Goal: Transaction & Acquisition: Purchase product/service

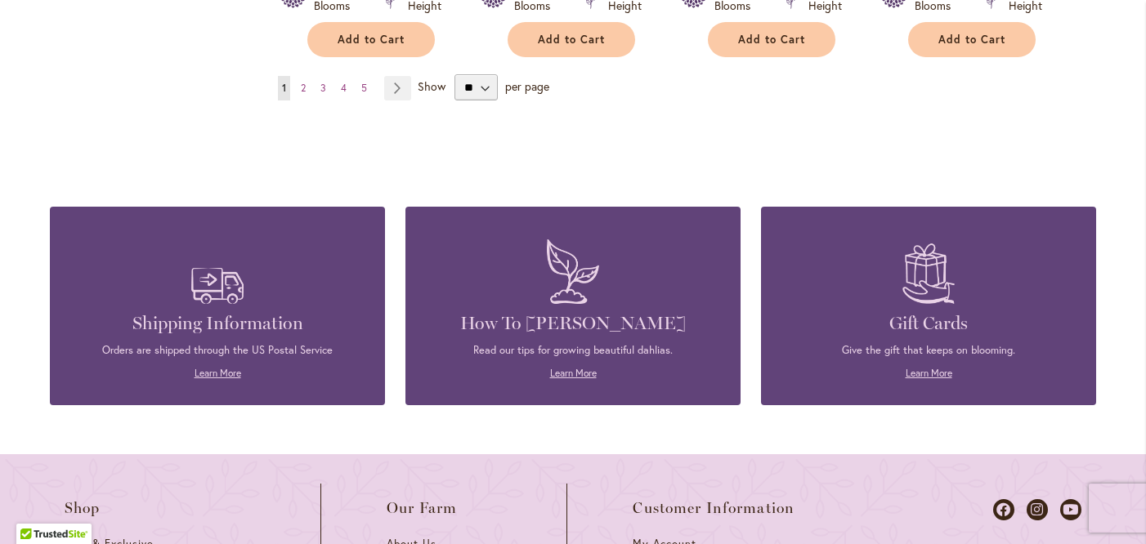
scroll to position [1696, 0]
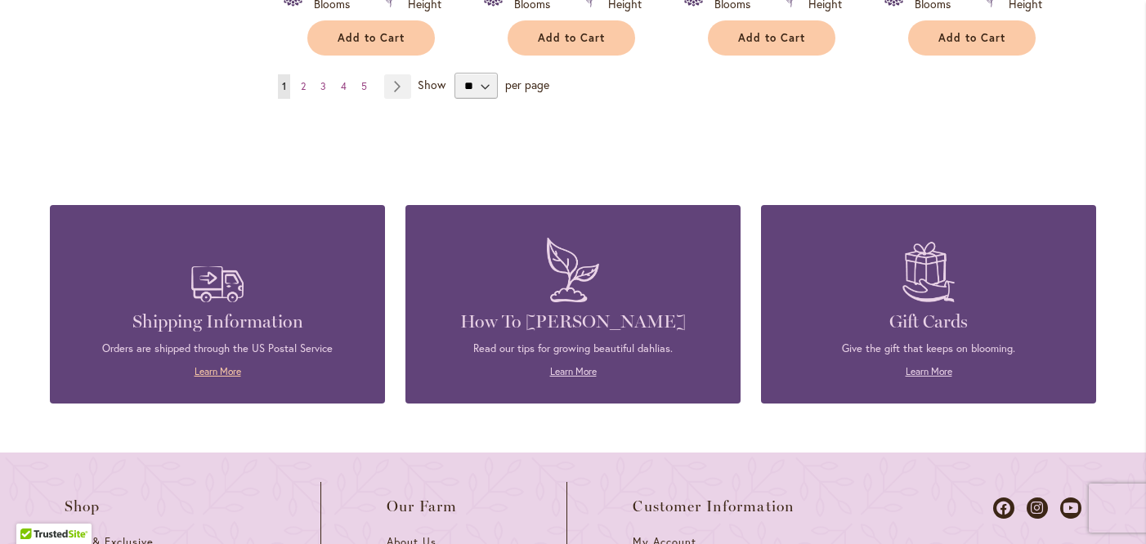
click at [228, 365] on link "Learn More" at bounding box center [217, 371] width 47 height 12
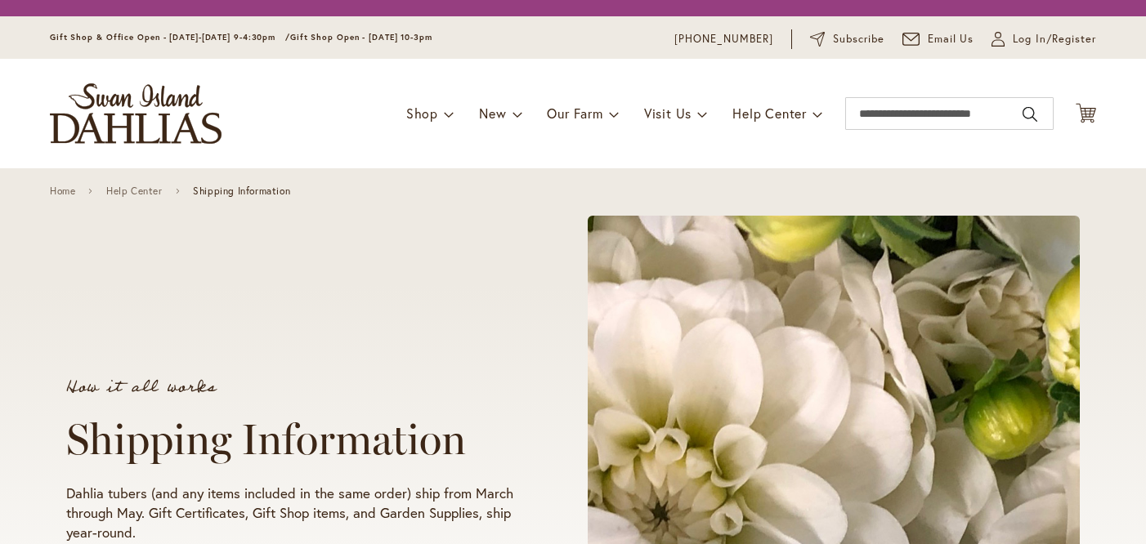
click at [238, 284] on div "How it all works Shipping Information Dahlia tubers (and any items included in …" at bounding box center [572, 461] width 1013 height 520
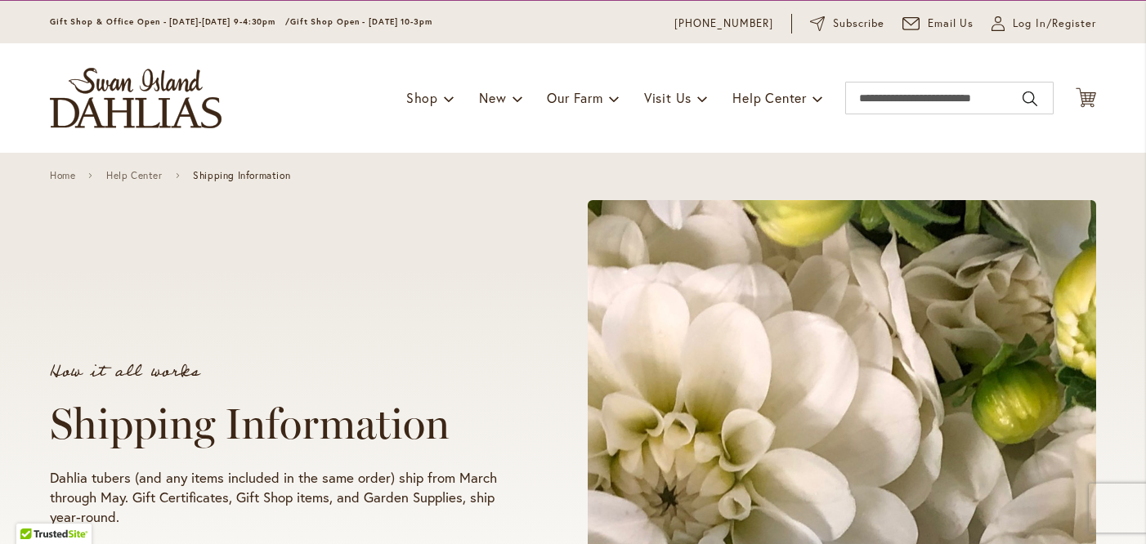
scroll to position [40, 0]
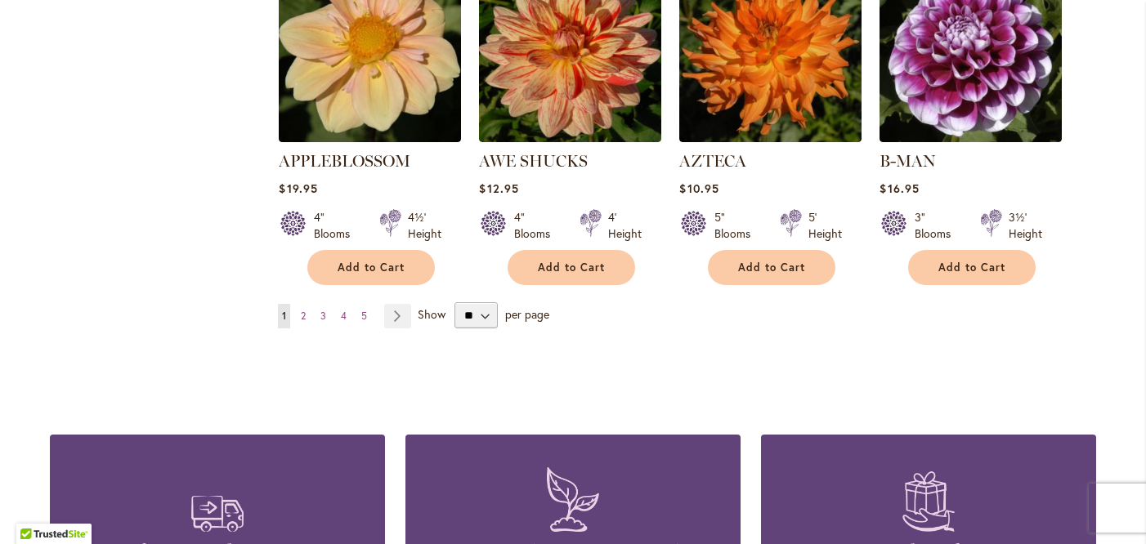
scroll to position [1471, 0]
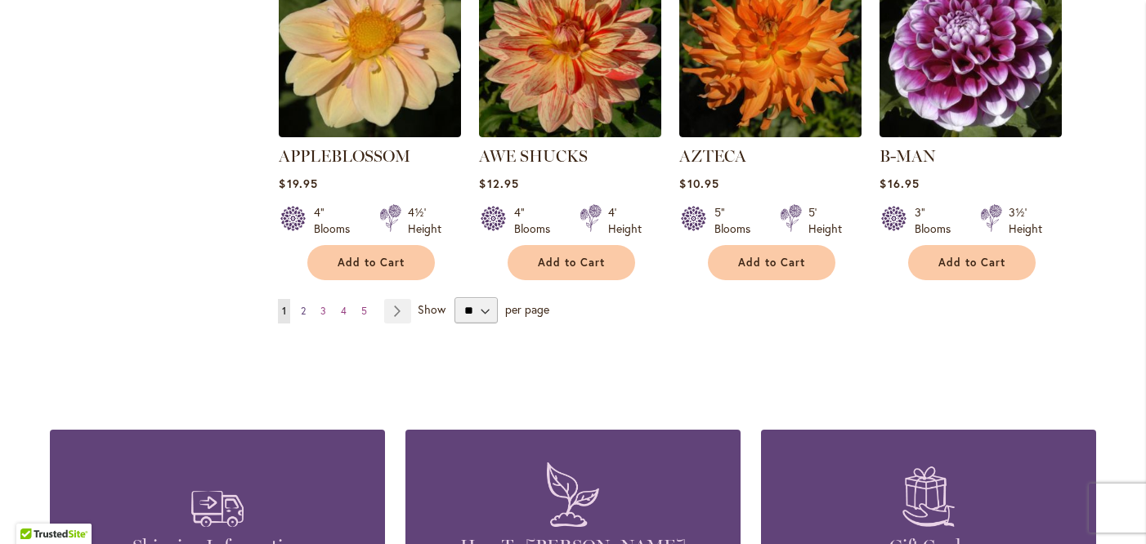
click at [304, 305] on span "2" at bounding box center [303, 311] width 5 height 12
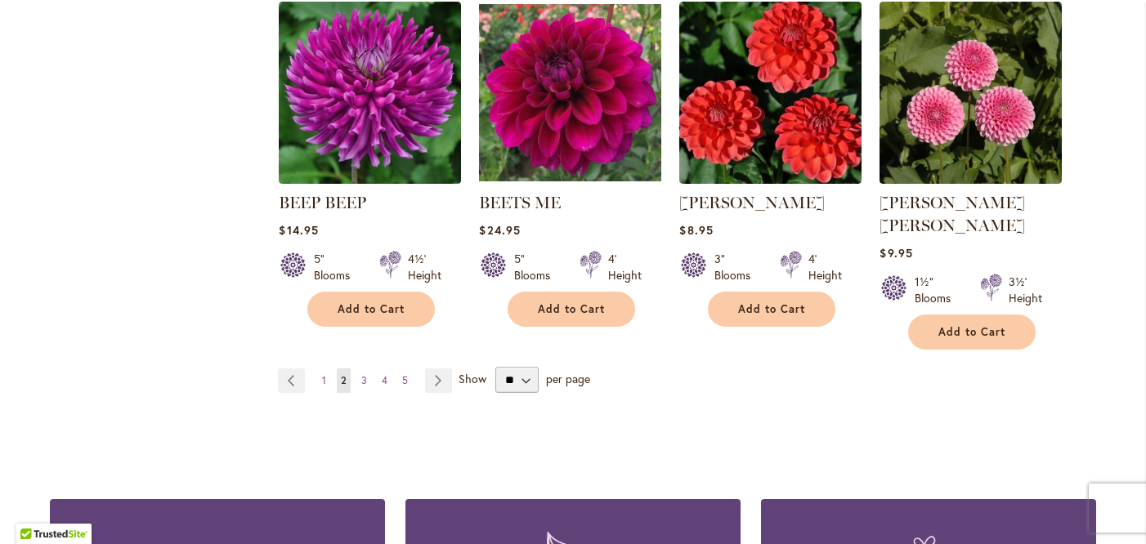
scroll to position [1412, 0]
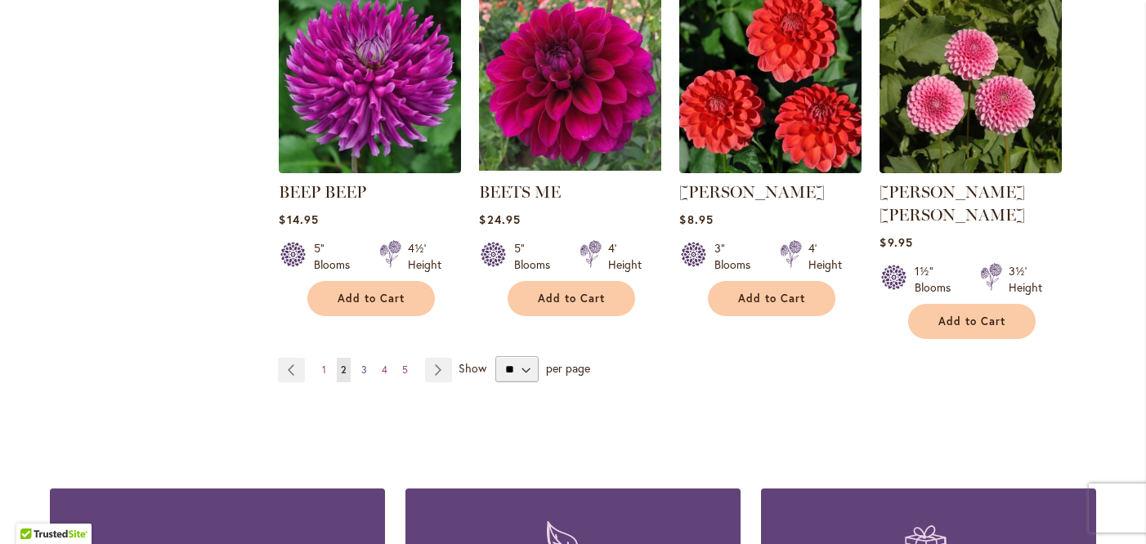
click at [364, 364] on span "3" at bounding box center [364, 370] width 6 height 12
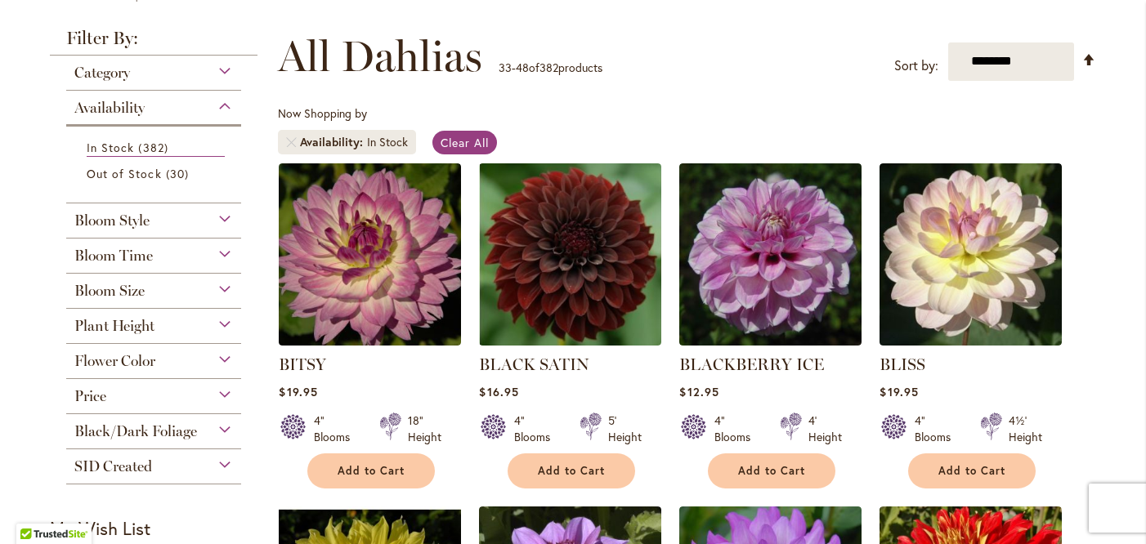
scroll to position [139, 0]
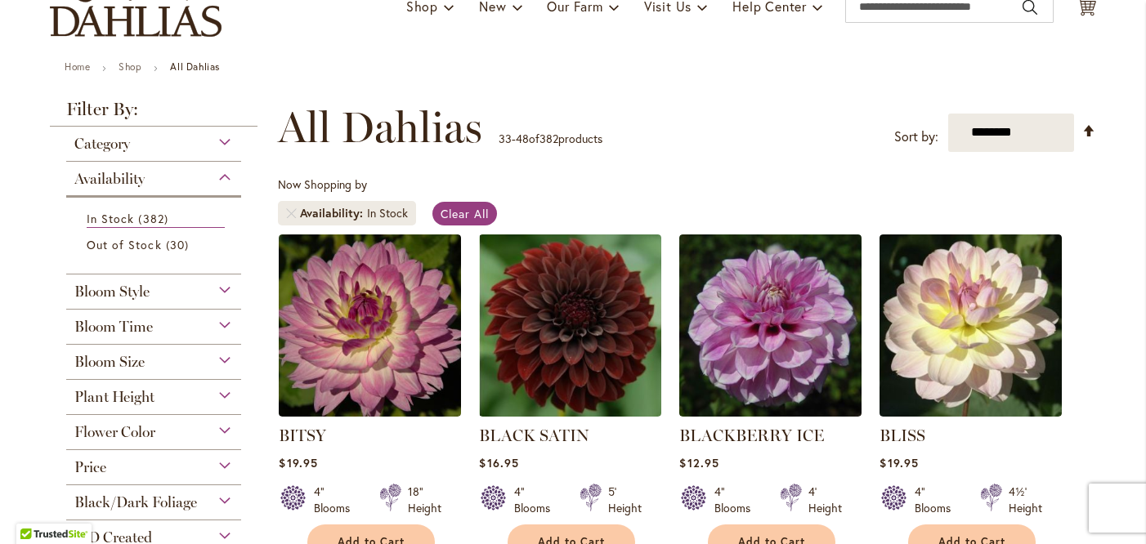
click at [219, 288] on div "Bloom Style" at bounding box center [153, 288] width 175 height 26
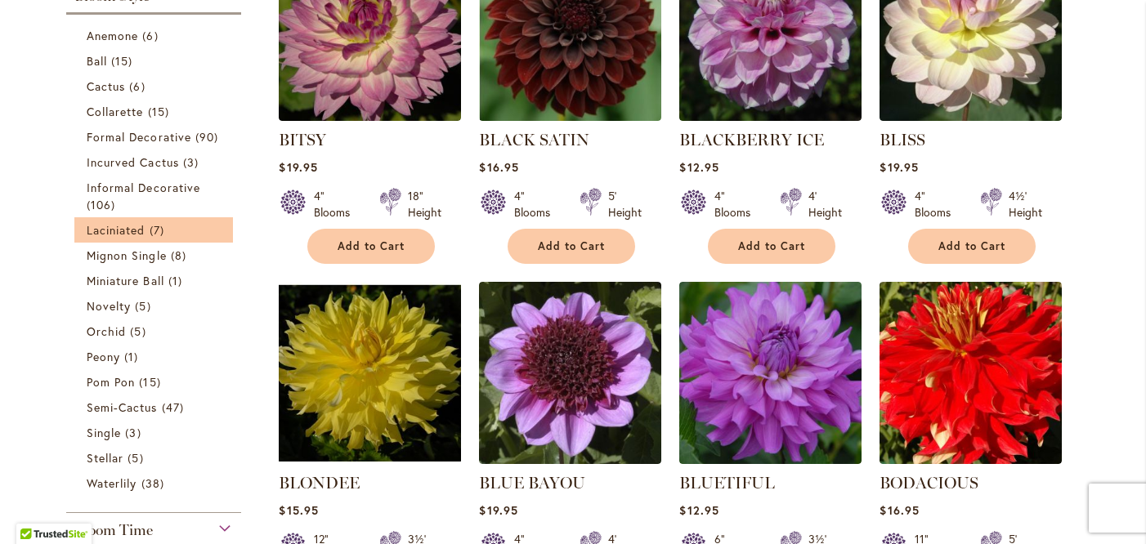
scroll to position [431, 0]
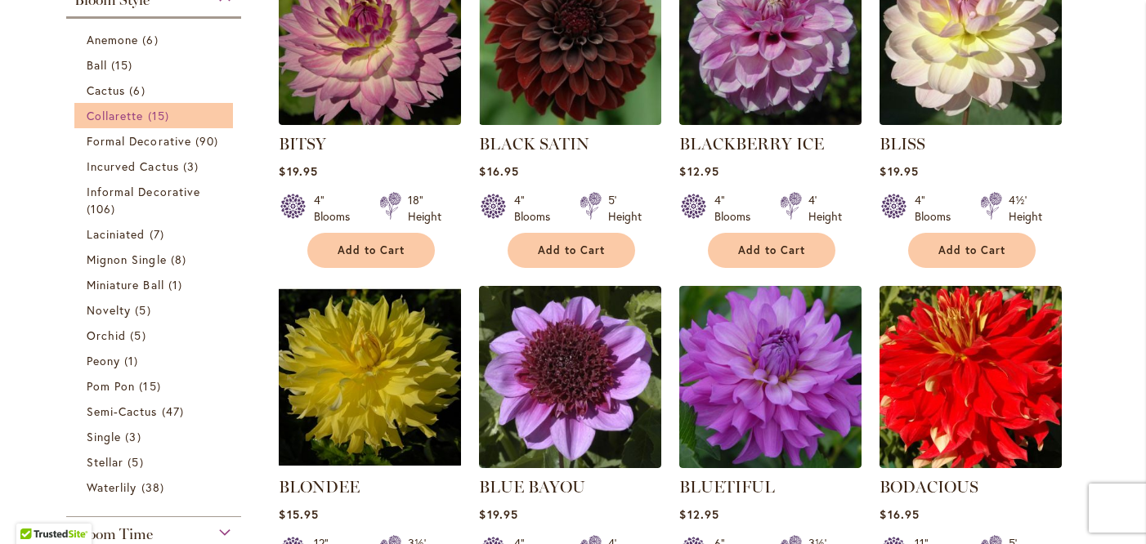
click at [172, 113] on span "15 items" at bounding box center [160, 115] width 25 height 17
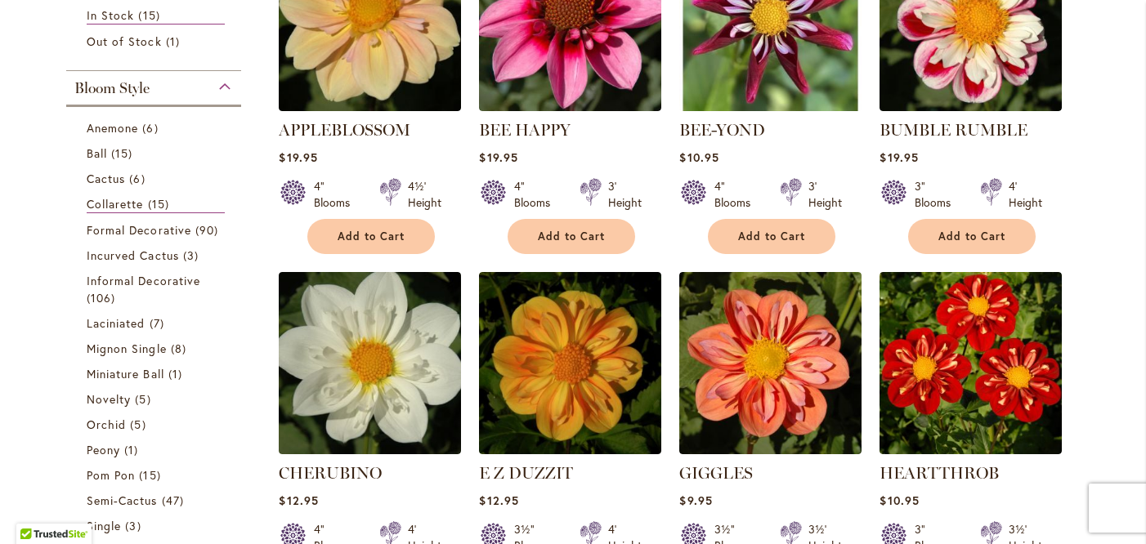
scroll to position [447, 0]
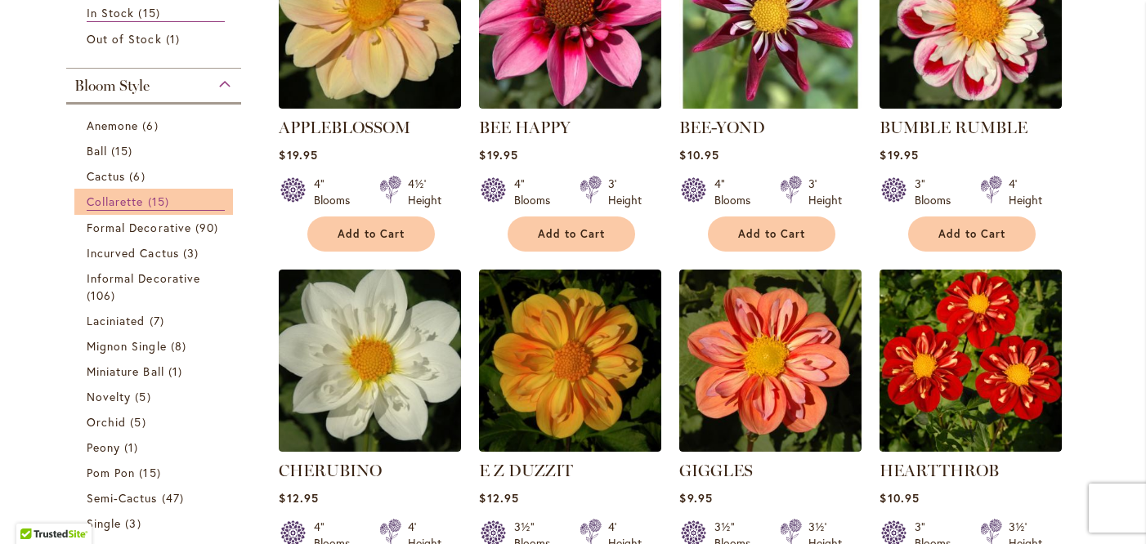
click at [173, 193] on span "15 items" at bounding box center [160, 201] width 25 height 17
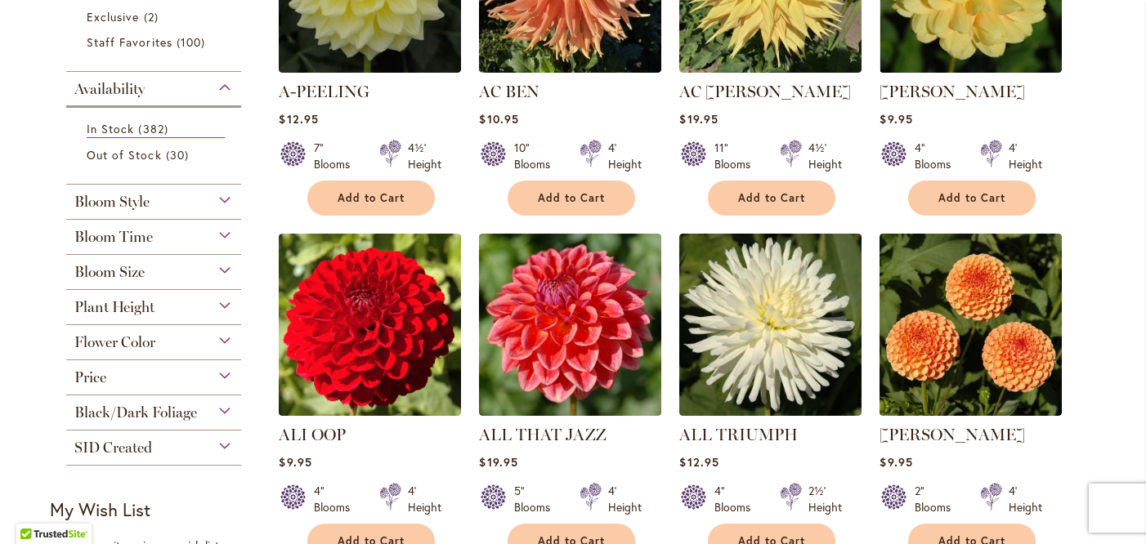
scroll to position [490, 0]
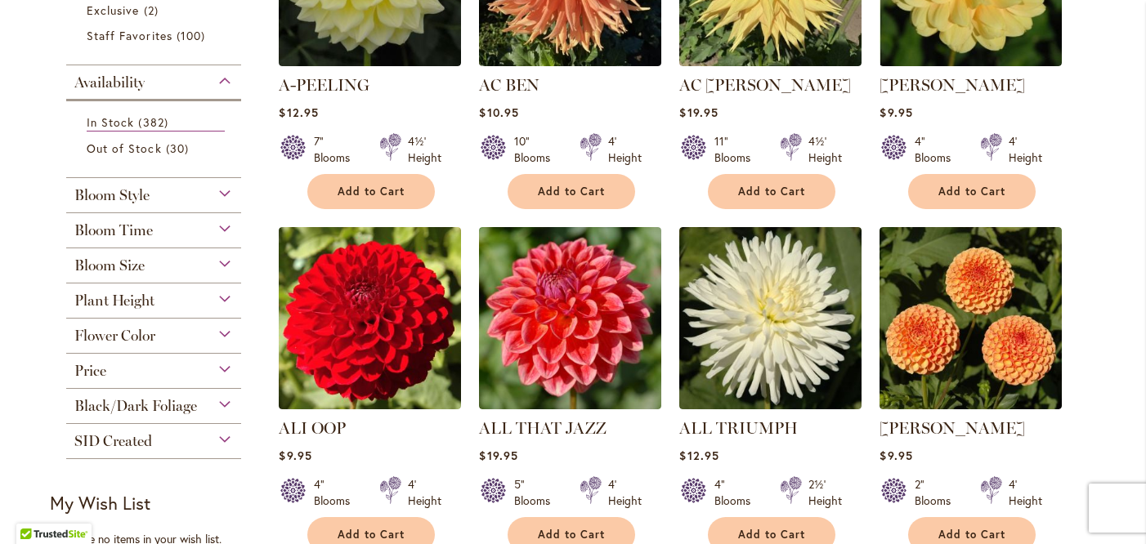
click at [227, 225] on div "Bloom Time" at bounding box center [153, 226] width 175 height 26
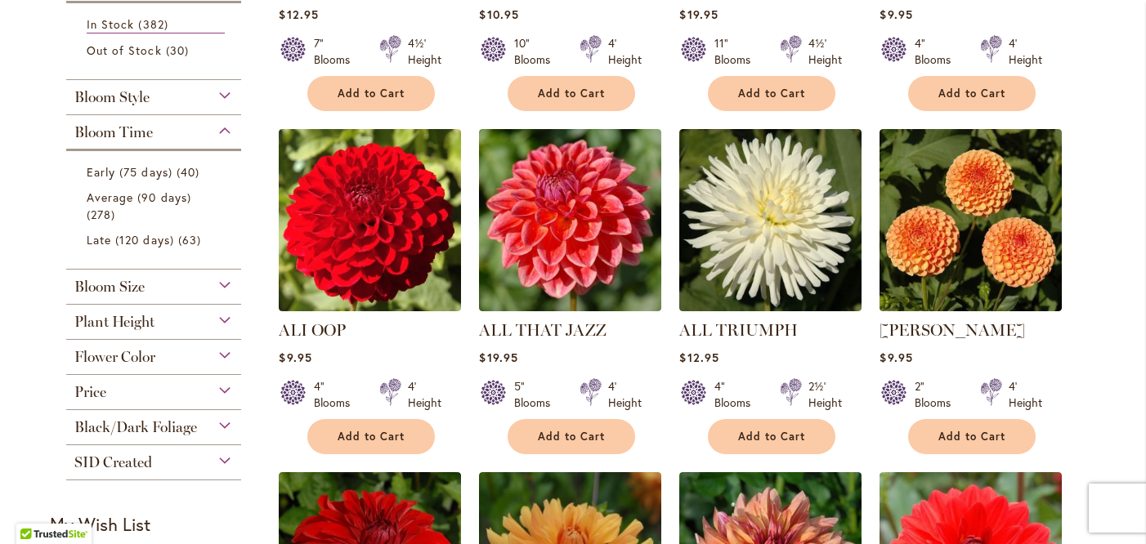
scroll to position [604, 0]
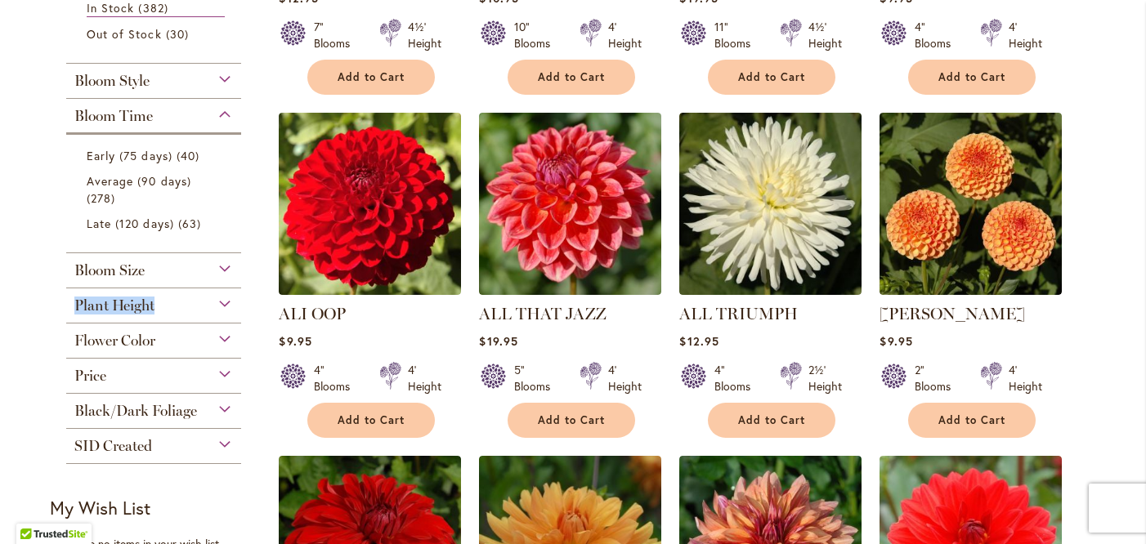
click at [230, 294] on div "Plant Height" at bounding box center [153, 301] width 175 height 26
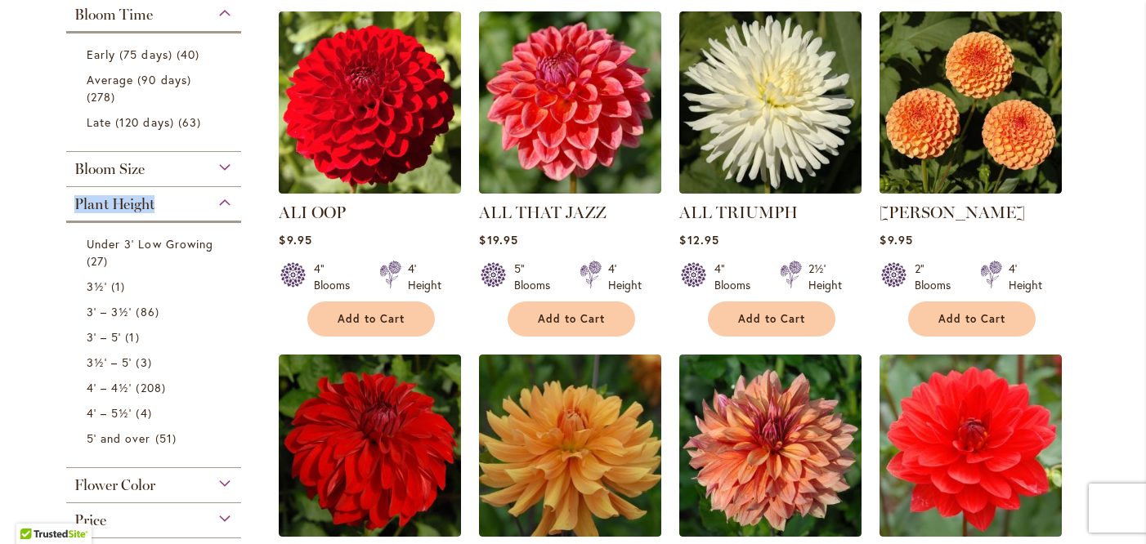
scroll to position [704, 0]
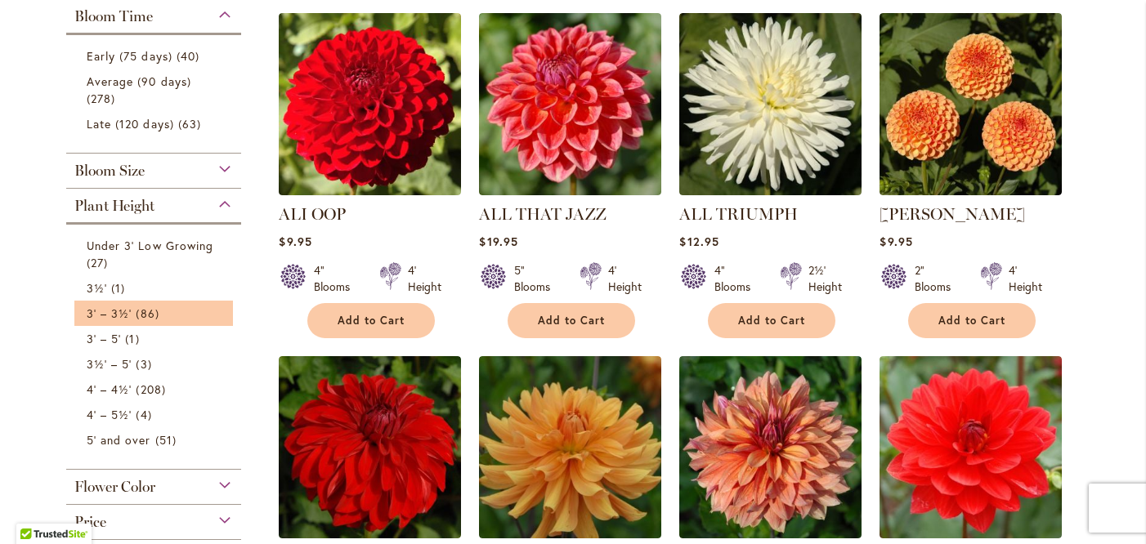
click at [224, 310] on li "3' – 3½' 86 items" at bounding box center [153, 313] width 159 height 25
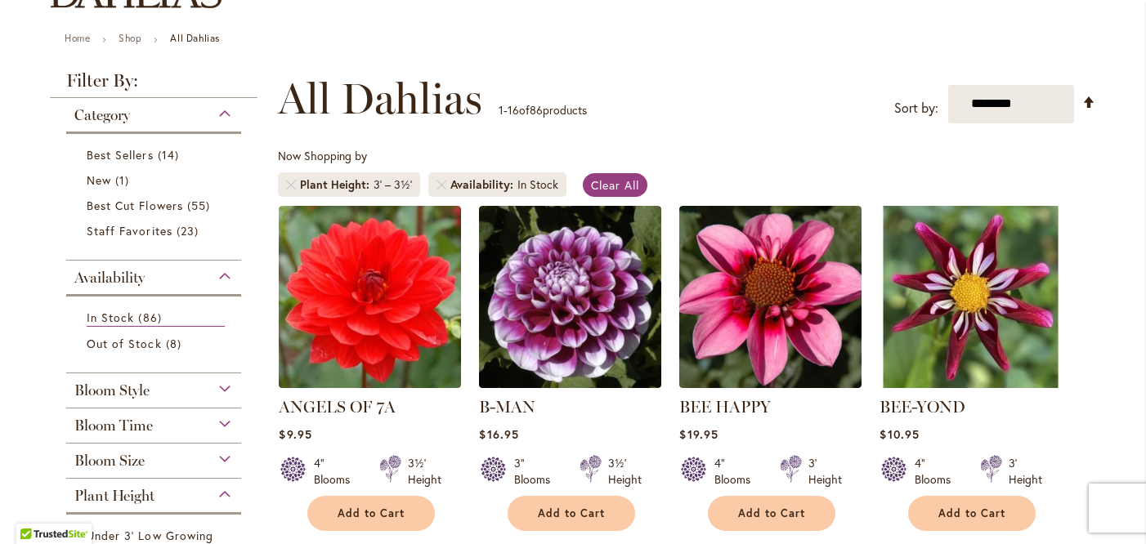
scroll to position [158, 0]
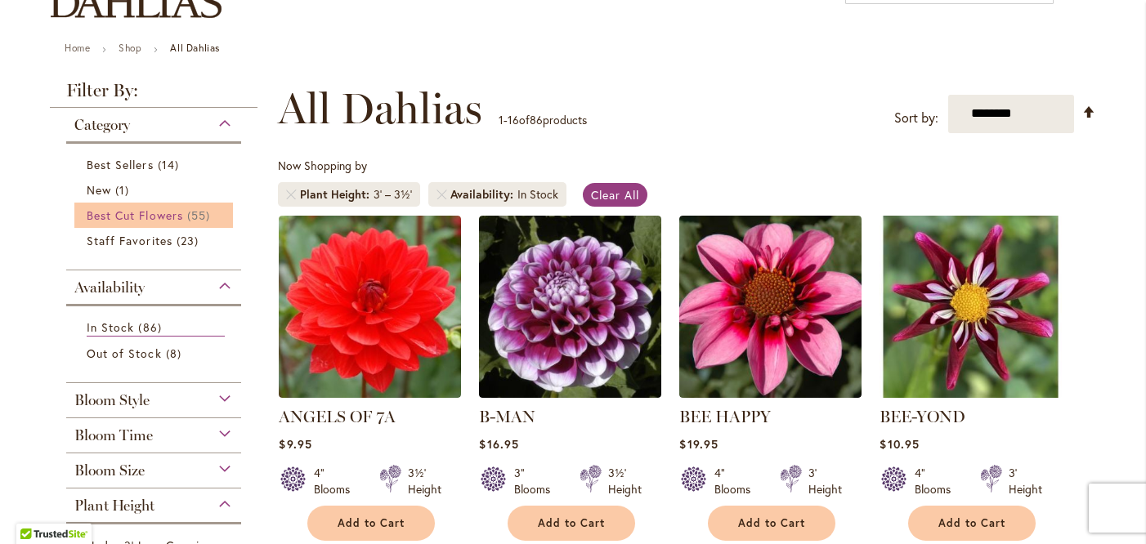
click at [185, 213] on link "Best Cut Flowers 55 items" at bounding box center [156, 215] width 138 height 17
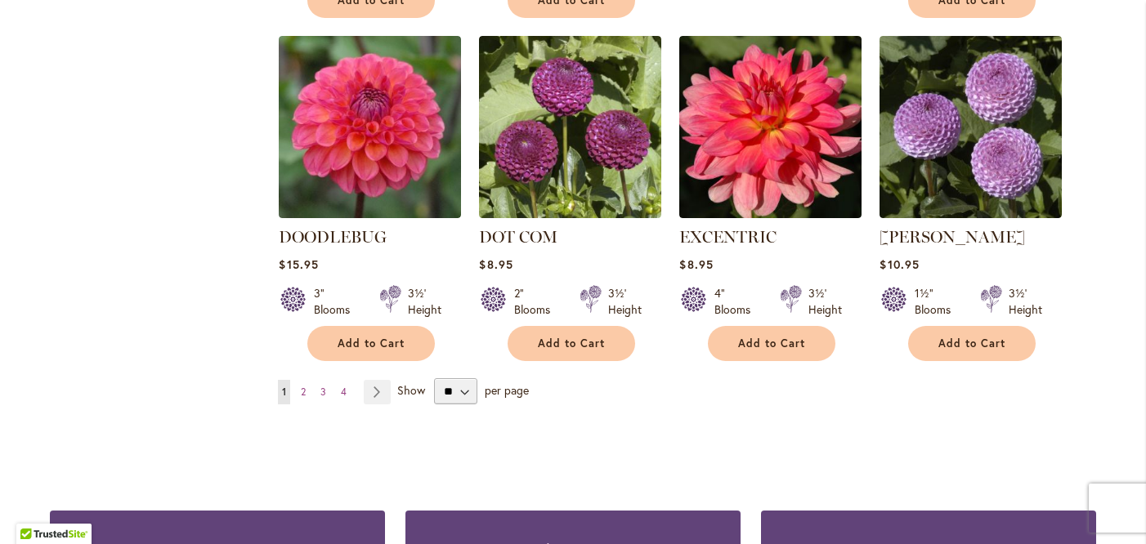
scroll to position [1417, 0]
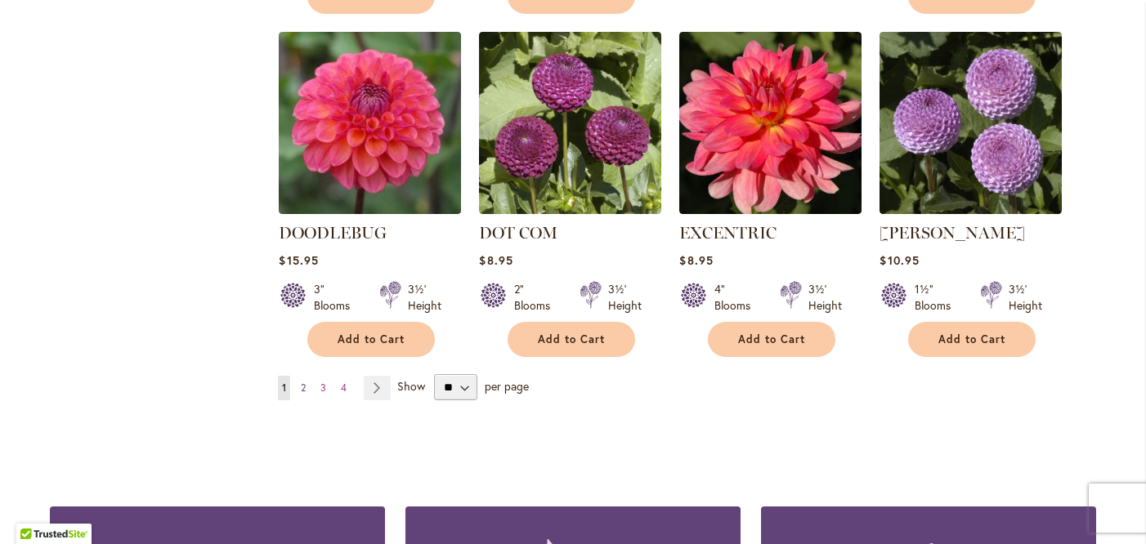
click at [305, 382] on span "2" at bounding box center [303, 388] width 5 height 12
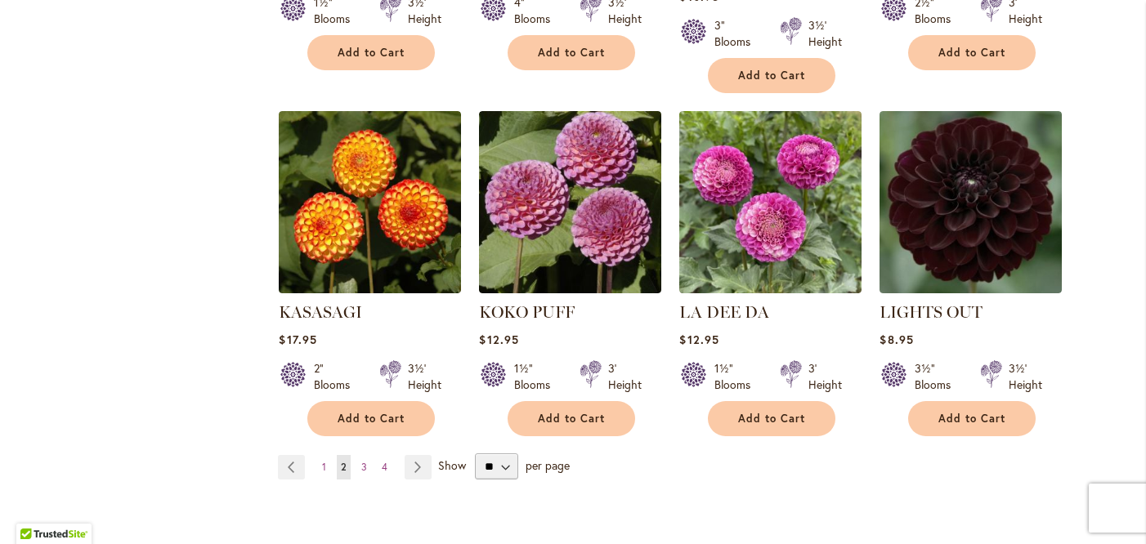
scroll to position [1326, 0]
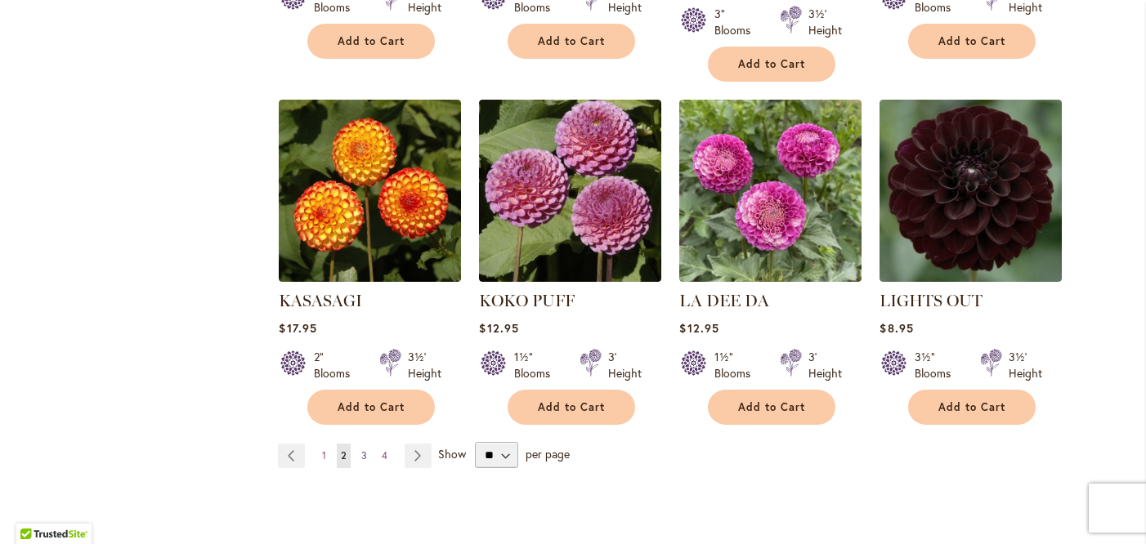
click at [363, 449] on span "3" at bounding box center [364, 455] width 6 height 12
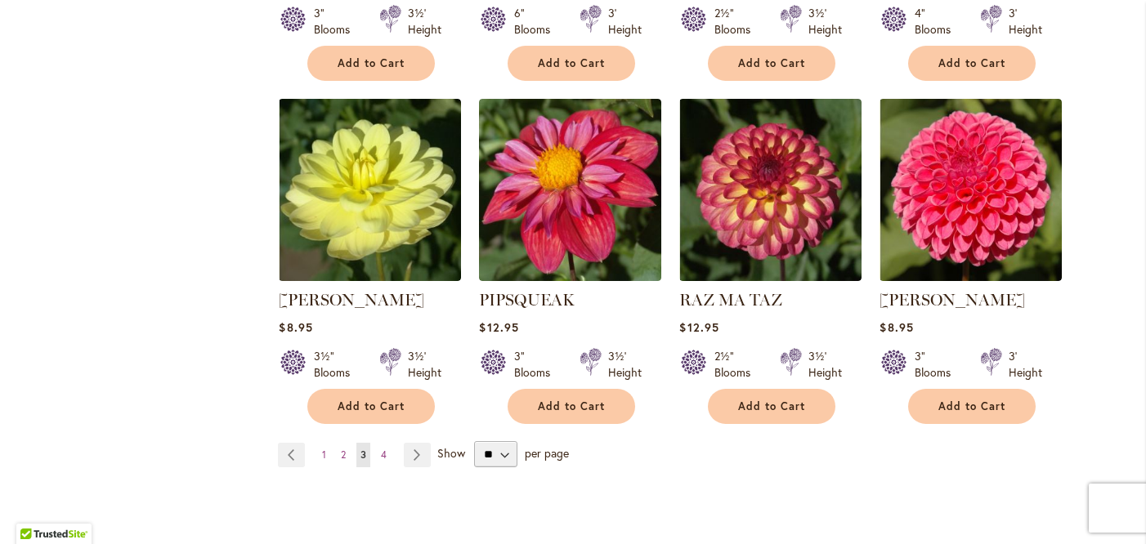
scroll to position [1340, 0]
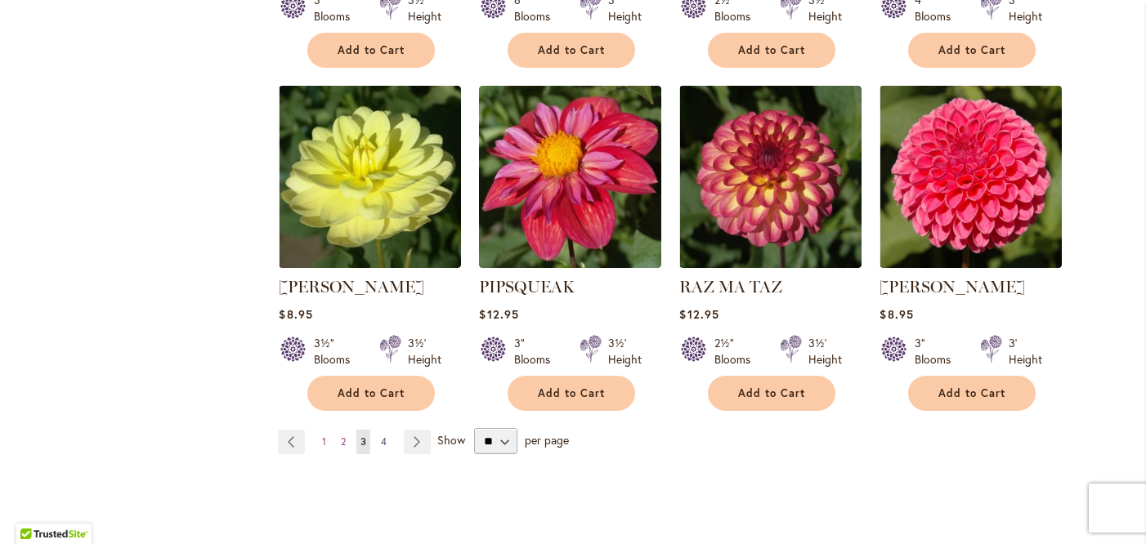
click at [385, 436] on span "4" at bounding box center [384, 442] width 6 height 12
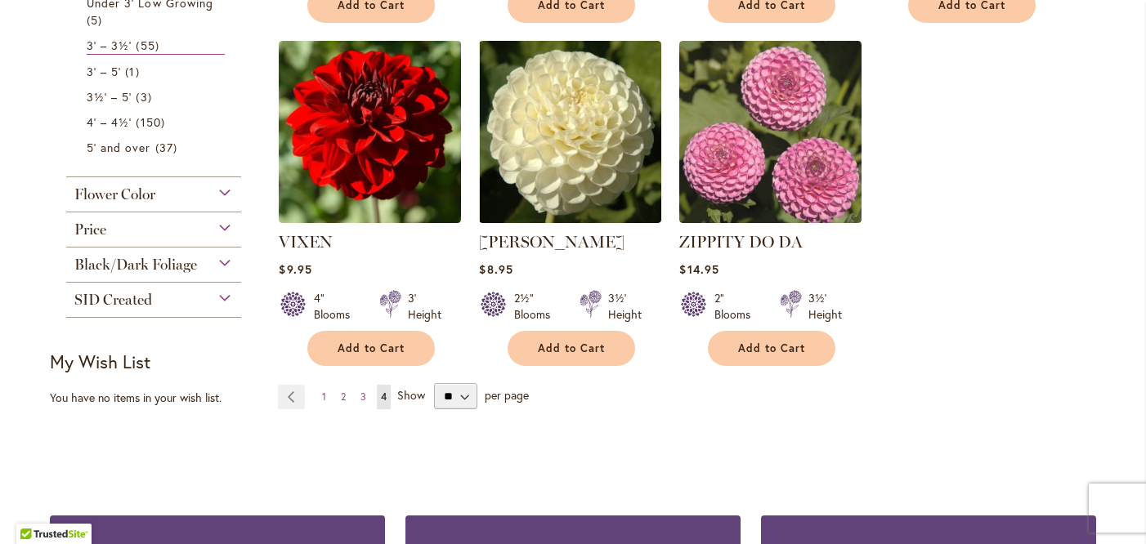
scroll to position [682, 0]
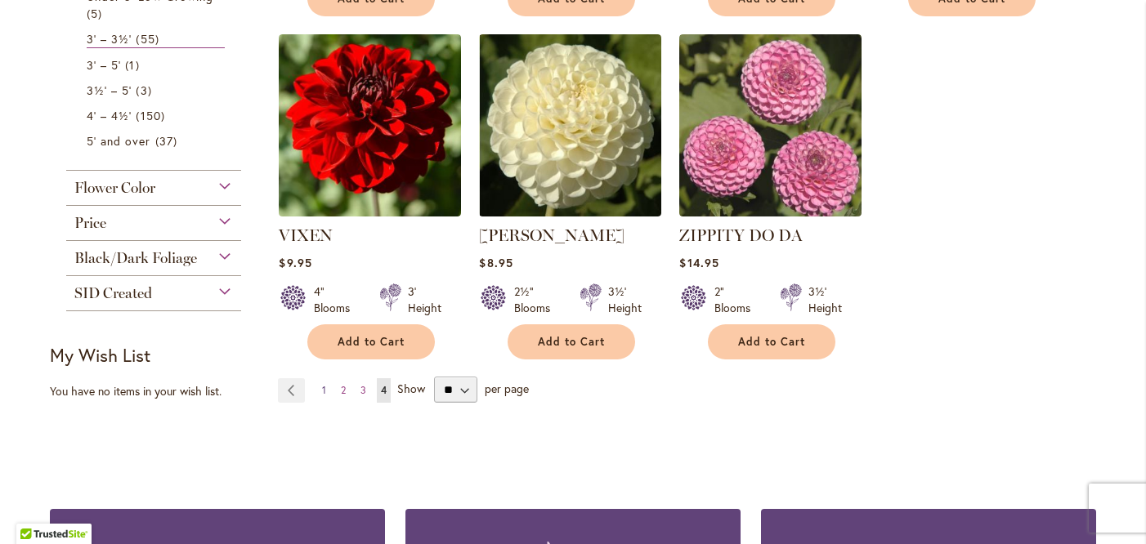
click at [324, 389] on span "1" at bounding box center [324, 390] width 4 height 12
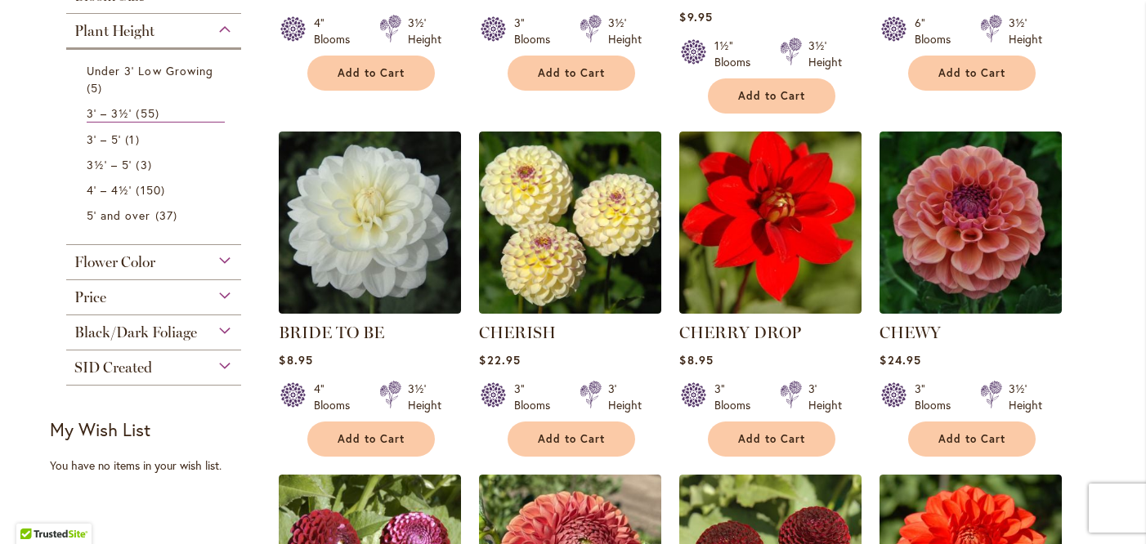
scroll to position [614, 0]
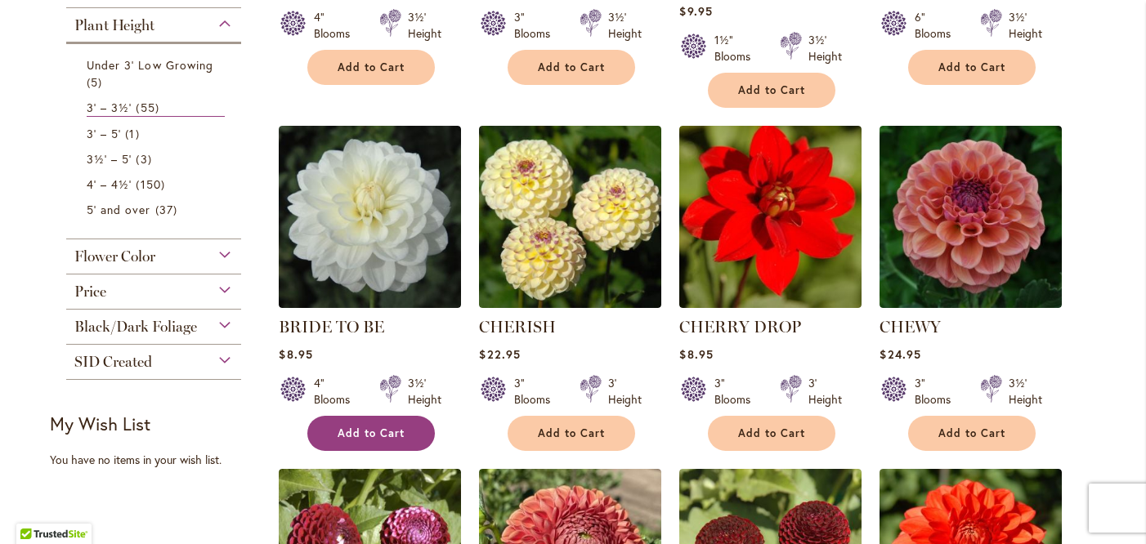
click at [377, 427] on span "Add to Cart" at bounding box center [371, 434] width 67 height 14
click at [377, 416] on form "Adding..." at bounding box center [370, 433] width 127 height 35
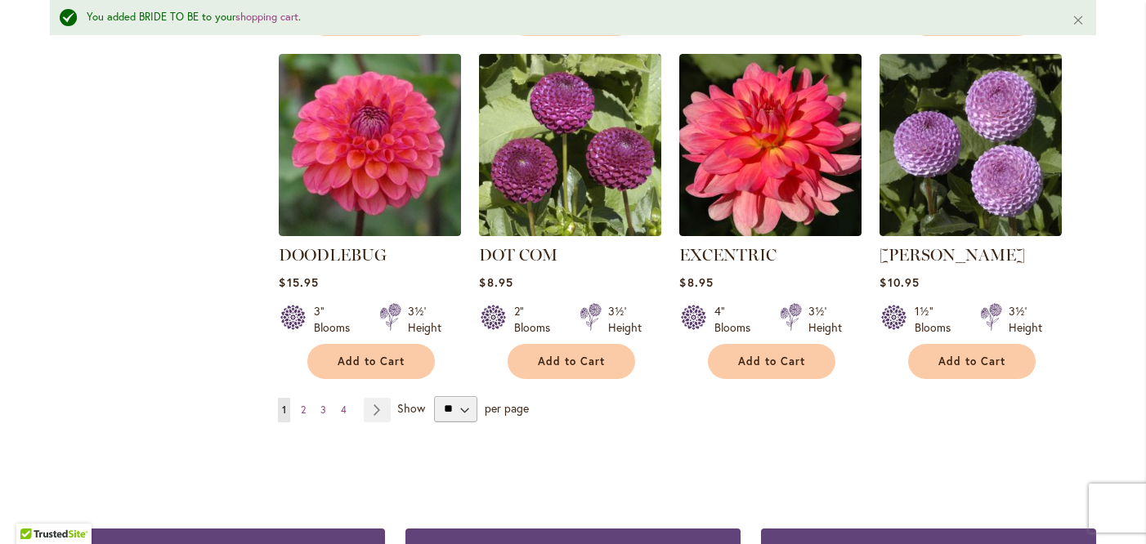
scroll to position [1453, 0]
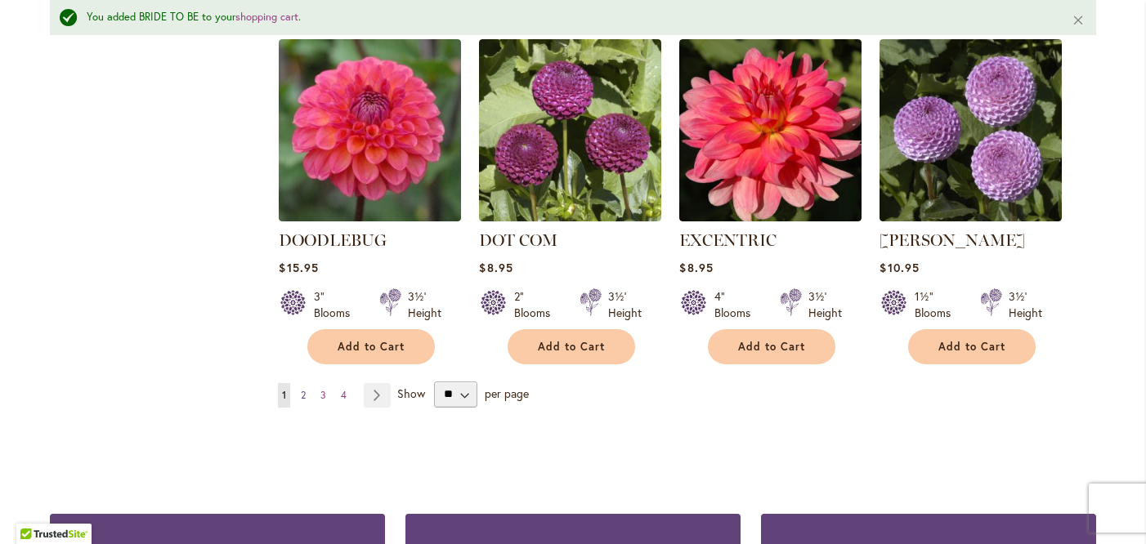
click at [303, 389] on span "2" at bounding box center [303, 395] width 5 height 12
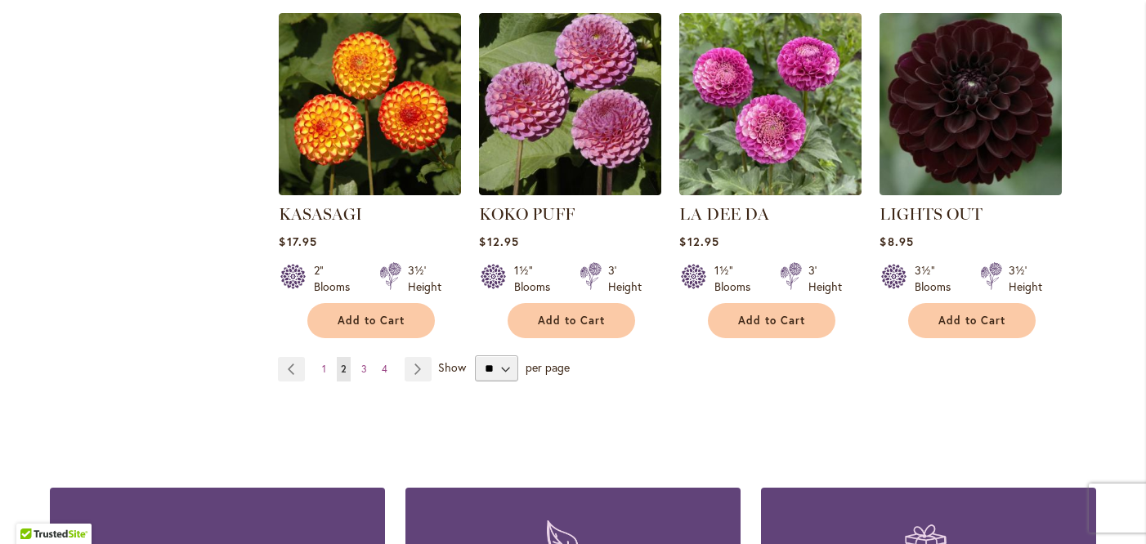
scroll to position [1416, 0]
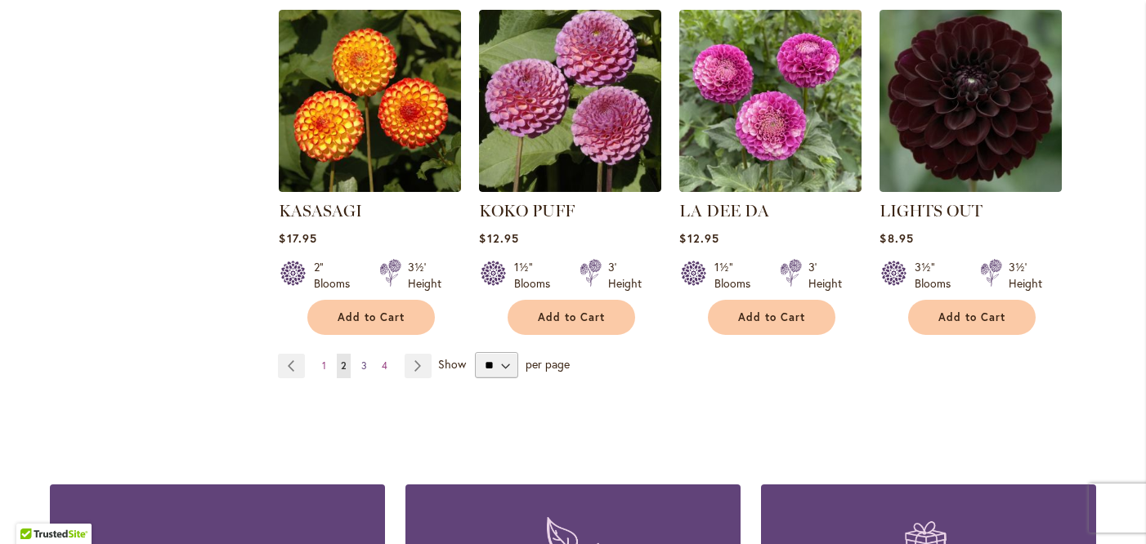
click at [363, 360] on span "3" at bounding box center [364, 366] width 6 height 12
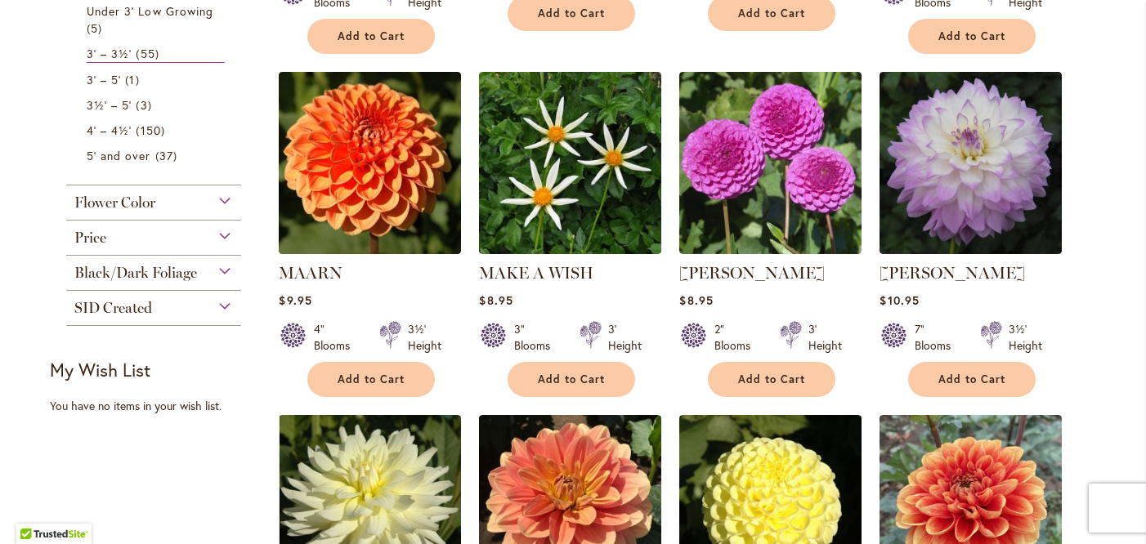
scroll to position [670, 0]
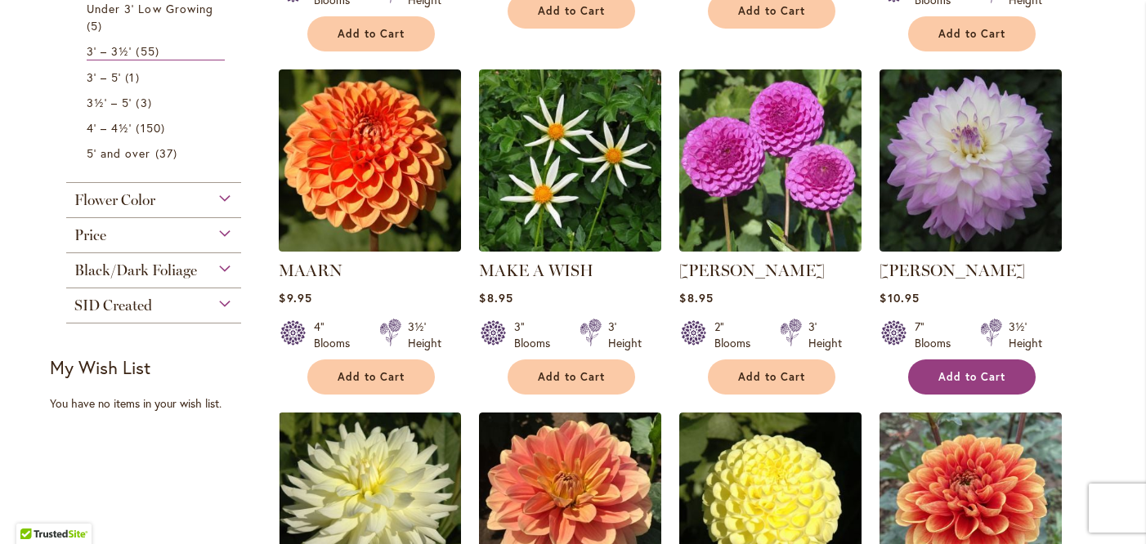
click at [984, 370] on span "Add to Cart" at bounding box center [971, 377] width 67 height 14
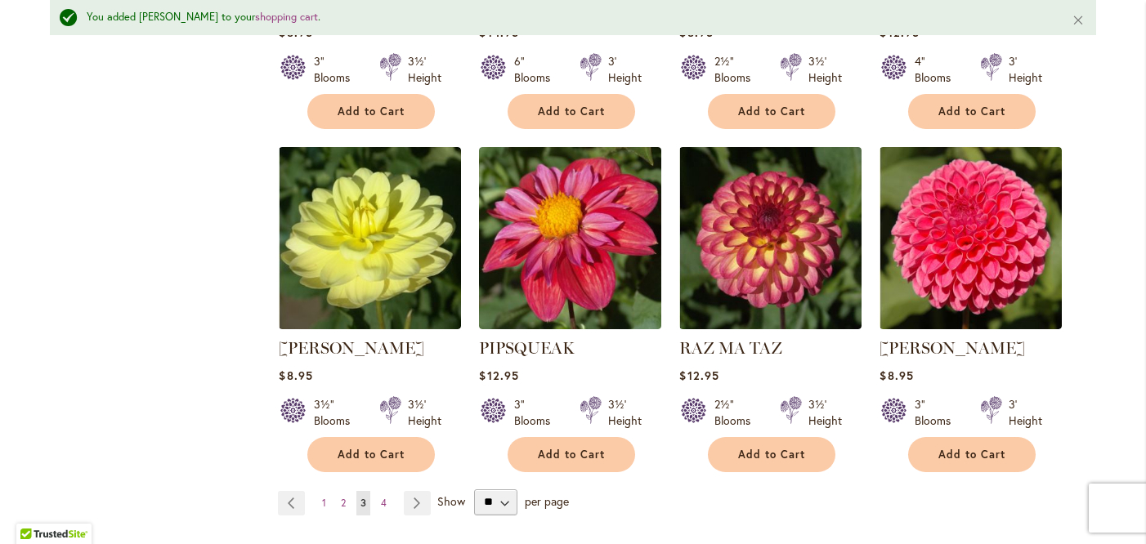
scroll to position [1345, 0]
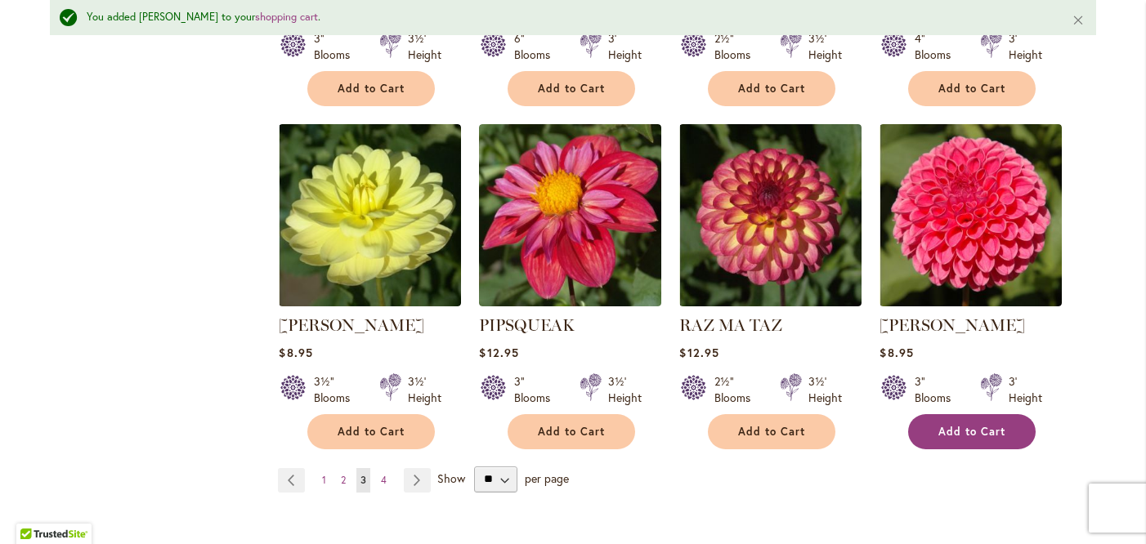
click at [955, 425] on span "Add to Cart" at bounding box center [971, 432] width 67 height 14
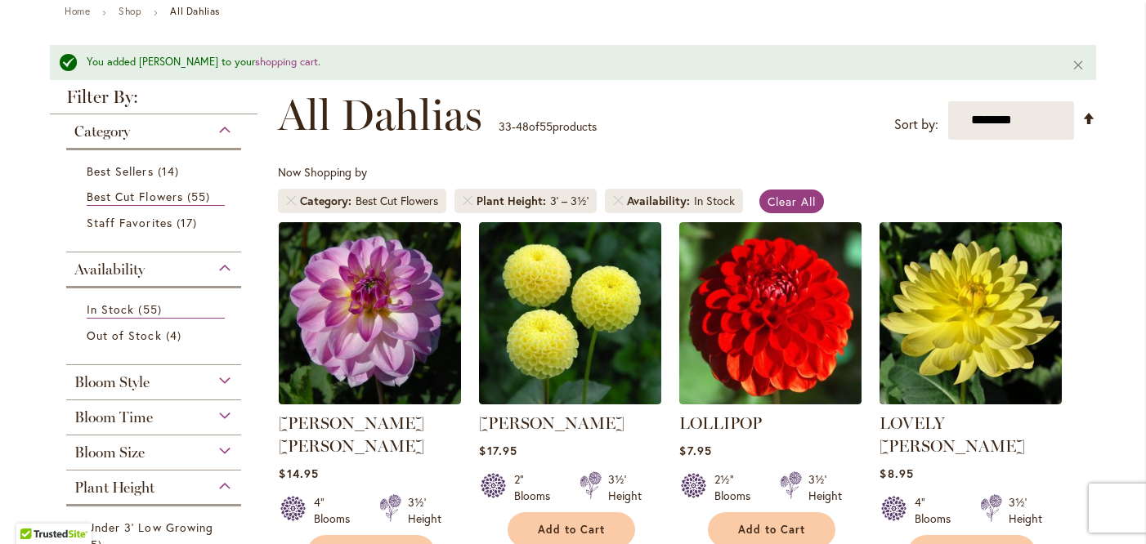
scroll to position [181, 0]
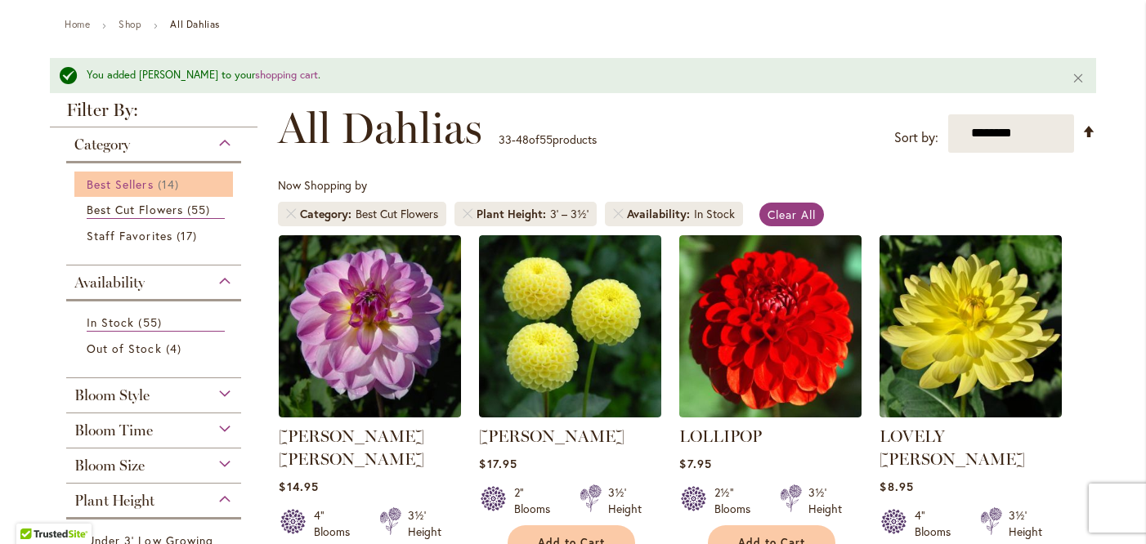
click at [162, 186] on span "14 items" at bounding box center [170, 184] width 25 height 17
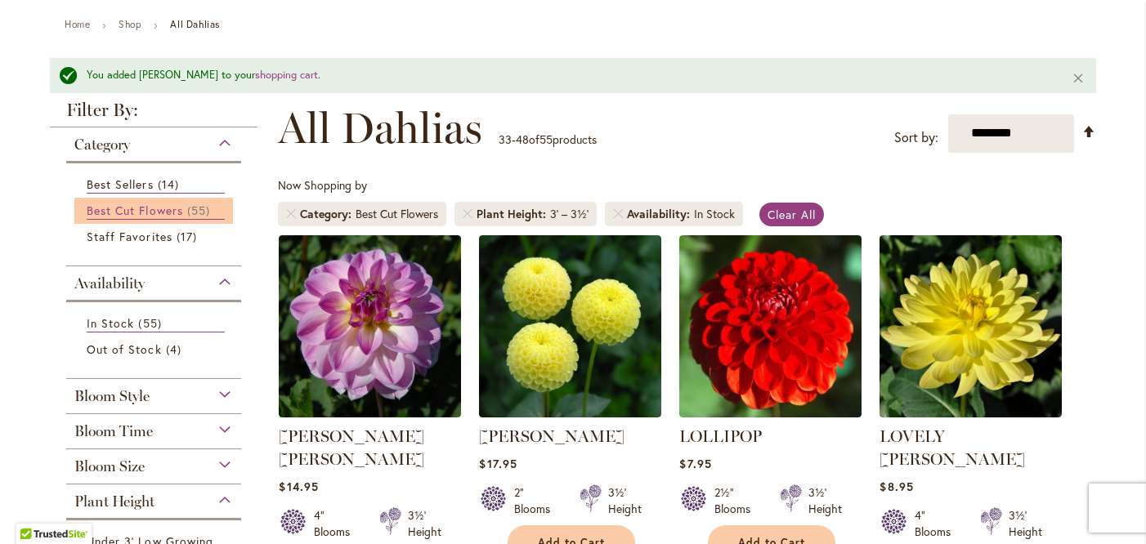
click at [171, 212] on span "Best Cut Flowers" at bounding box center [135, 211] width 96 height 16
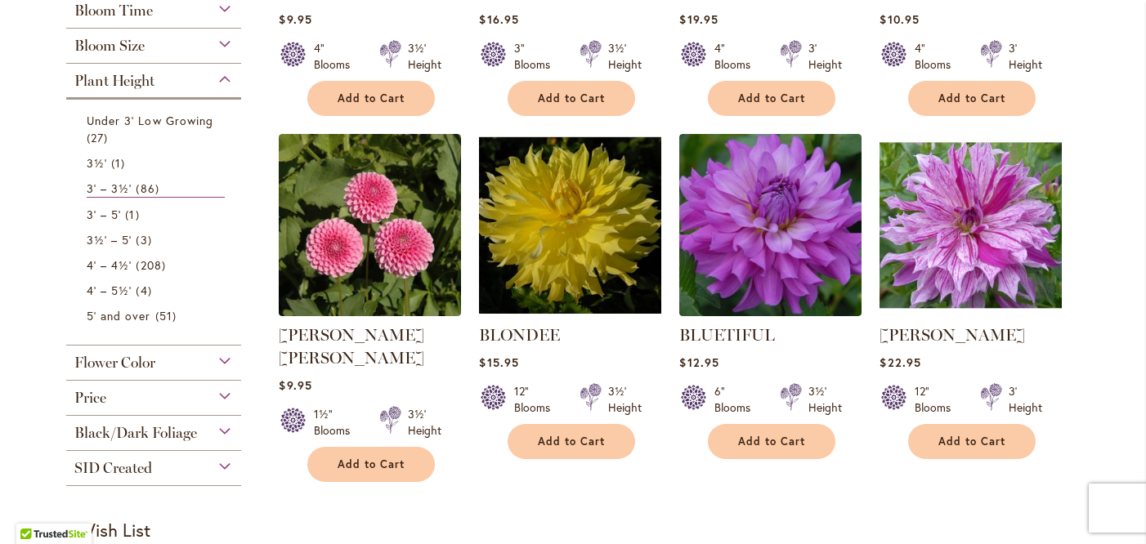
scroll to position [575, 0]
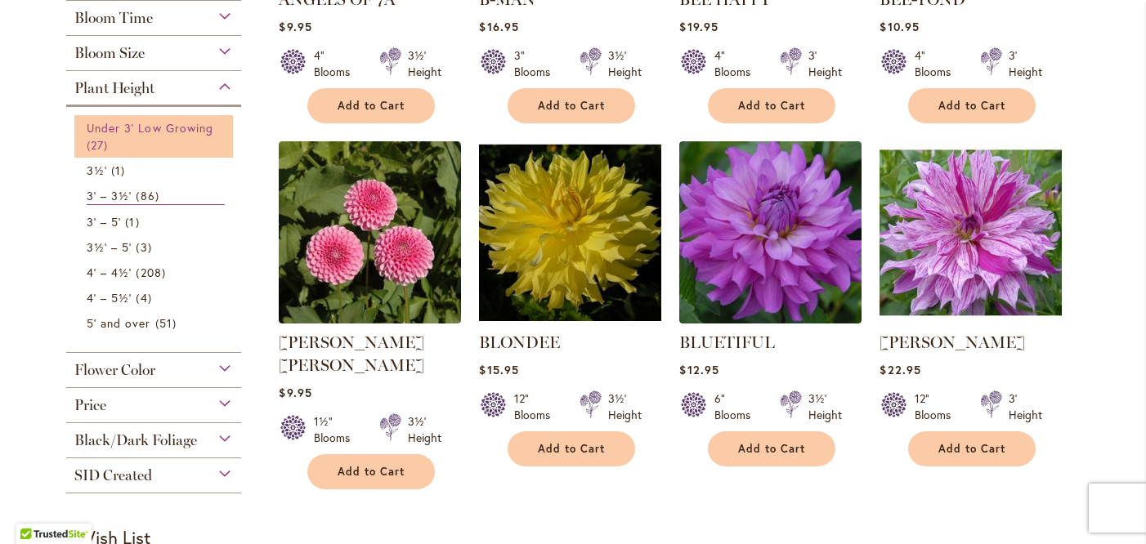
click at [109, 150] on span "27 items" at bounding box center [99, 144] width 25 height 17
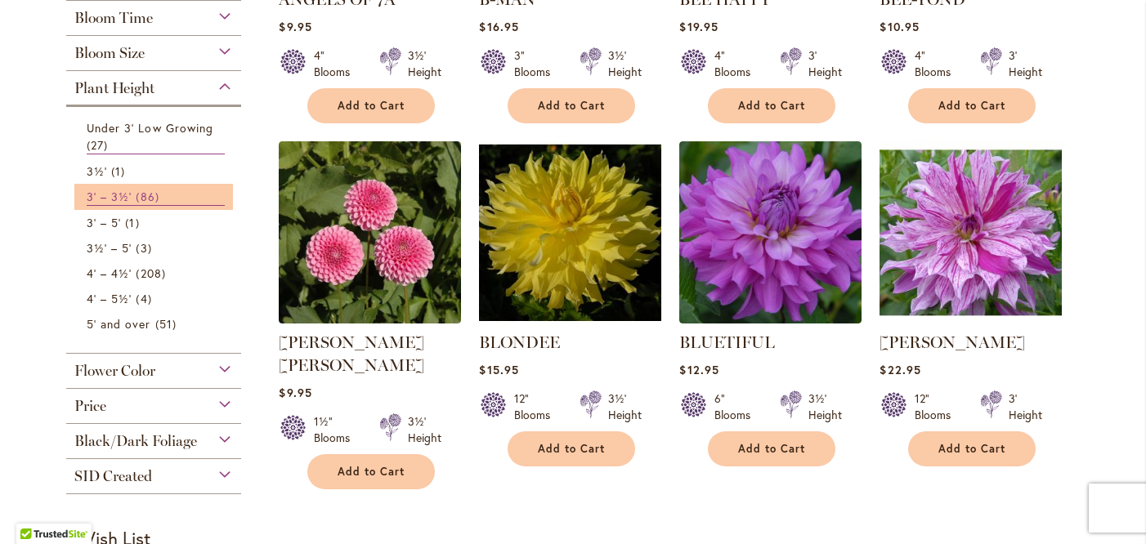
click at [117, 190] on span "3' – 3½'" at bounding box center [109, 197] width 45 height 16
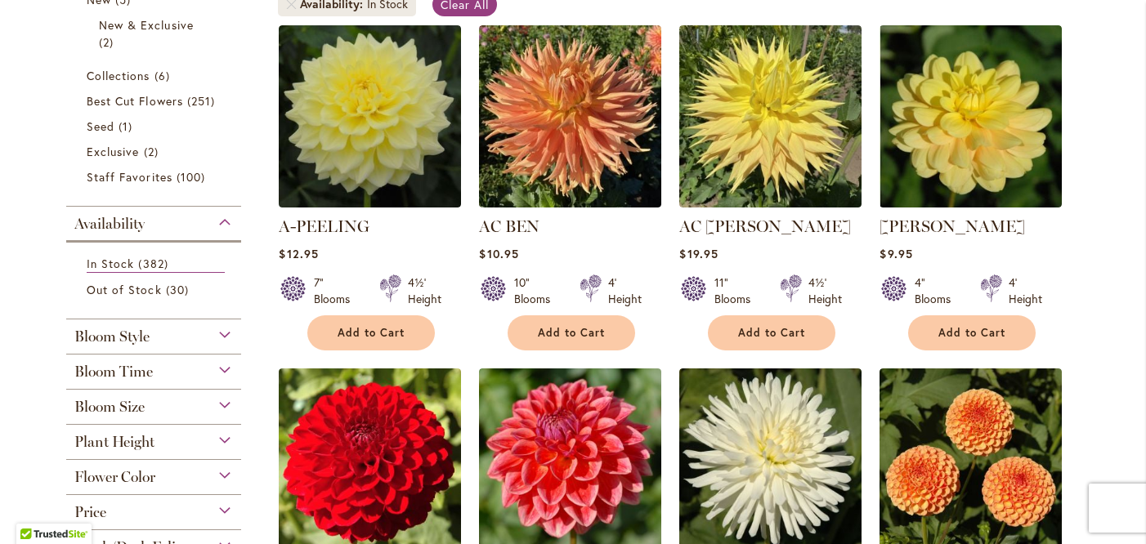
scroll to position [364, 0]
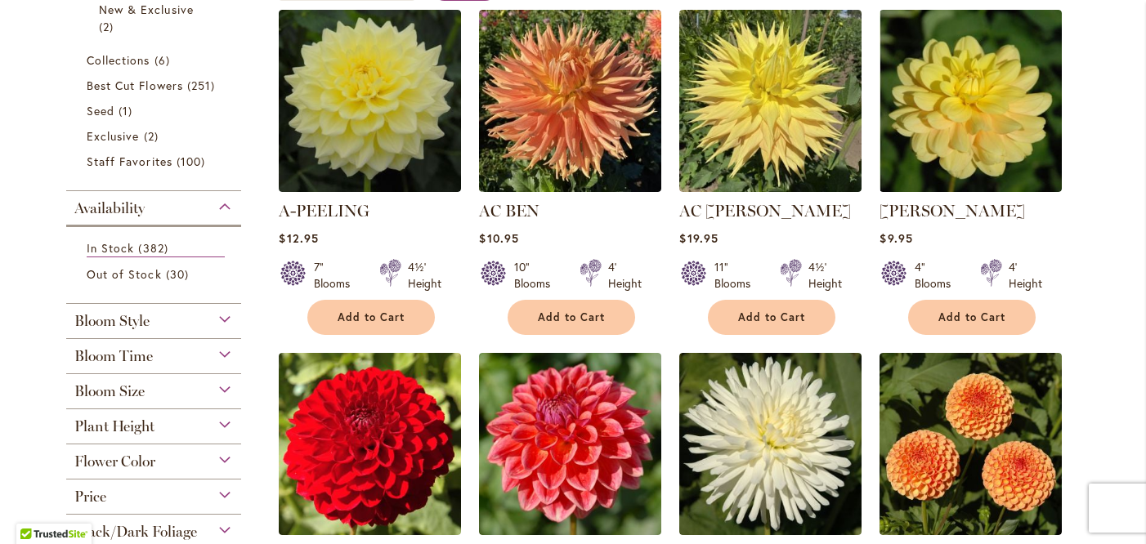
click at [228, 423] on div "Plant Height" at bounding box center [153, 422] width 175 height 26
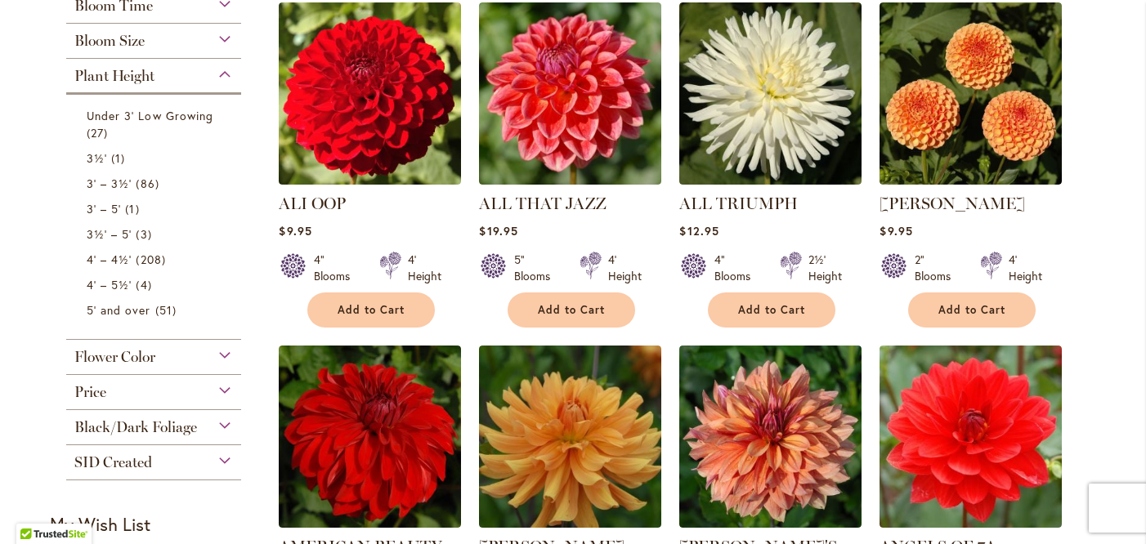
scroll to position [689, 0]
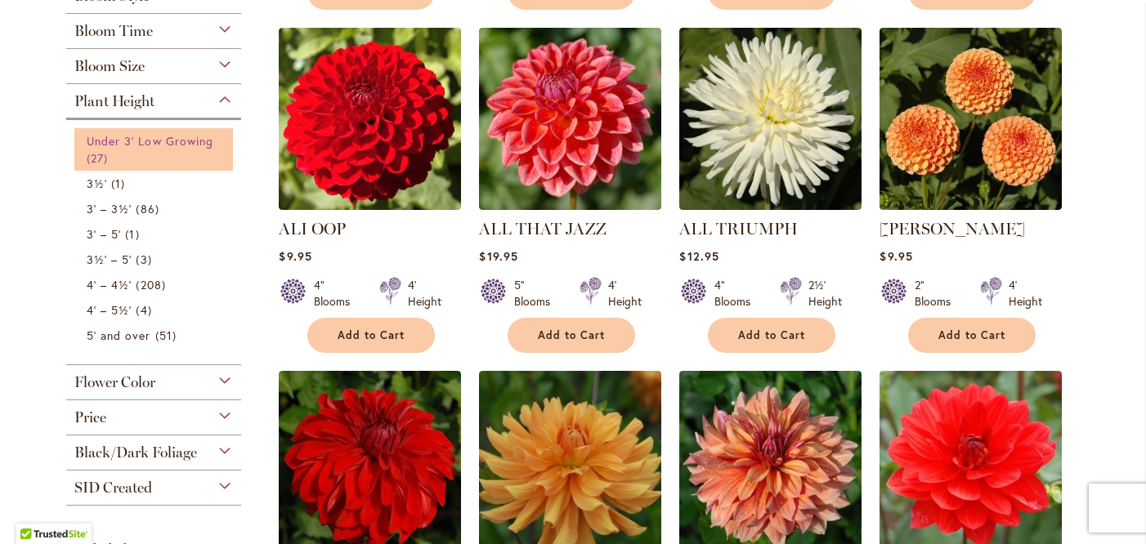
click at [140, 136] on span "Under 3' Low Growing" at bounding box center [150, 141] width 127 height 16
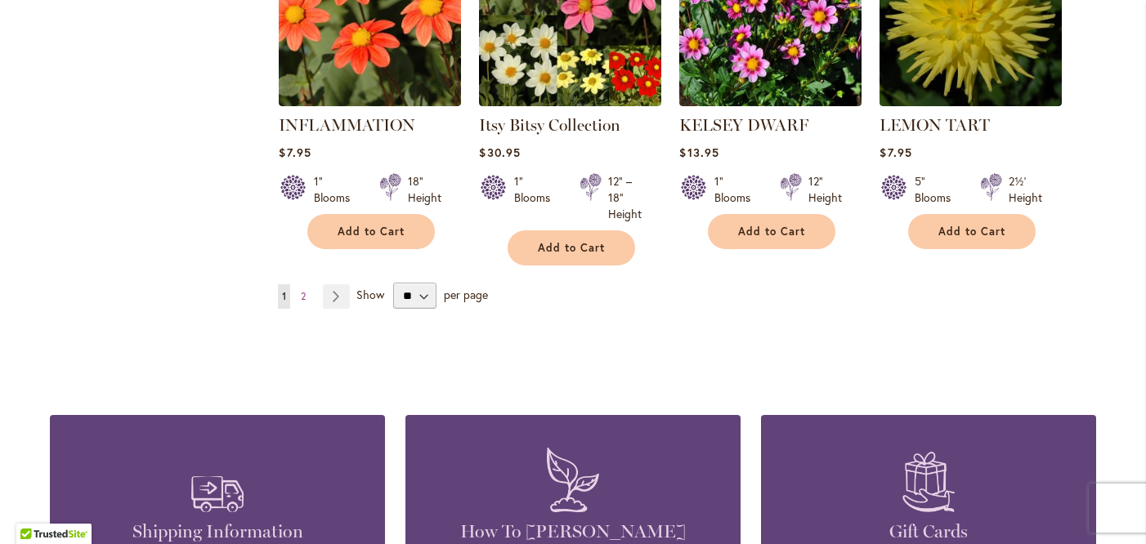
scroll to position [1519, 0]
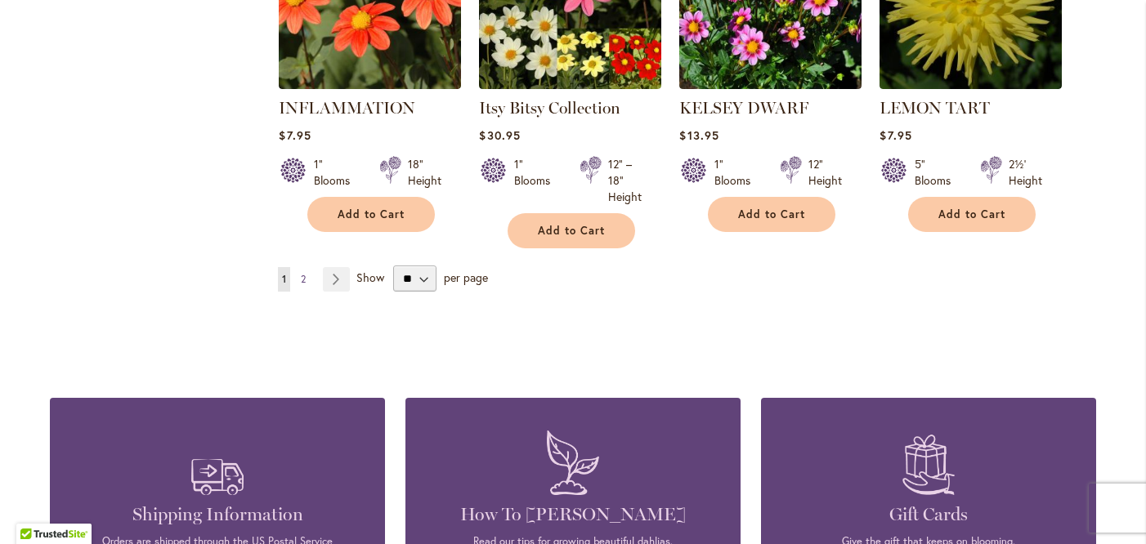
click at [305, 273] on span "2" at bounding box center [303, 279] width 5 height 12
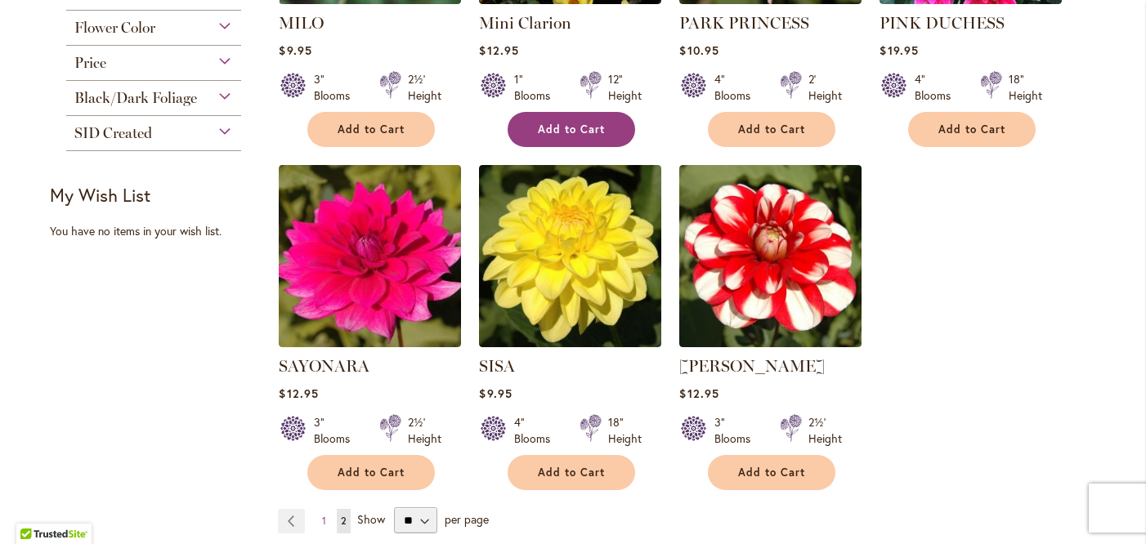
scroll to position [931, 0]
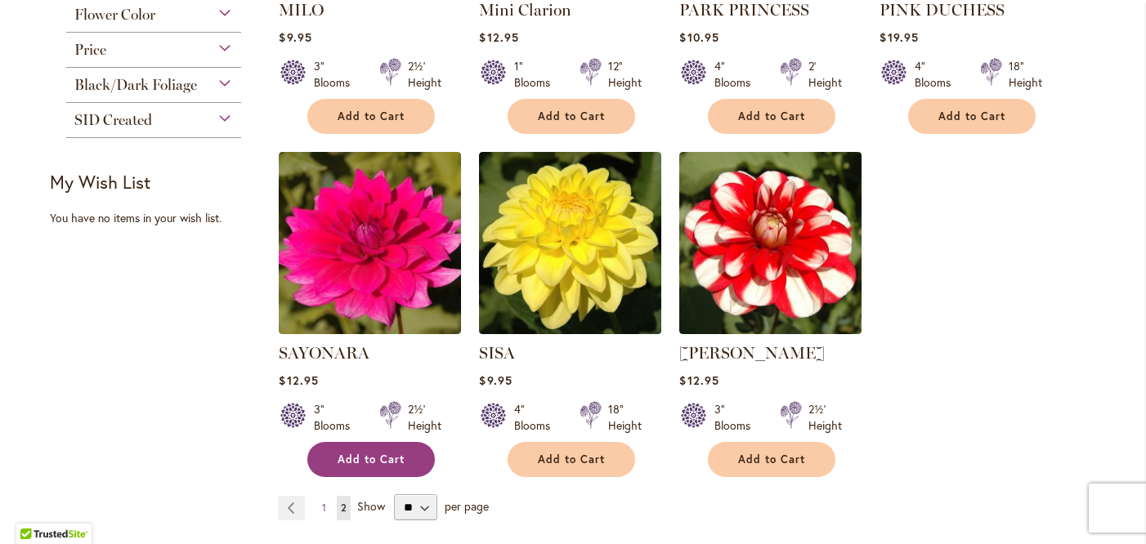
click at [387, 453] on span "Add to Cart" at bounding box center [371, 460] width 67 height 14
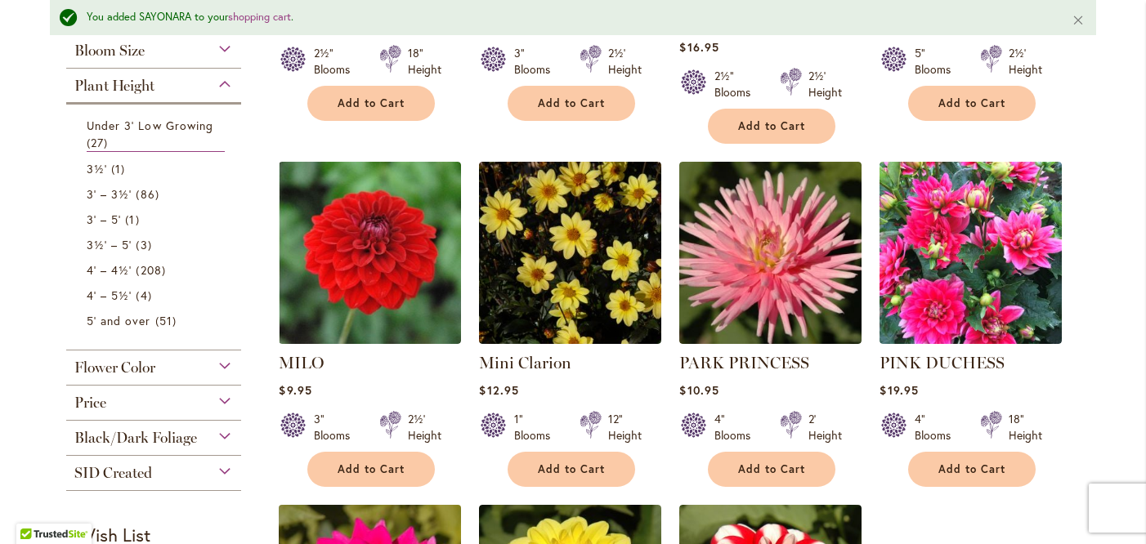
scroll to position [619, 0]
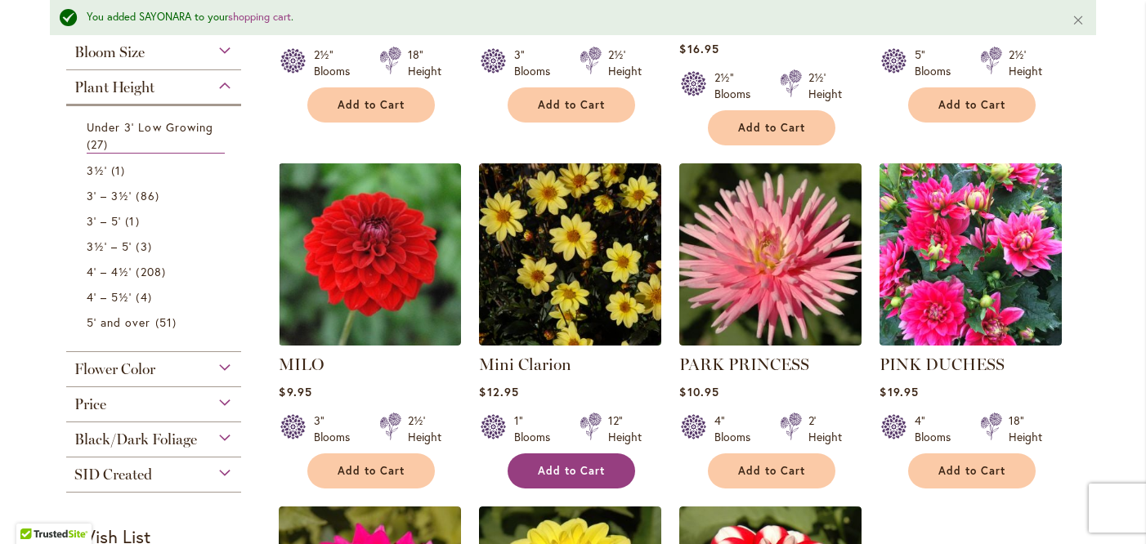
click at [579, 464] on span "Add to Cart" at bounding box center [571, 471] width 67 height 14
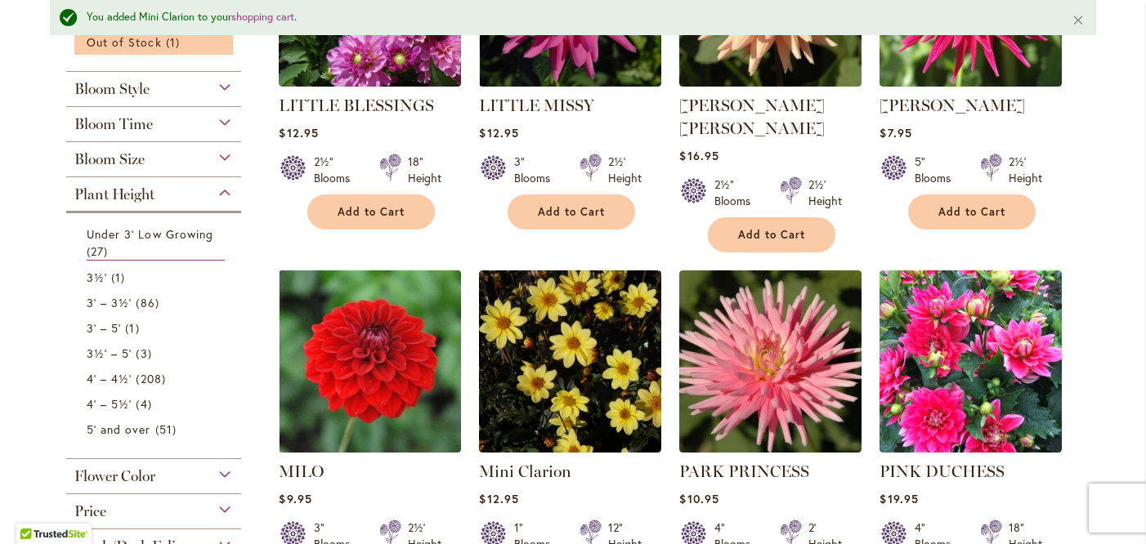
scroll to position [515, 0]
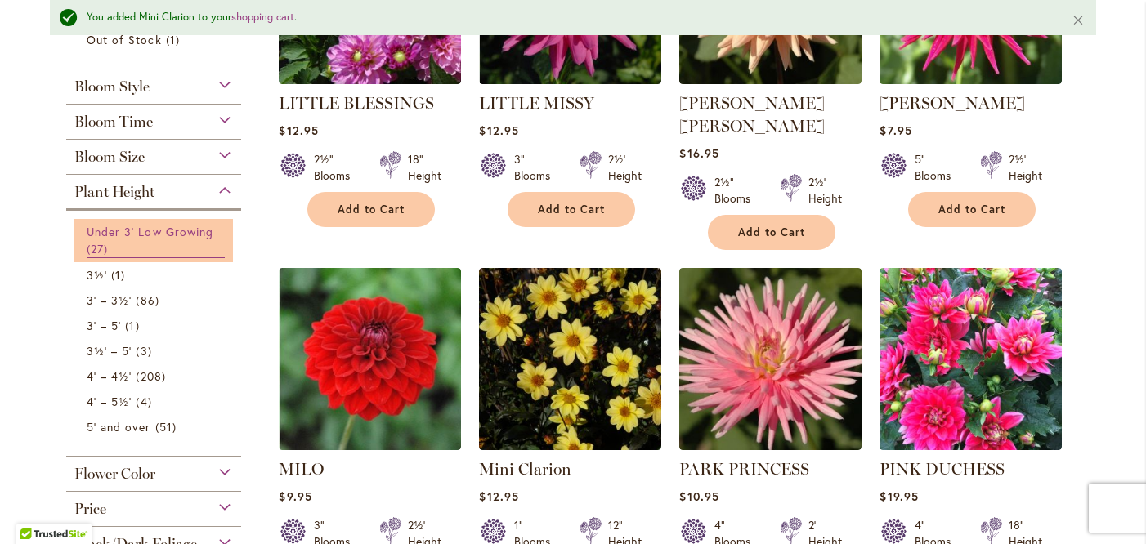
click at [199, 253] on link "Under 3' Low Growing 27 items" at bounding box center [156, 240] width 138 height 35
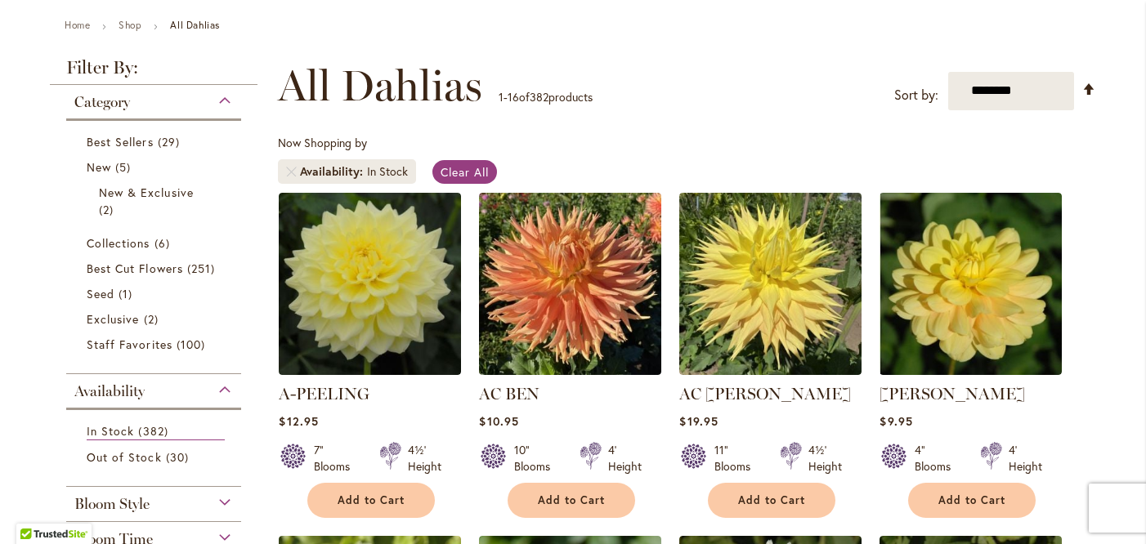
scroll to position [163, 0]
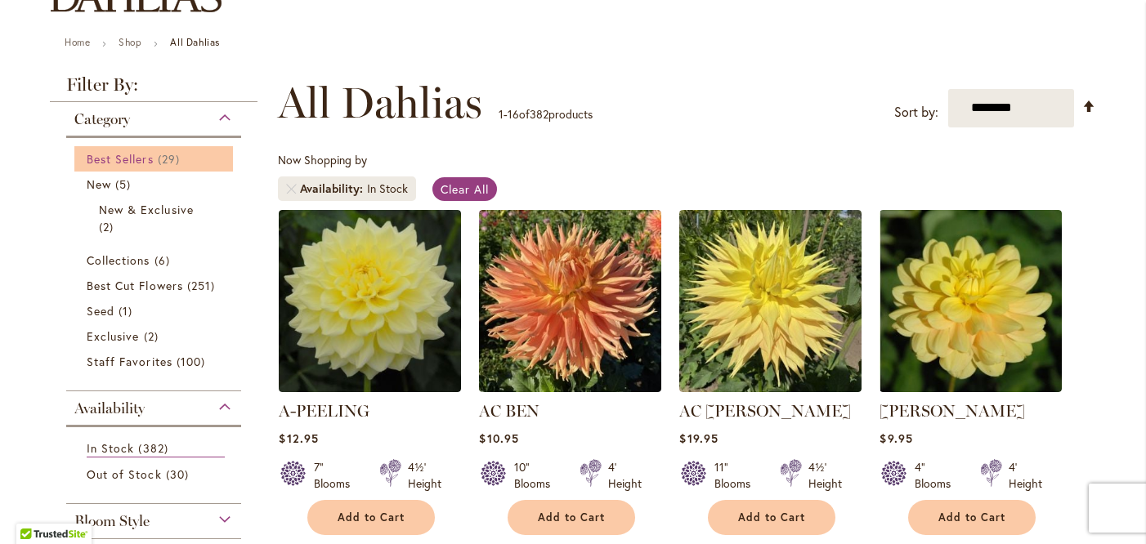
click at [168, 153] on span "29 items" at bounding box center [171, 158] width 26 height 17
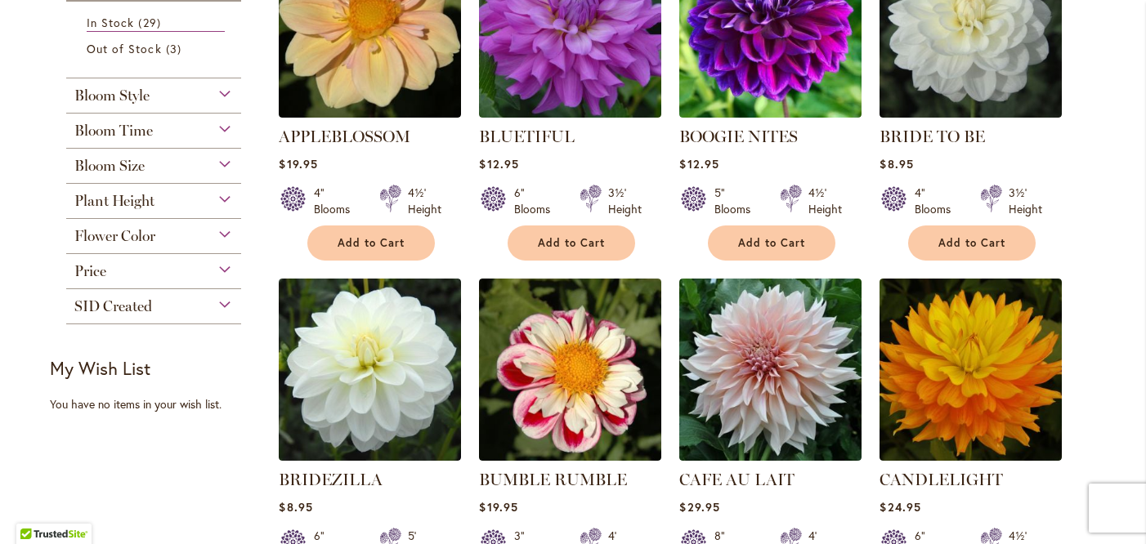
scroll to position [398, 0]
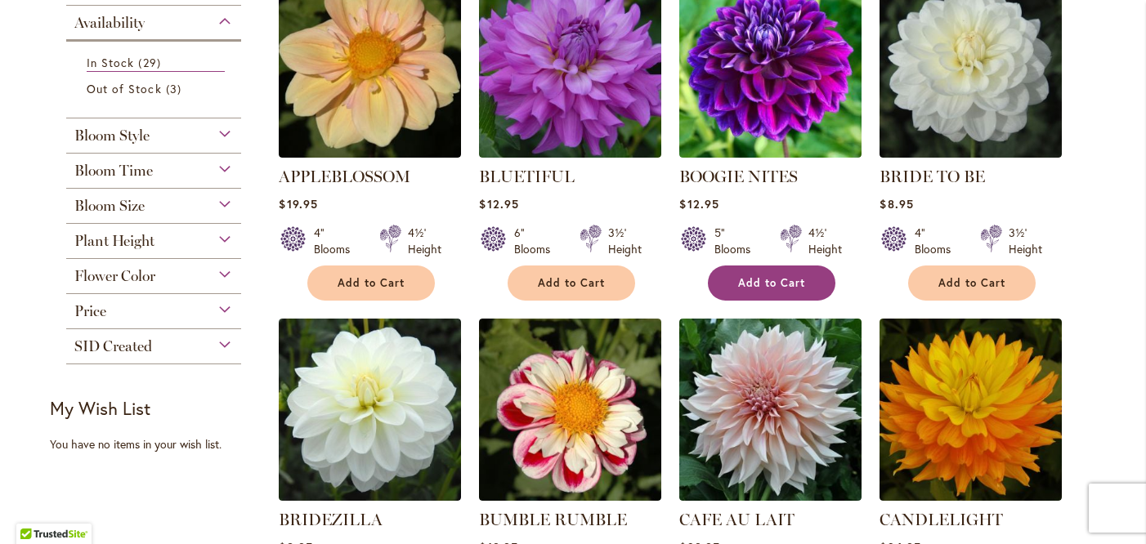
click at [802, 278] on span "Add to Cart" at bounding box center [771, 283] width 67 height 14
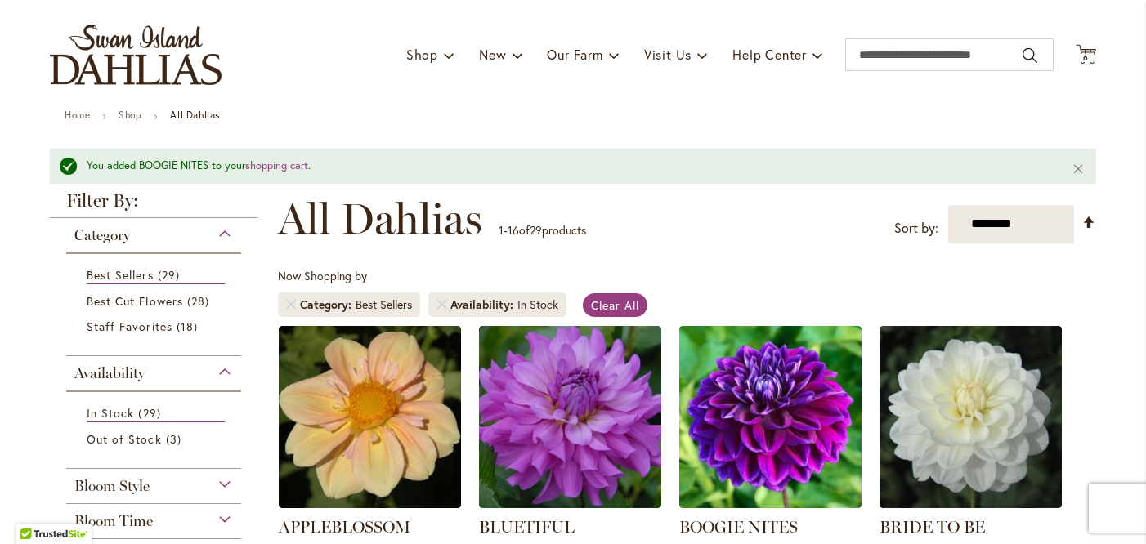
scroll to position [0, 0]
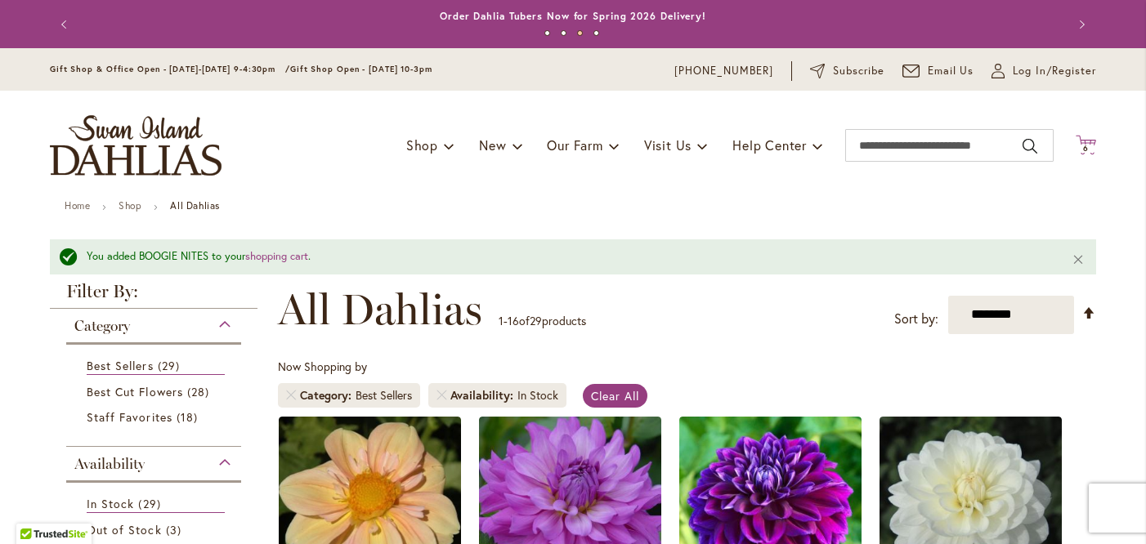
click at [1089, 141] on icon "Cart .cls-1 { fill: #231f20; }" at bounding box center [1085, 145] width 20 height 20
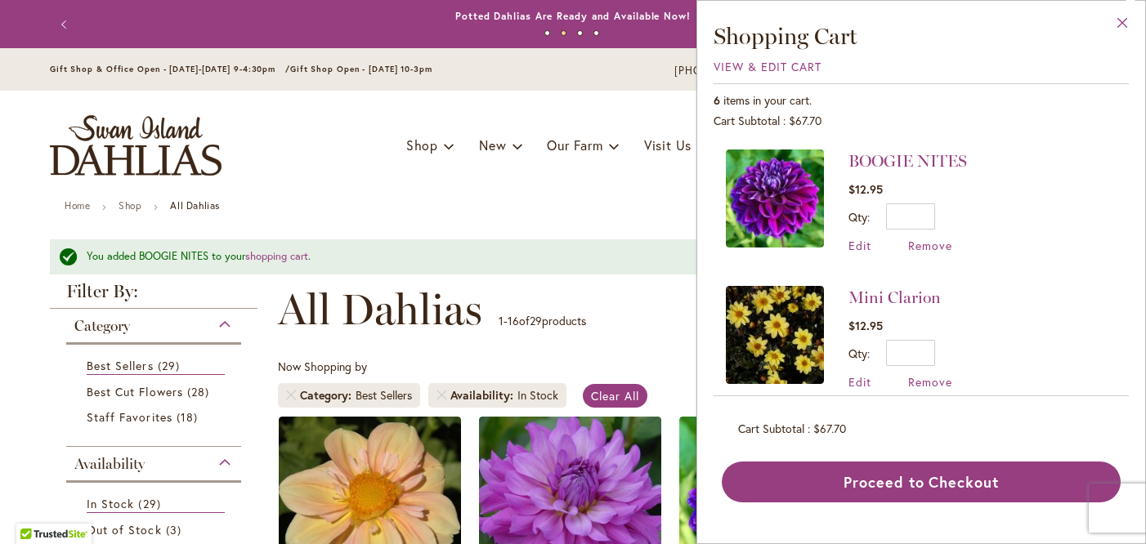
click at [1125, 23] on button "Close" at bounding box center [1122, 26] width 45 height 51
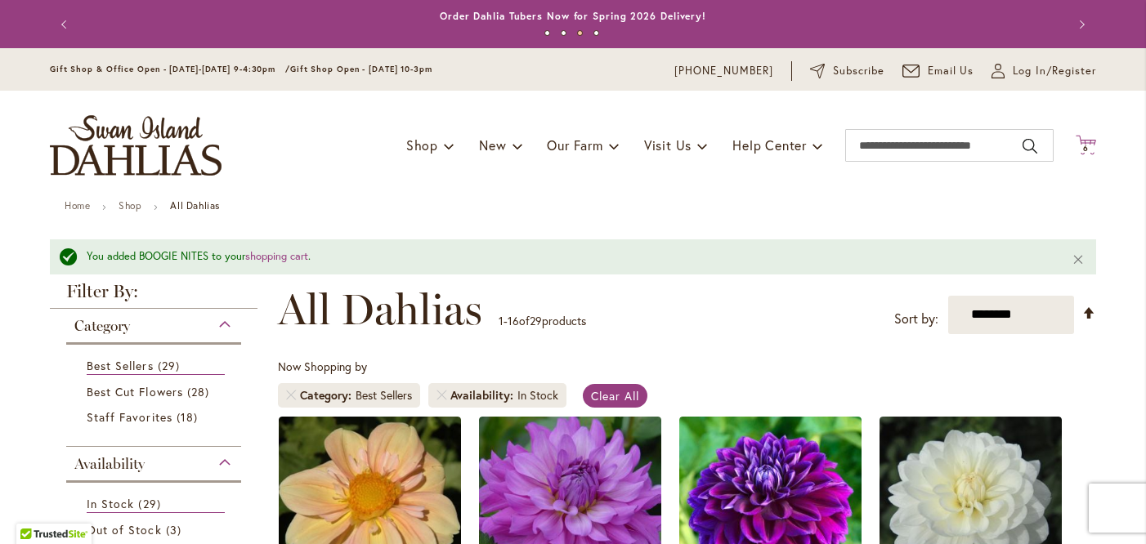
click at [1084, 145] on span "6" at bounding box center [1086, 148] width 6 height 11
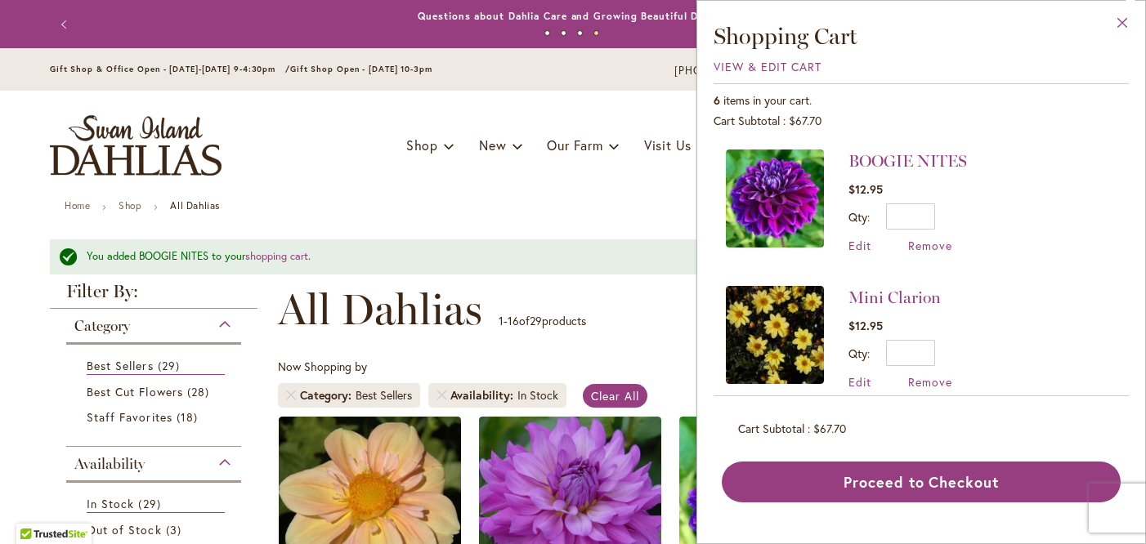
click at [1124, 21] on button "Close" at bounding box center [1122, 26] width 45 height 51
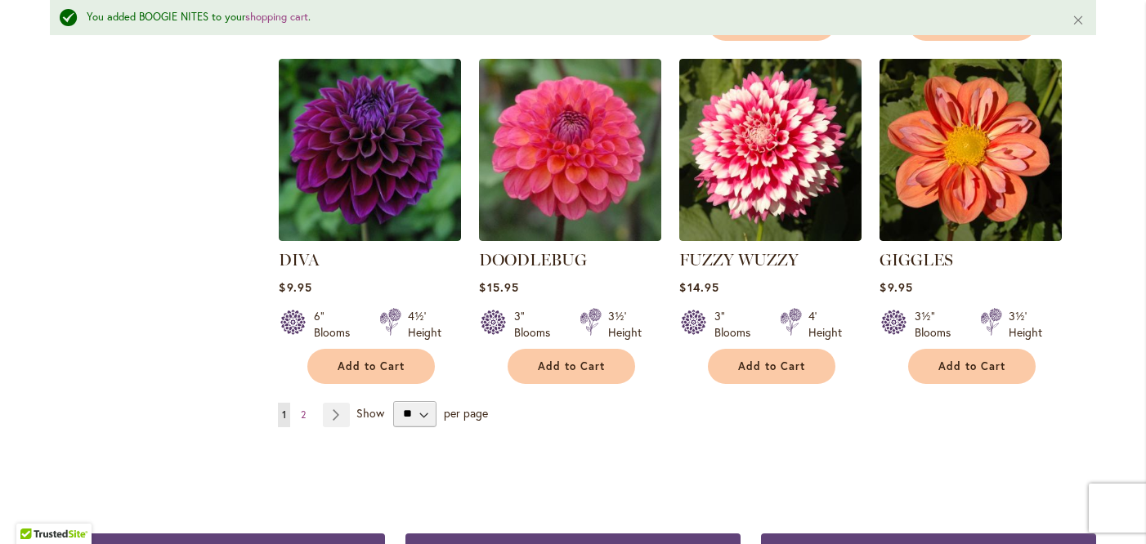
scroll to position [1416, 0]
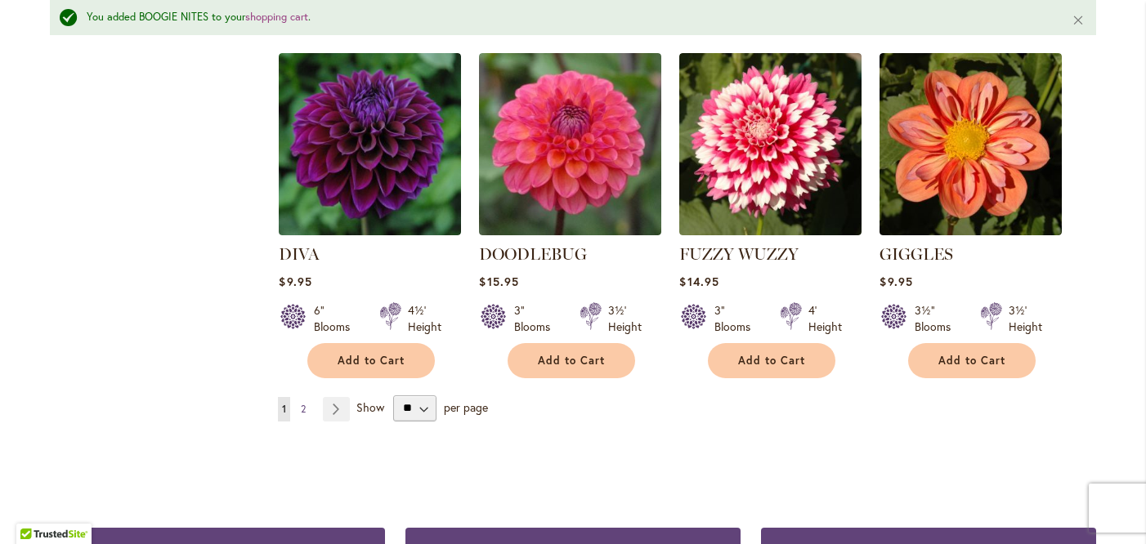
click at [305, 403] on span "2" at bounding box center [303, 409] width 5 height 12
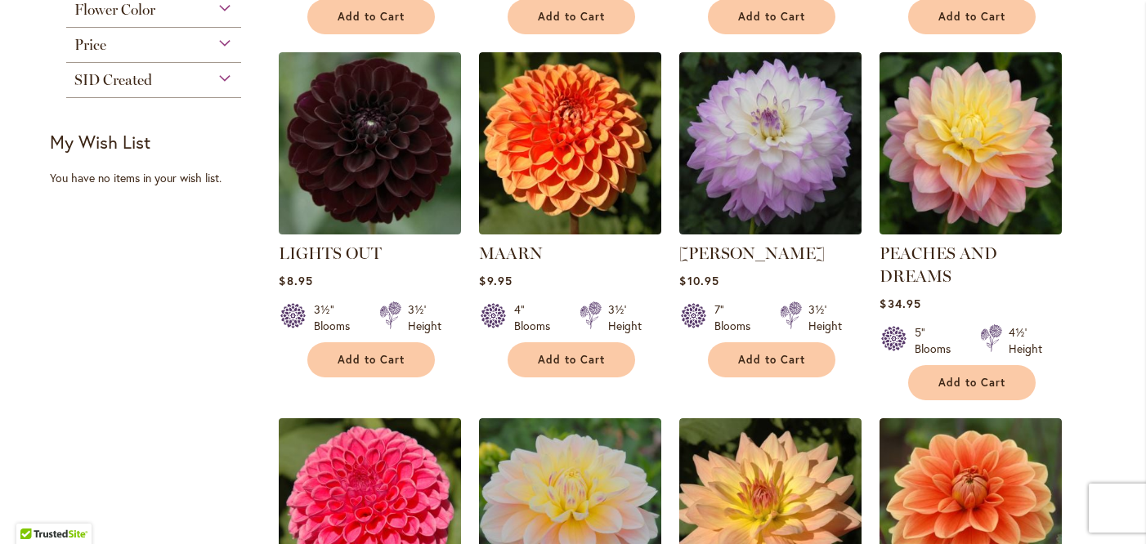
scroll to position [666, 0]
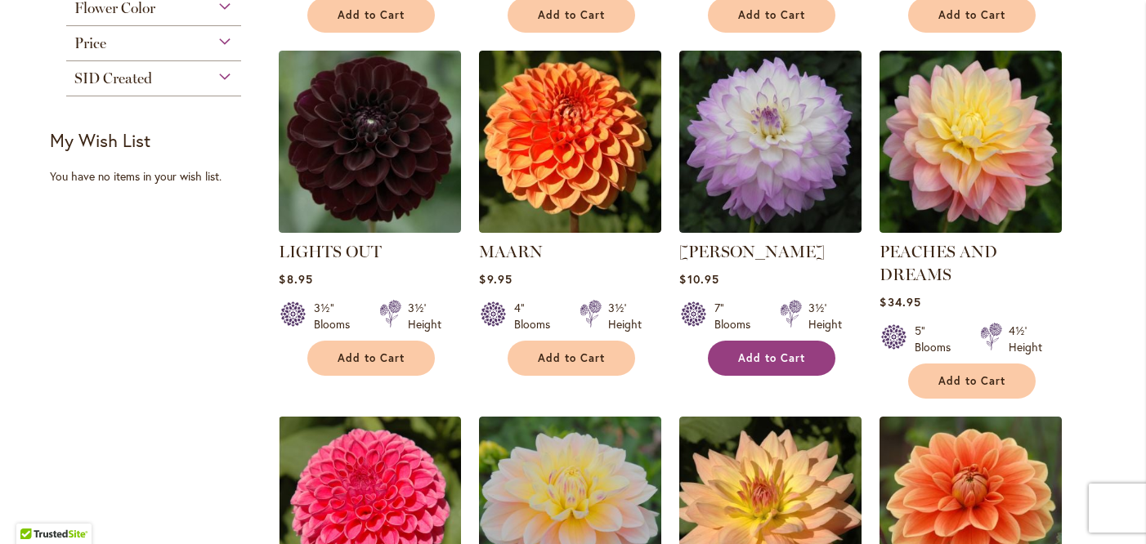
click at [782, 360] on span "Add to Cart" at bounding box center [771, 358] width 67 height 14
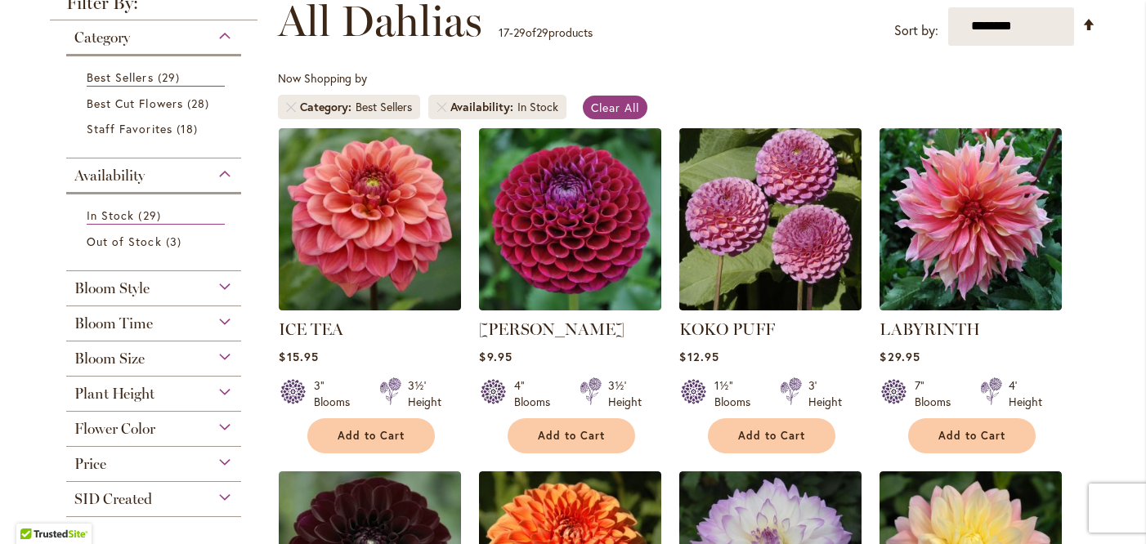
scroll to position [0, 0]
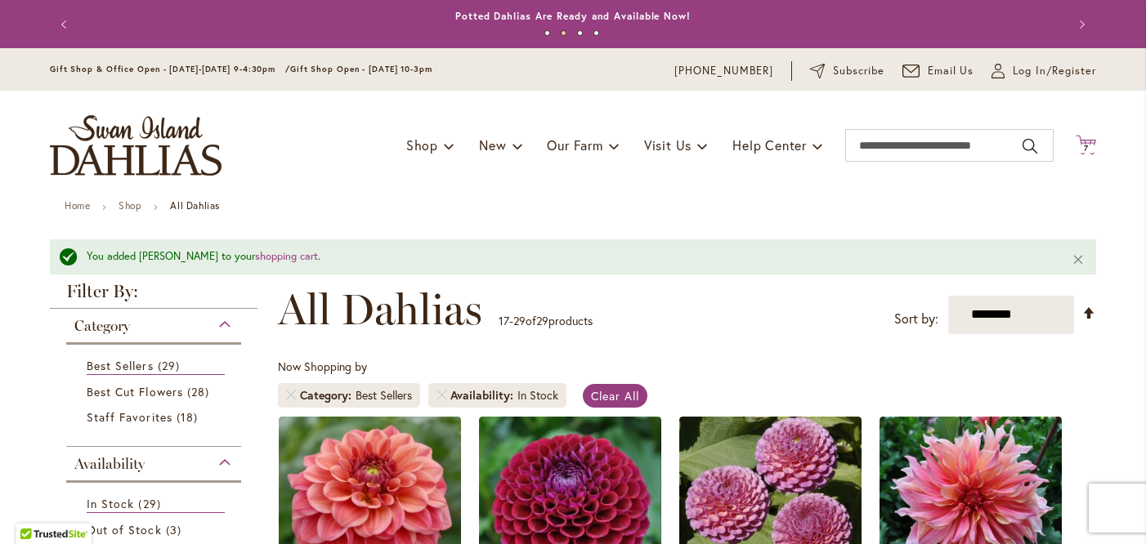
click at [1085, 141] on icon "Cart .cls-1 { fill: #231f20; }" at bounding box center [1085, 145] width 20 height 20
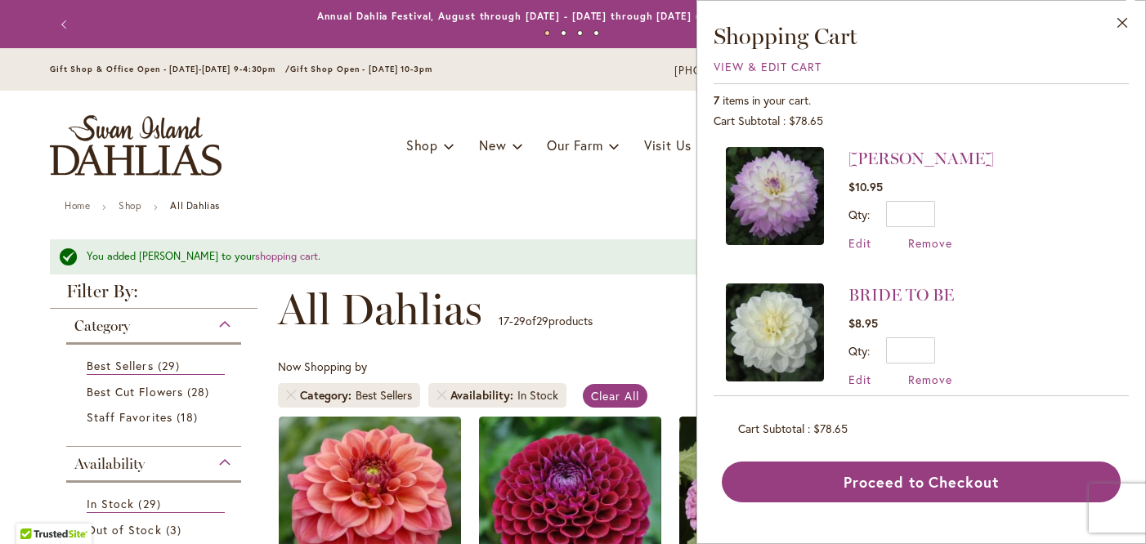
scroll to position [561, 0]
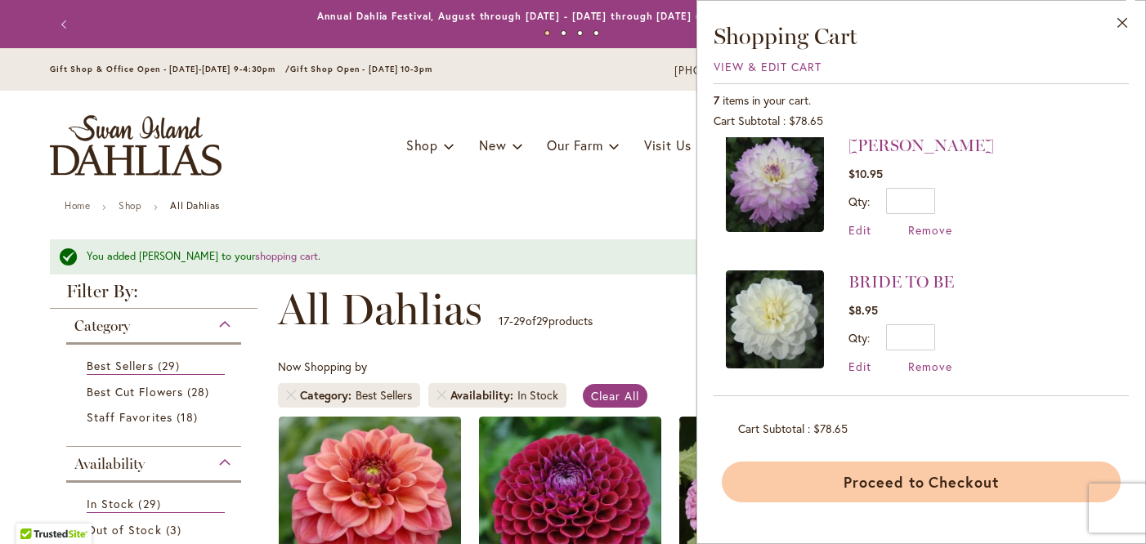
click at [1008, 476] on button "Proceed to Checkout" at bounding box center [921, 482] width 399 height 41
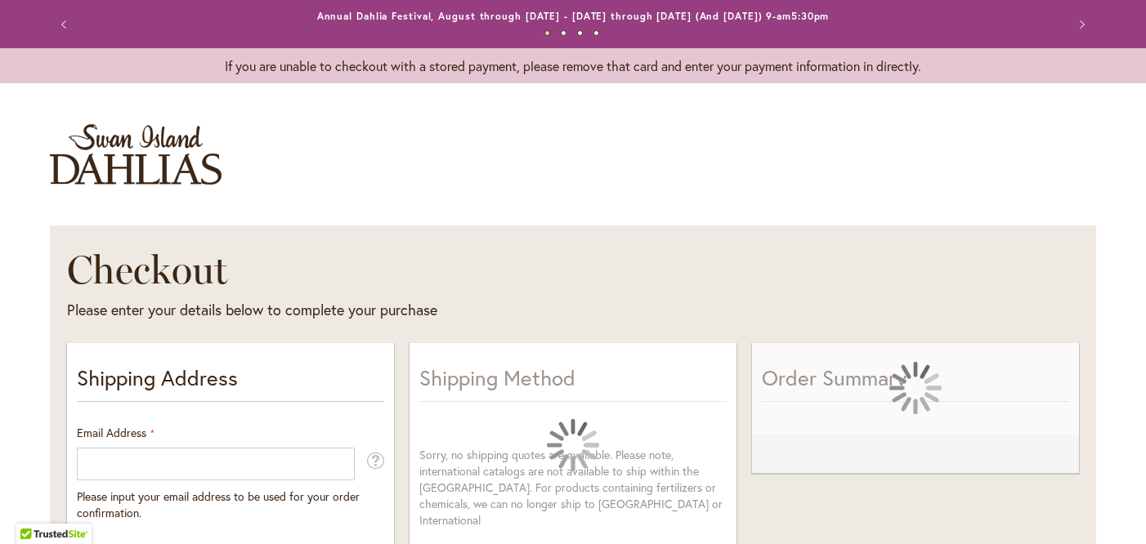
select select "**"
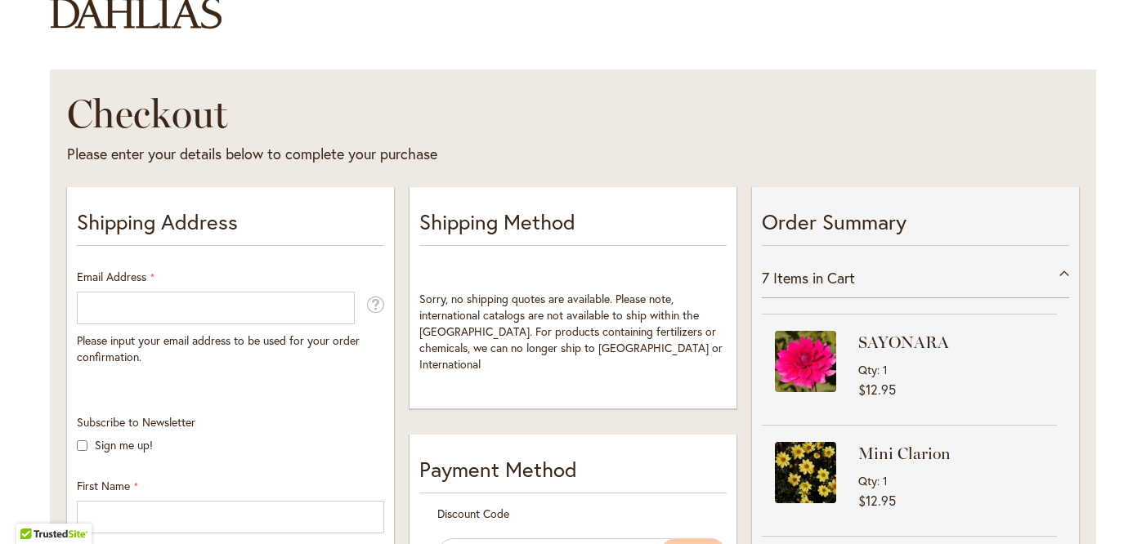
scroll to position [315, 0]
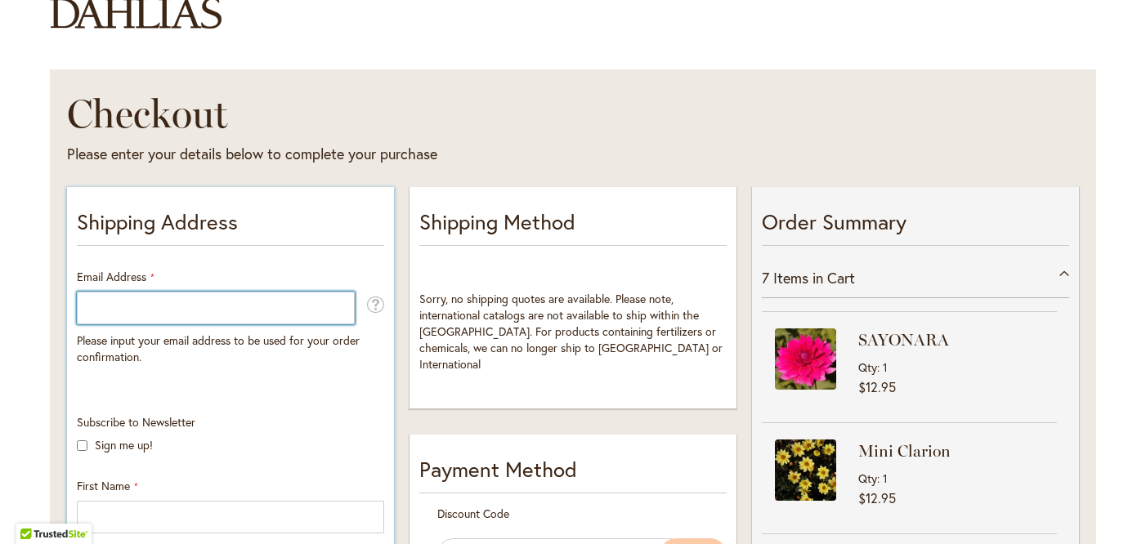
click at [157, 305] on input "Email Address" at bounding box center [216, 308] width 278 height 33
type input "**********"
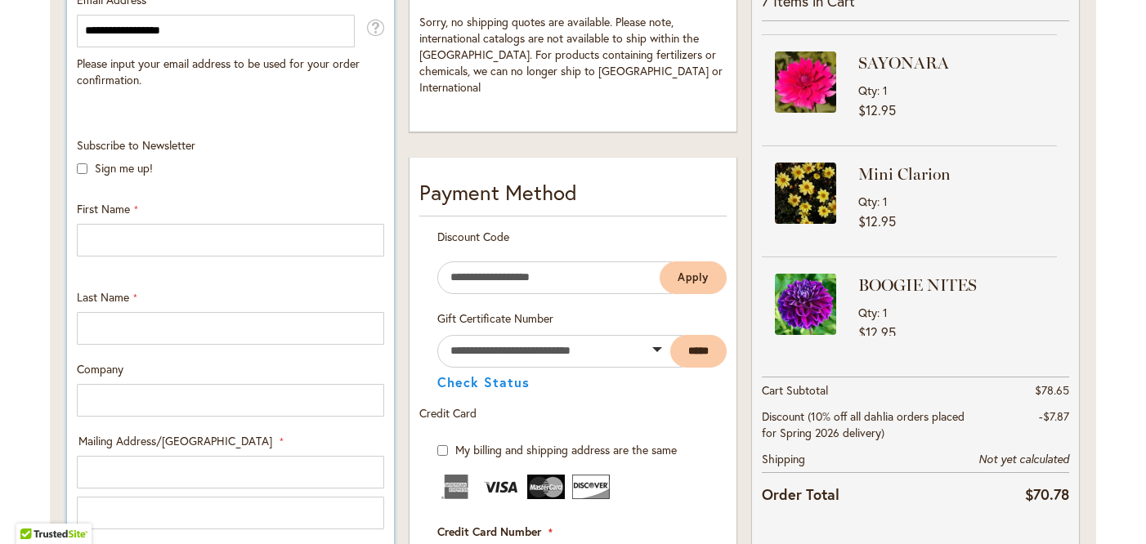
scroll to position [435, 0]
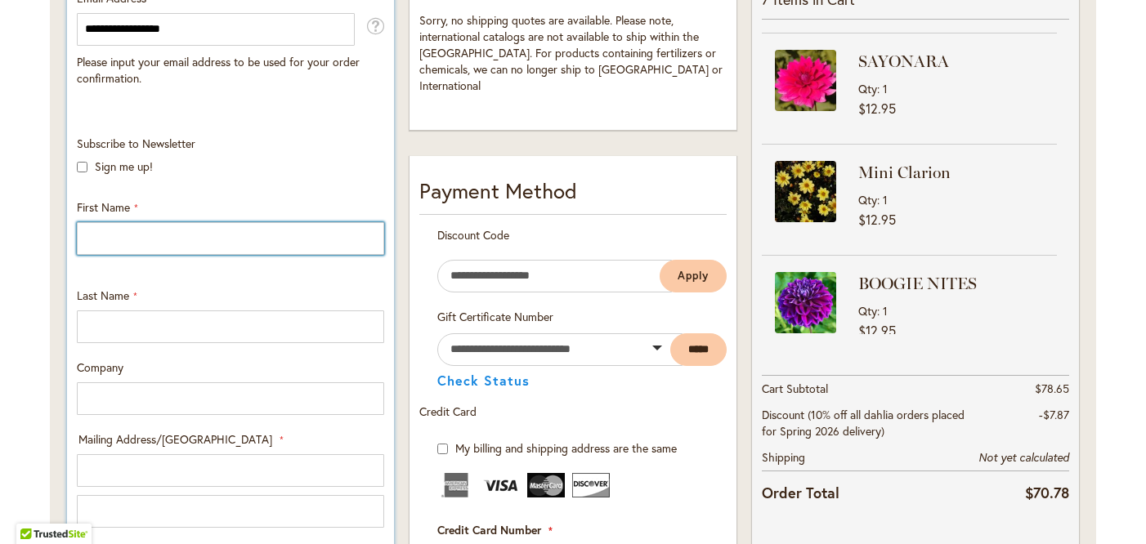
click at [159, 240] on input "First Name" at bounding box center [230, 238] width 307 height 33
type input "*********"
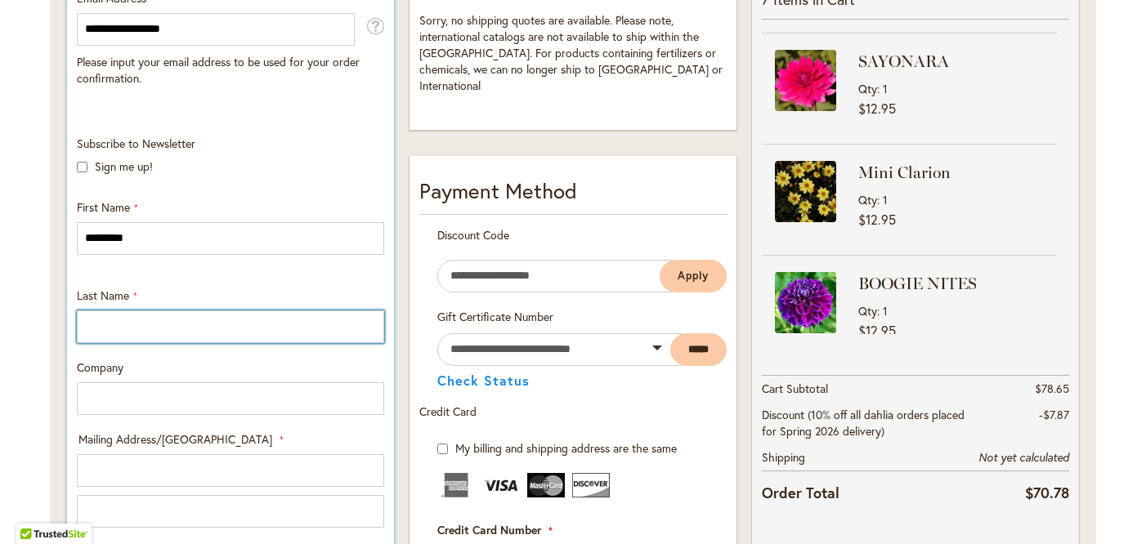
type input "*******"
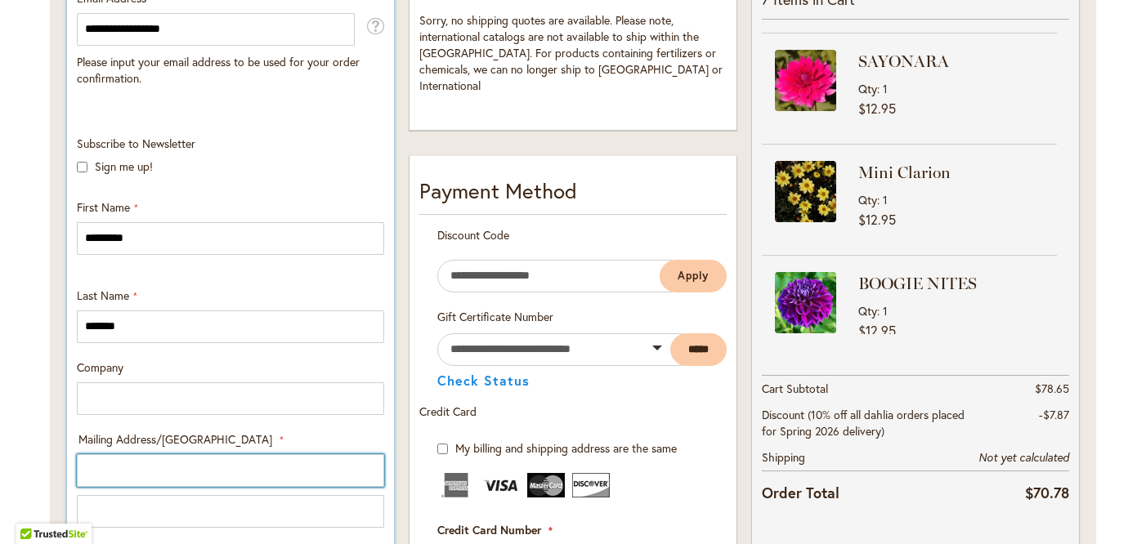
type input "**********"
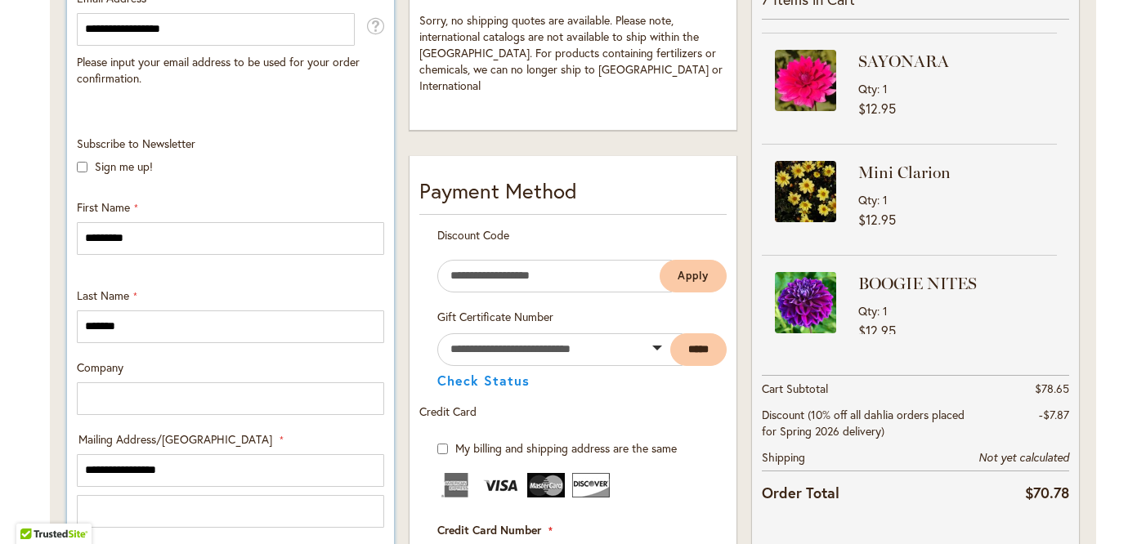
select select "**"
type input "********"
type input "**********"
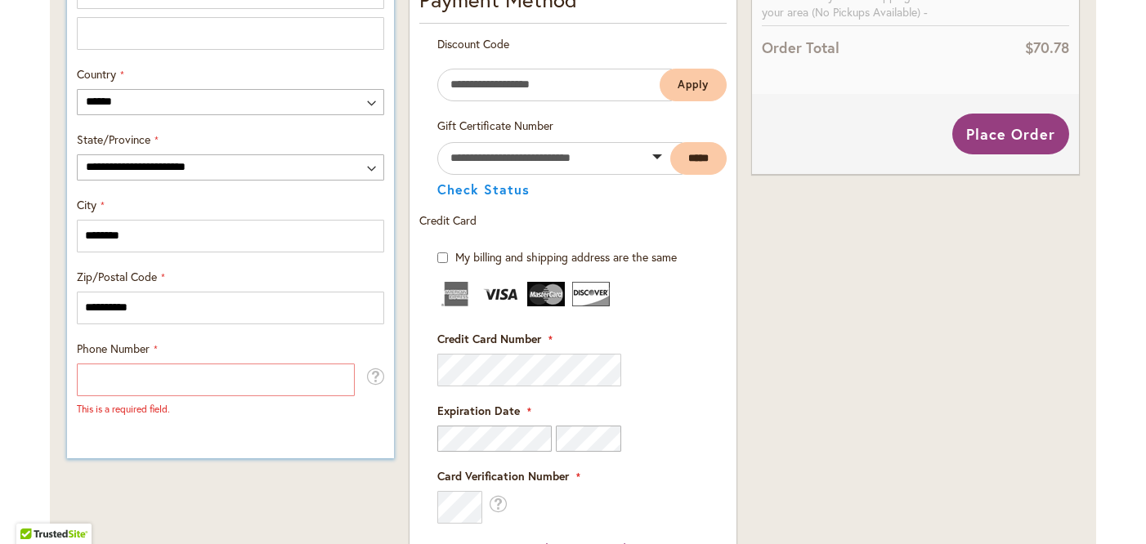
scroll to position [915, 0]
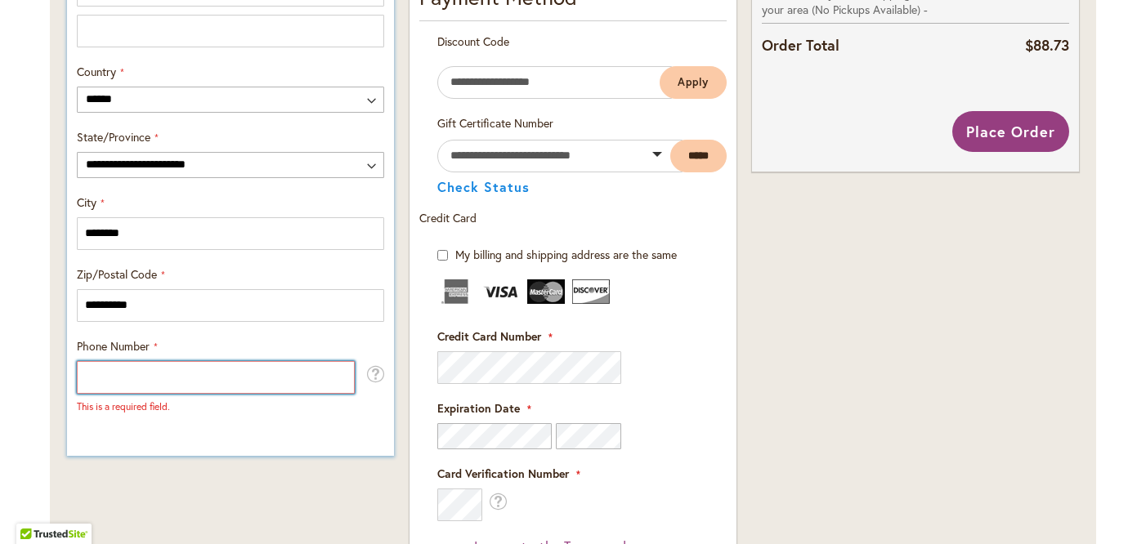
click at [179, 373] on input "Phone Number" at bounding box center [216, 377] width 278 height 33
type input "**********"
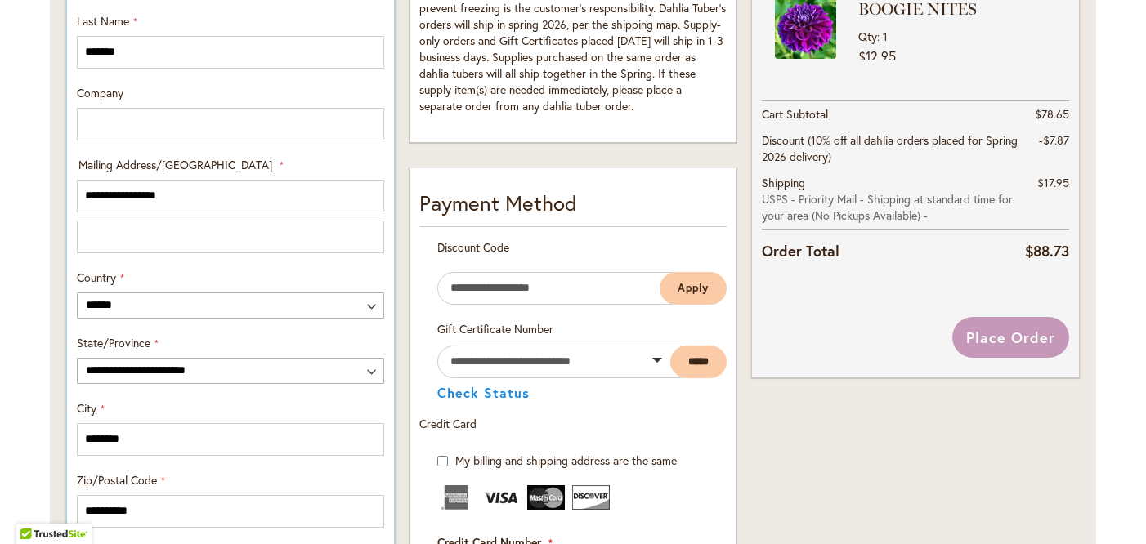
scroll to position [535, 0]
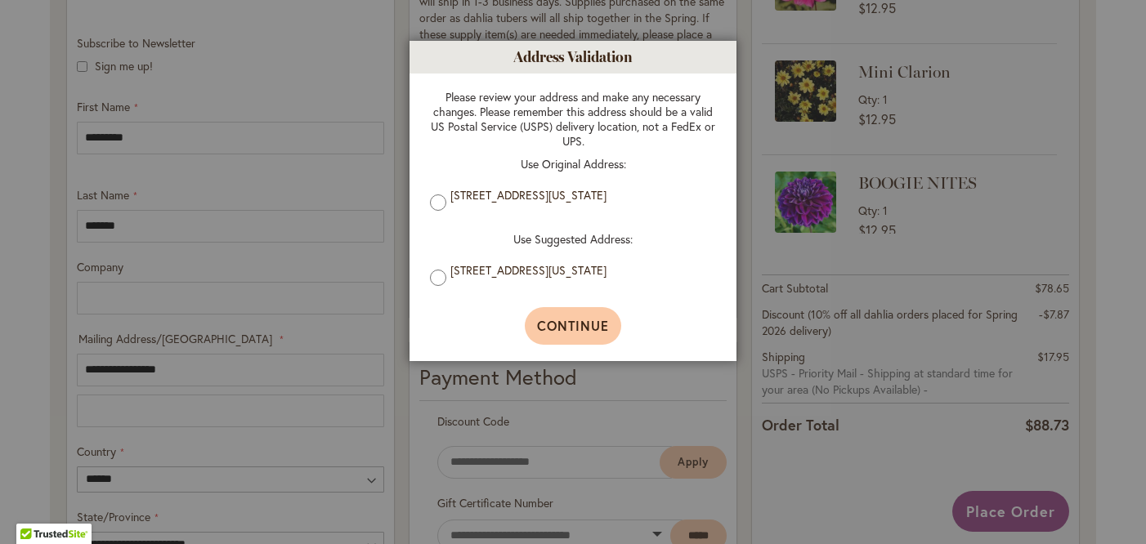
click at [576, 328] on span "Continue" at bounding box center [573, 325] width 73 height 17
type input "**********"
type input "********"
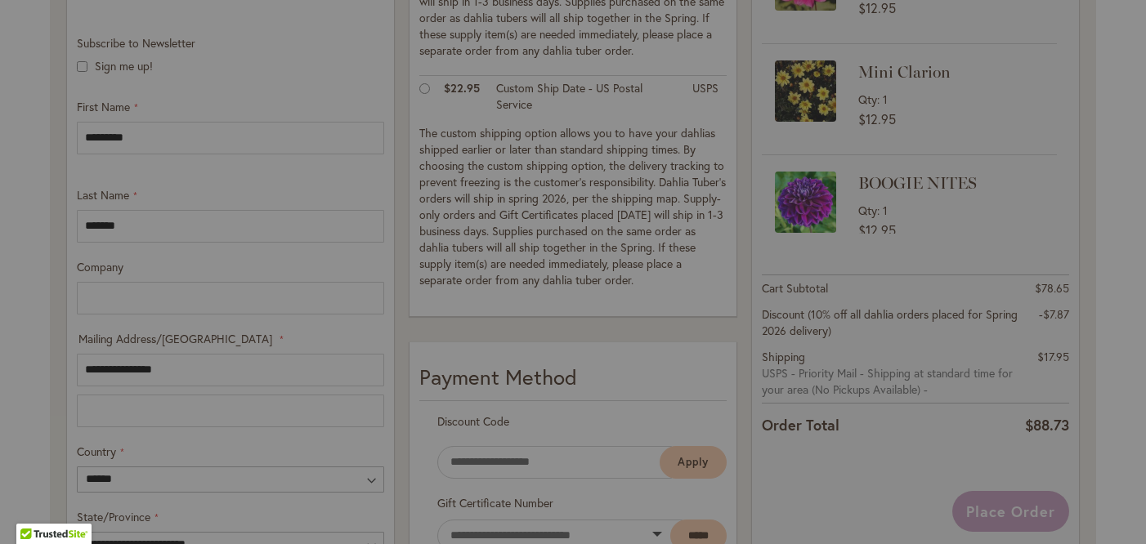
scroll to position [1020, 0]
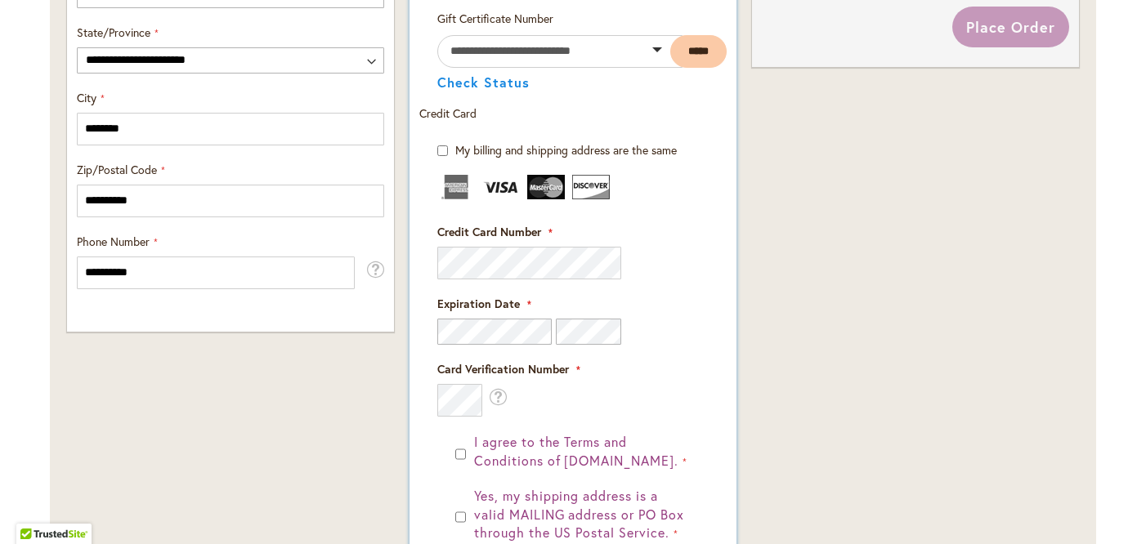
click at [570, 262] on fieldset "Payment Information Payment Method Discount Code Enter discount code Apply Gift…" at bounding box center [572, 298] width 307 height 843
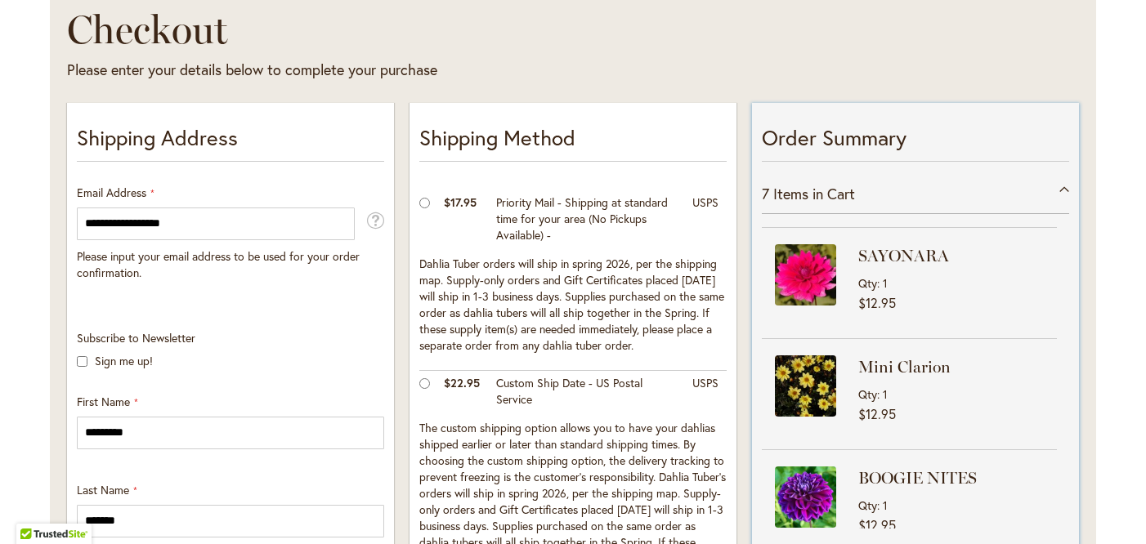
scroll to position [223, 0]
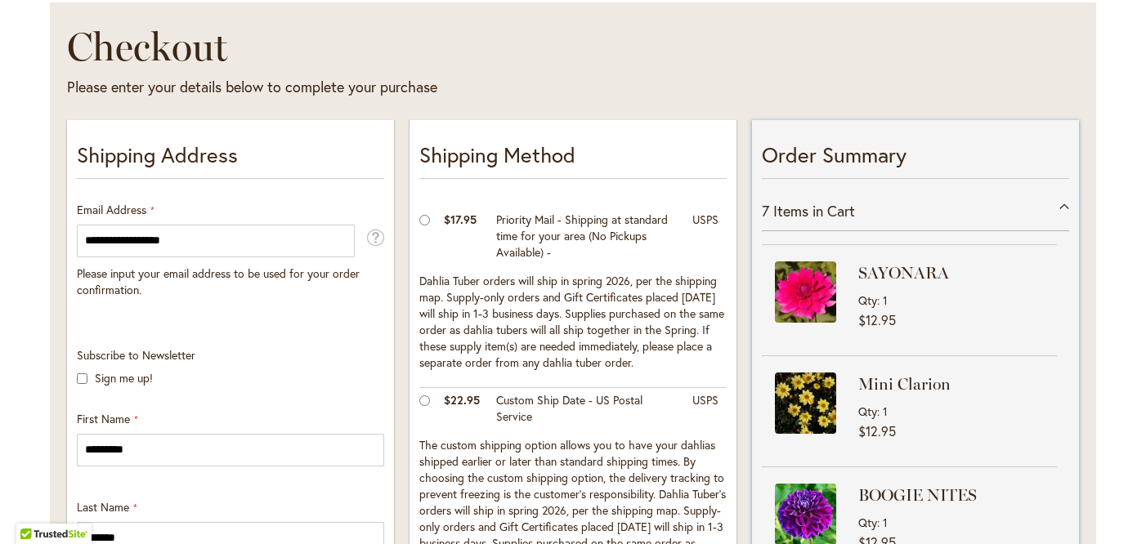
click at [1066, 205] on div "7 Items in Cart" at bounding box center [915, 211] width 307 height 40
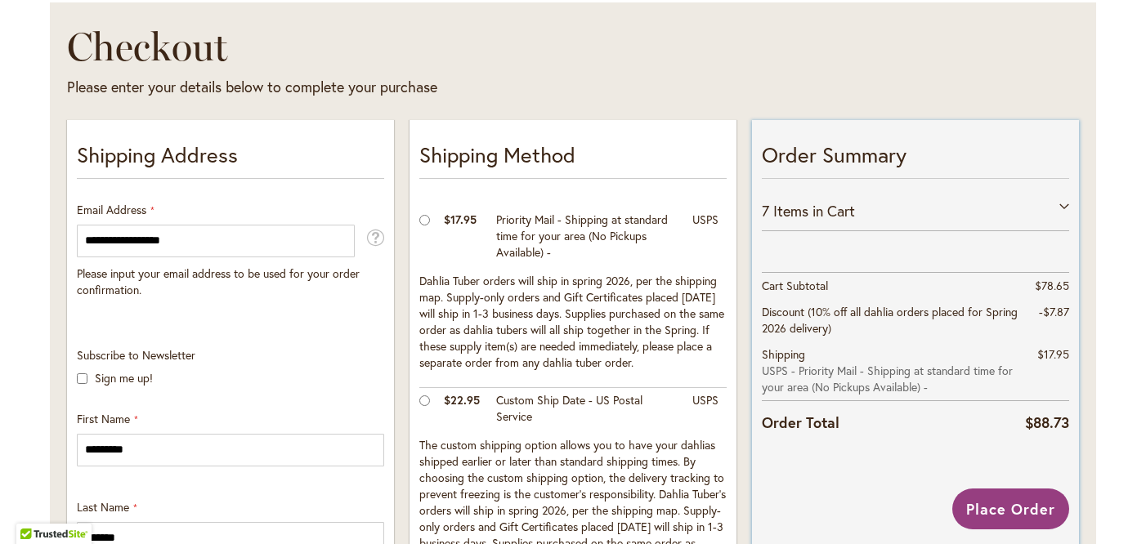
click at [1066, 200] on div "7 Items in Cart" at bounding box center [915, 211] width 307 height 40
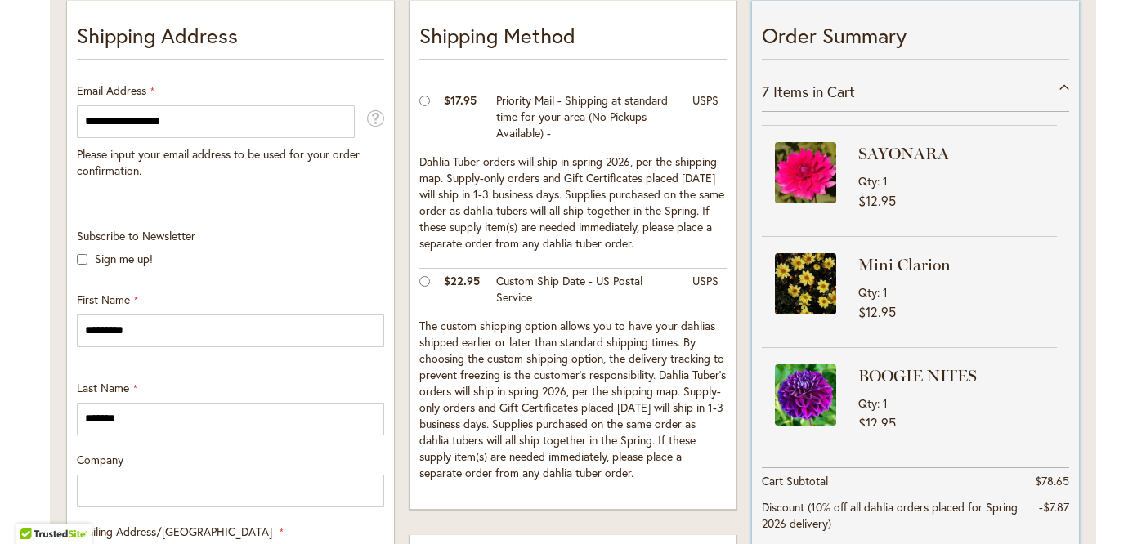
scroll to position [338, 0]
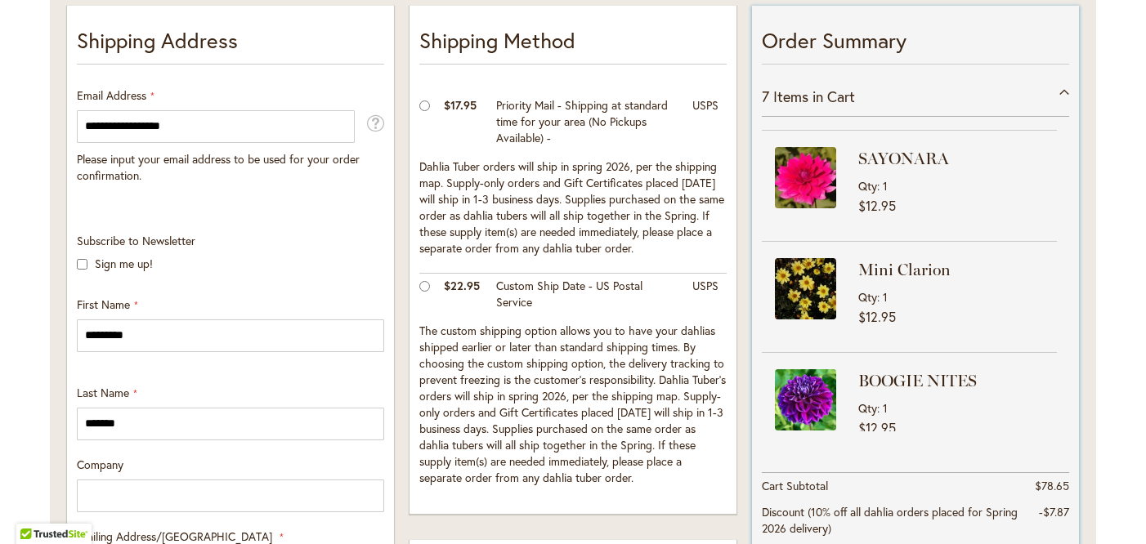
click at [1003, 378] on strong "BOOGIE NITES" at bounding box center [955, 380] width 194 height 23
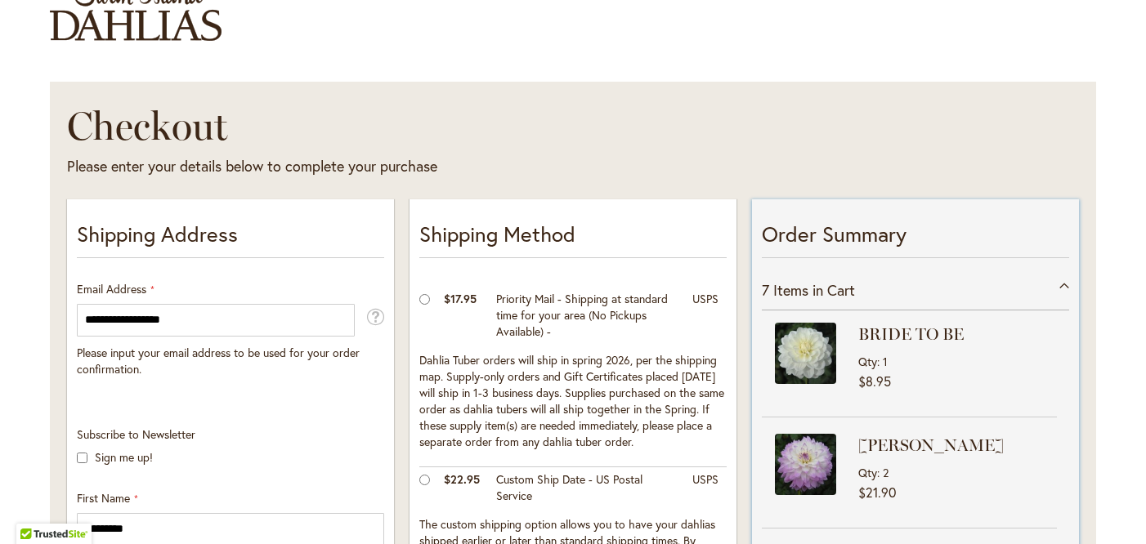
scroll to position [132, 0]
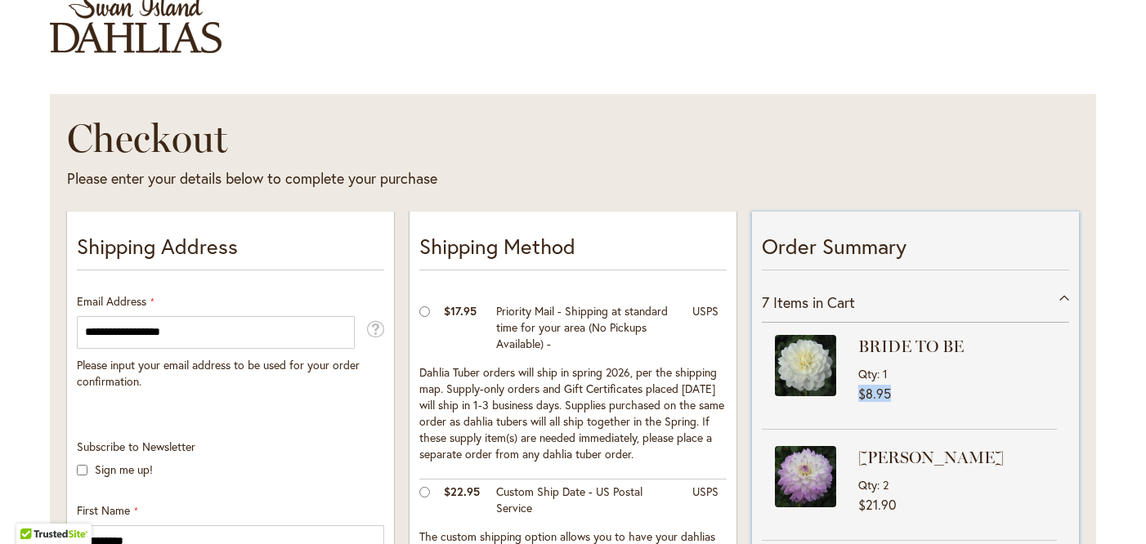
drag, startPoint x: 1004, startPoint y: 393, endPoint x: 1004, endPoint y: 381, distance: 12.3
click at [1004, 376] on div "BRIDE TO BE Qty 1 $8.95" at bounding box center [957, 369] width 199 height 69
click at [1004, 386] on span "$8.95" at bounding box center [957, 393] width 199 height 15
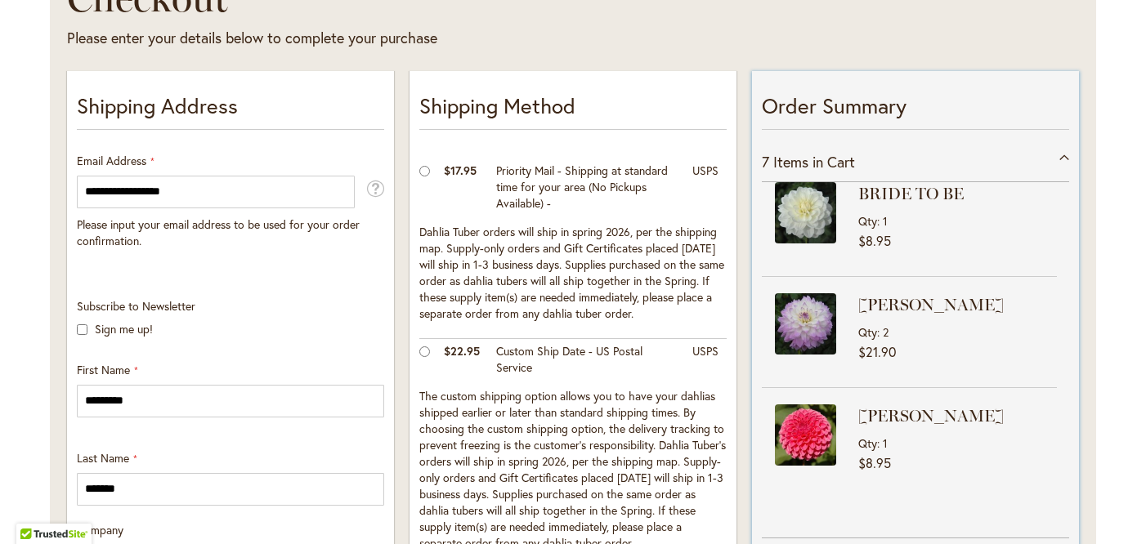
scroll to position [11, 0]
click at [831, 320] on img at bounding box center [805, 324] width 61 height 61
click at [897, 304] on strong "[PERSON_NAME]" at bounding box center [955, 305] width 194 height 23
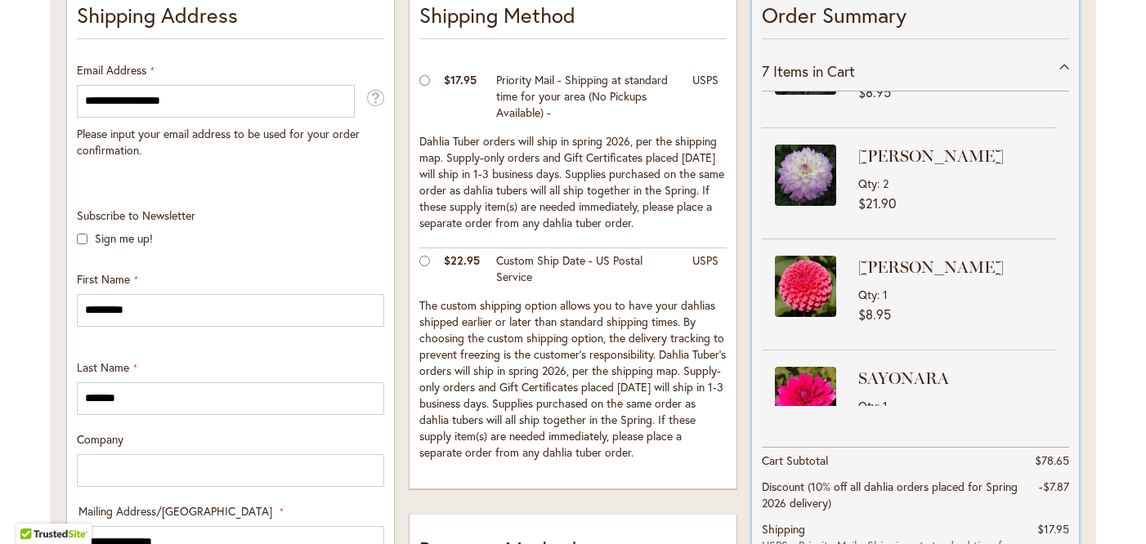
scroll to position [0, 0]
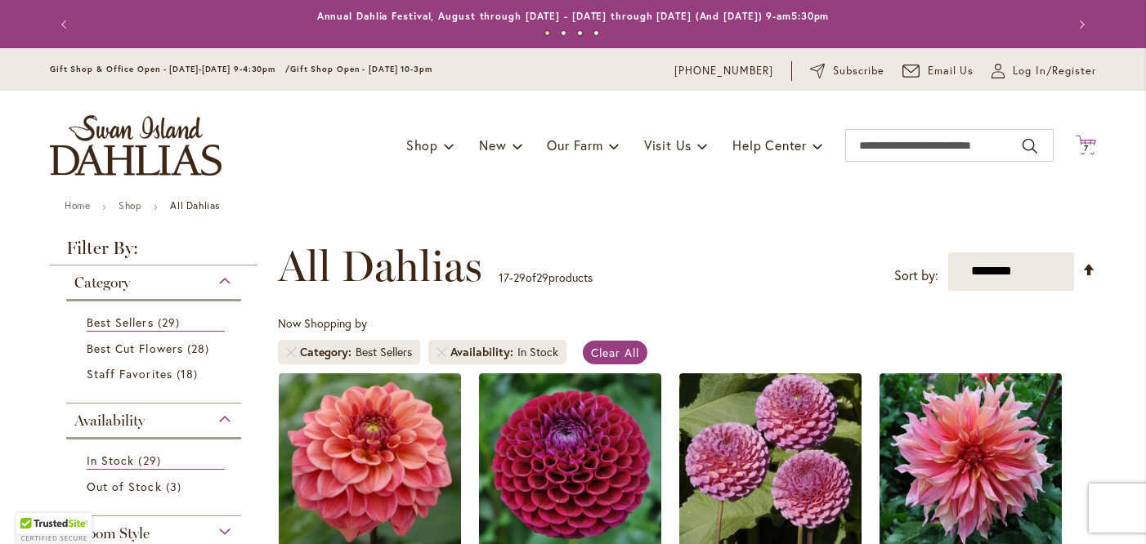
click at [1083, 142] on icon "Cart .cls-1 { fill: #231f20; }" at bounding box center [1085, 145] width 20 height 20
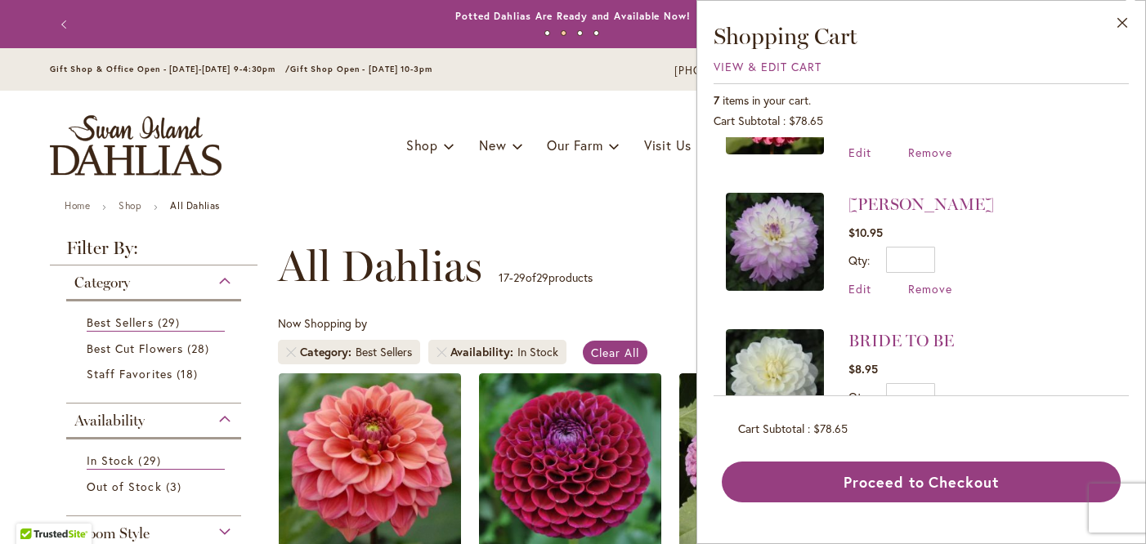
scroll to position [509, 0]
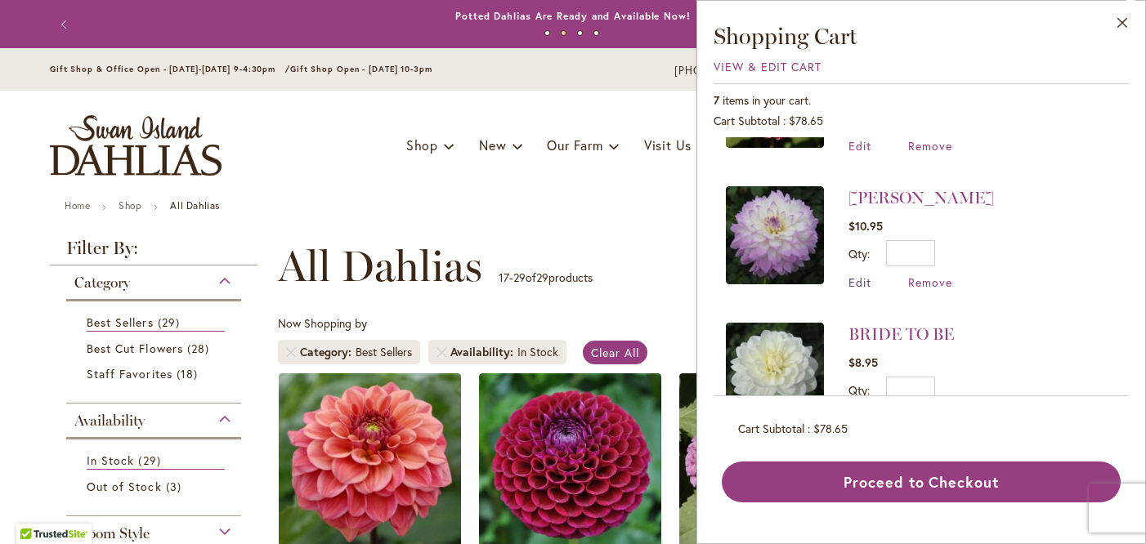
click at [861, 275] on span "Edit" at bounding box center [859, 283] width 23 height 16
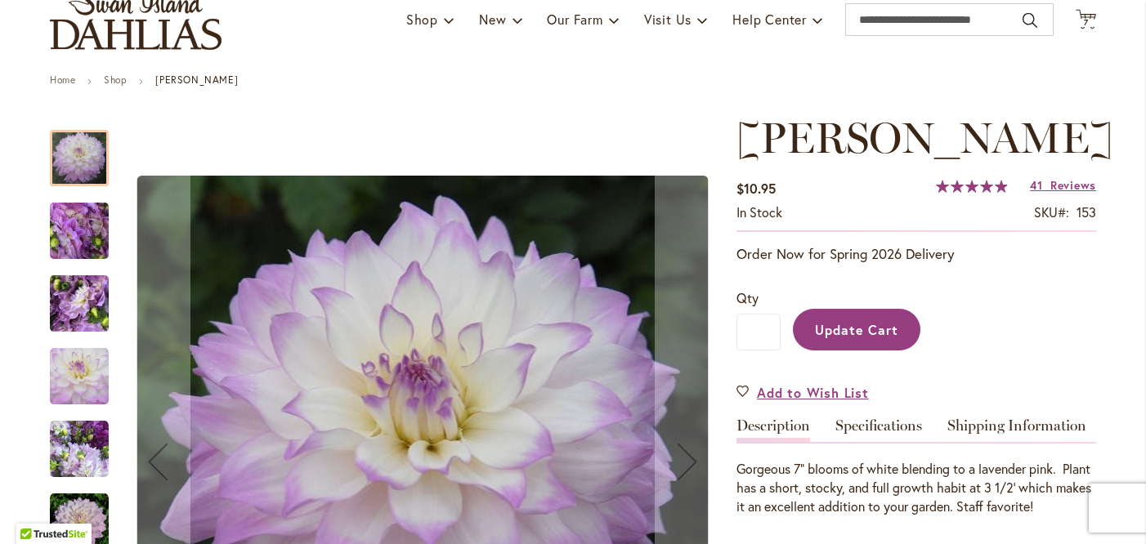
scroll to position [143, 0]
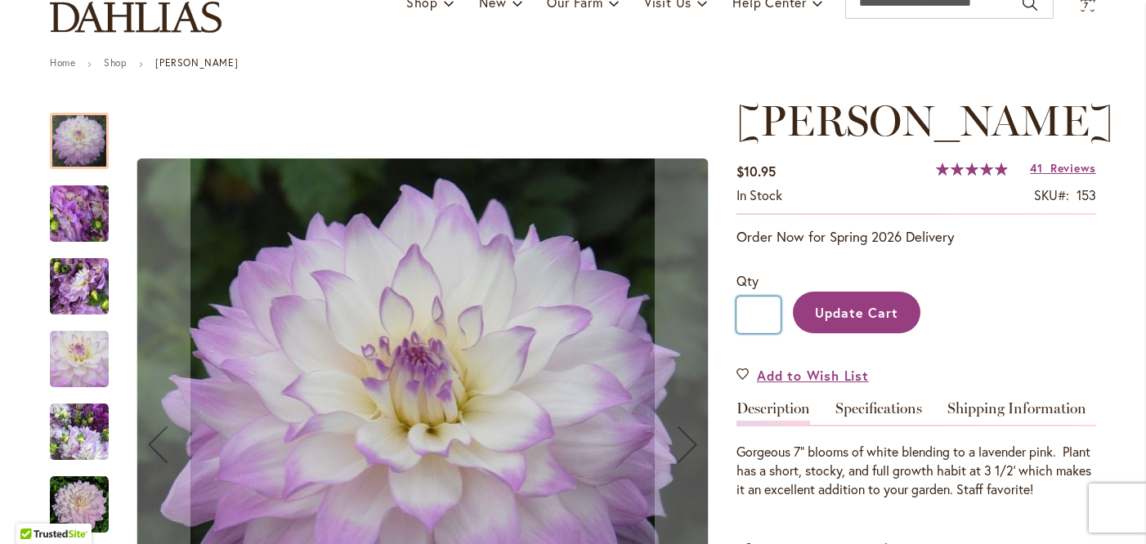
drag, startPoint x: 765, startPoint y: 362, endPoint x: 753, endPoint y: 362, distance: 12.3
click at [753, 333] on input "*" at bounding box center [758, 315] width 44 height 37
type input "*"
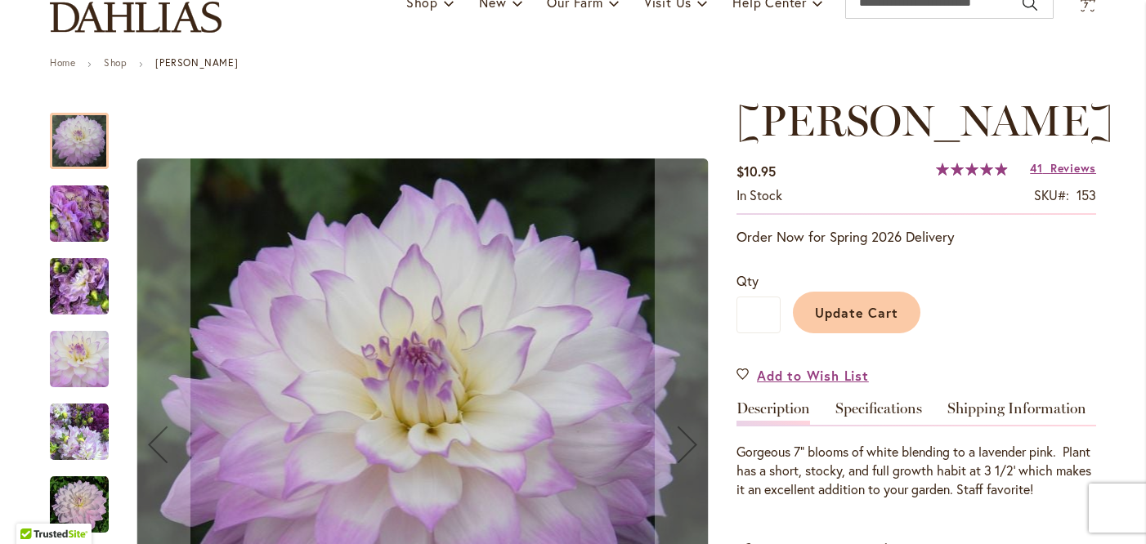
click at [834, 321] on span "Update Cart" at bounding box center [857, 312] width 84 height 17
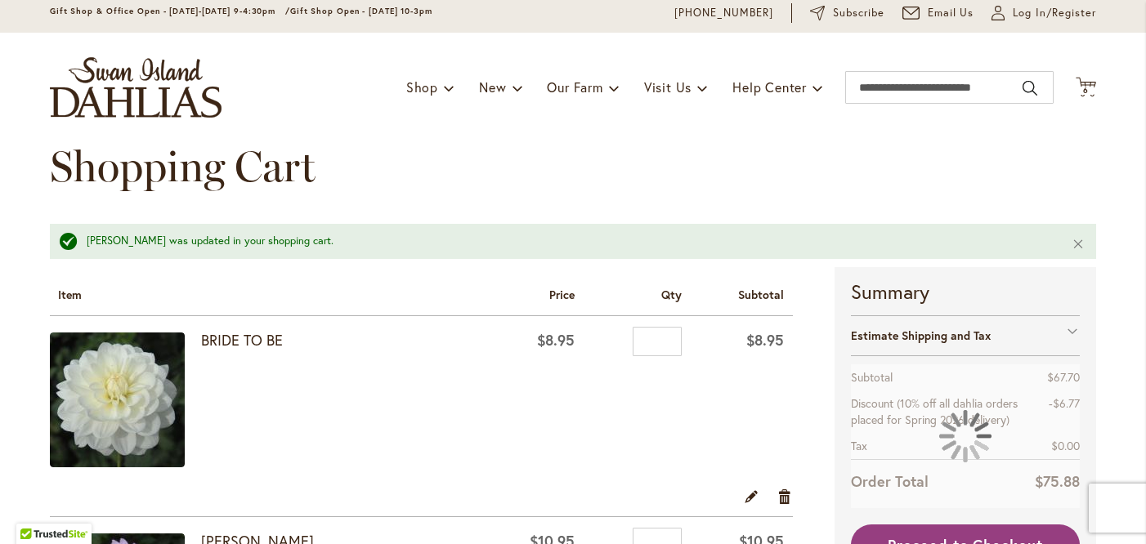
scroll to position [80, 0]
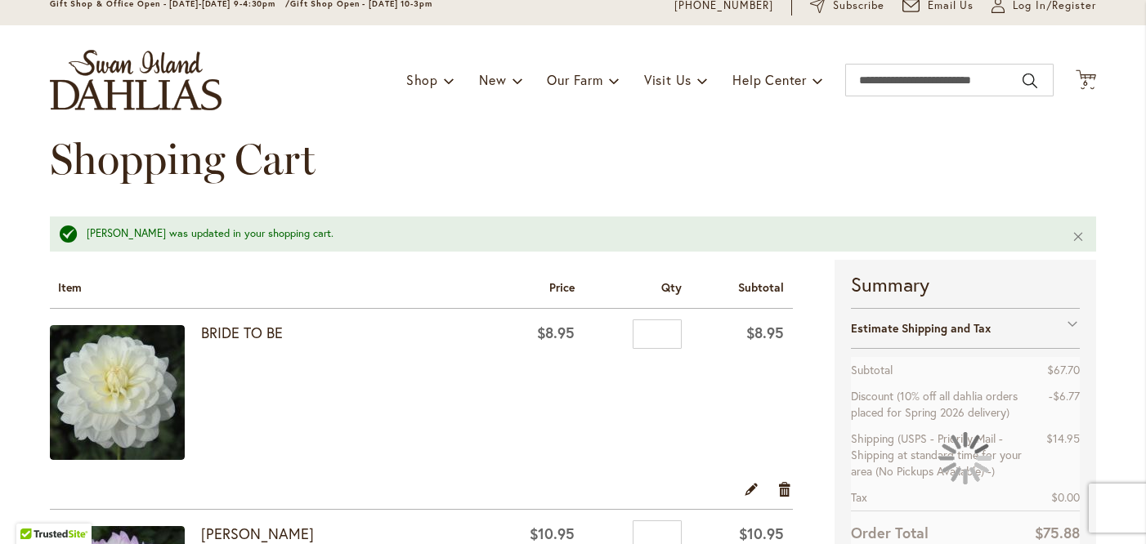
scroll to position [45, 0]
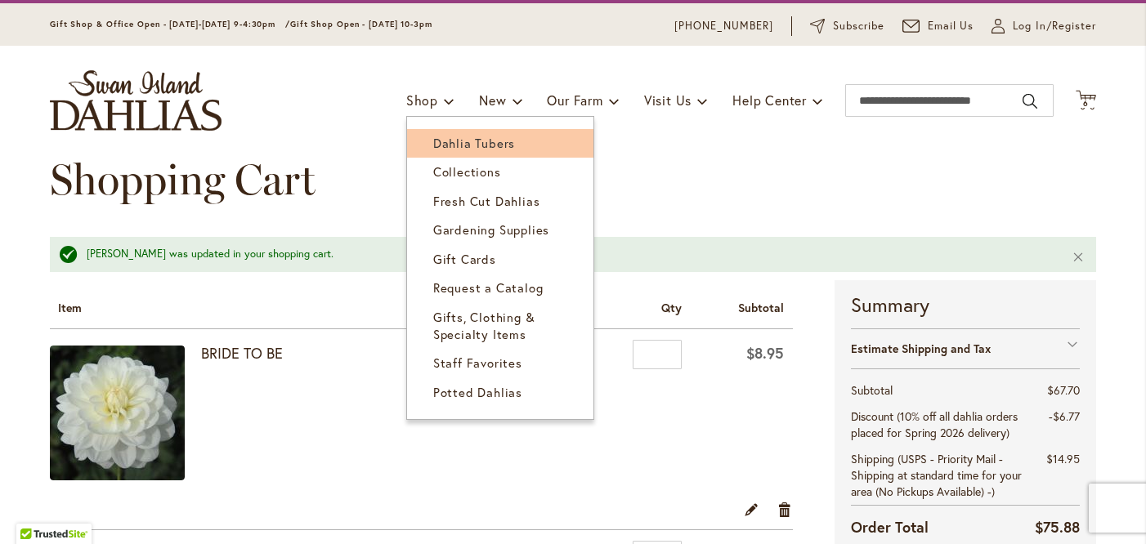
click at [451, 150] on link "Dahlia Tubers" at bounding box center [500, 143] width 186 height 29
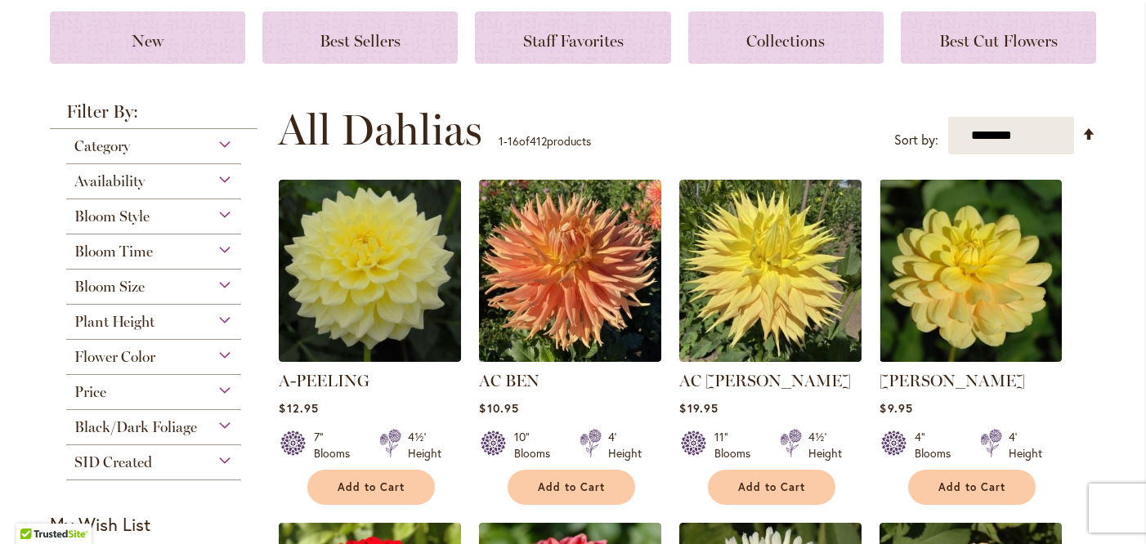
scroll to position [226, 0]
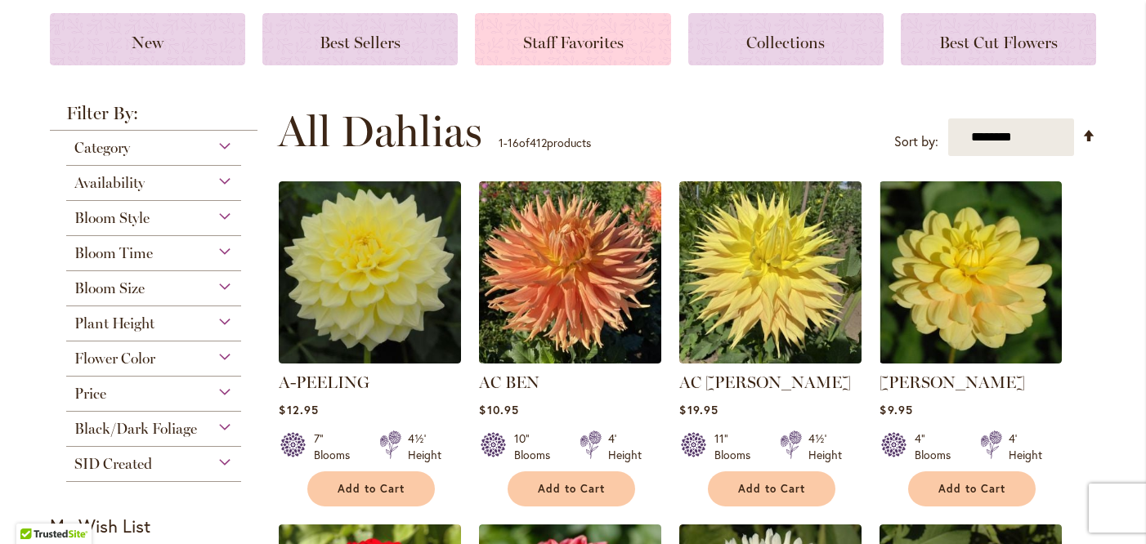
click at [606, 36] on span "Staff Favorites" at bounding box center [573, 43] width 101 height 20
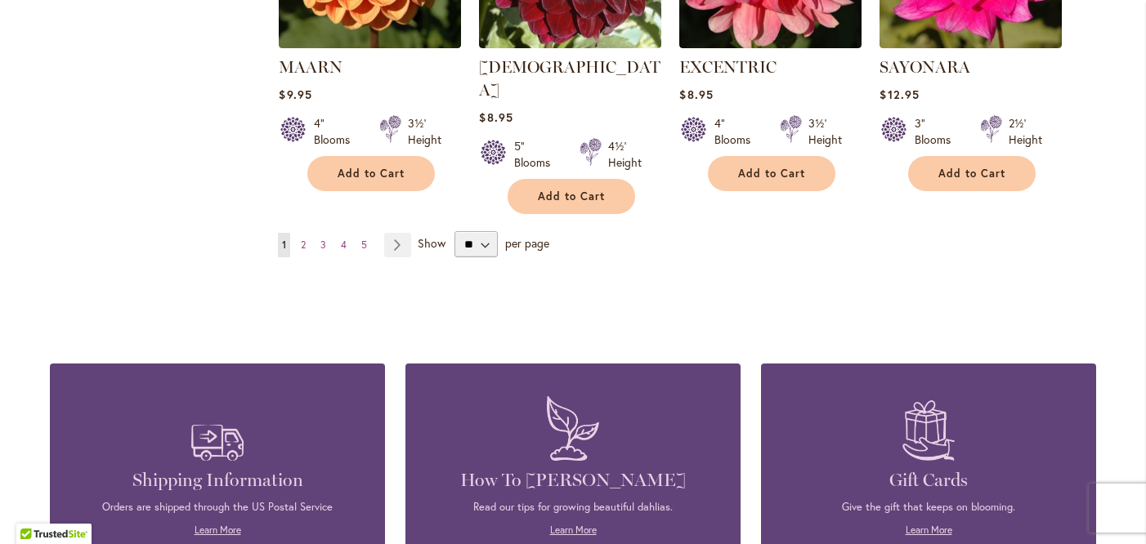
scroll to position [1515, 0]
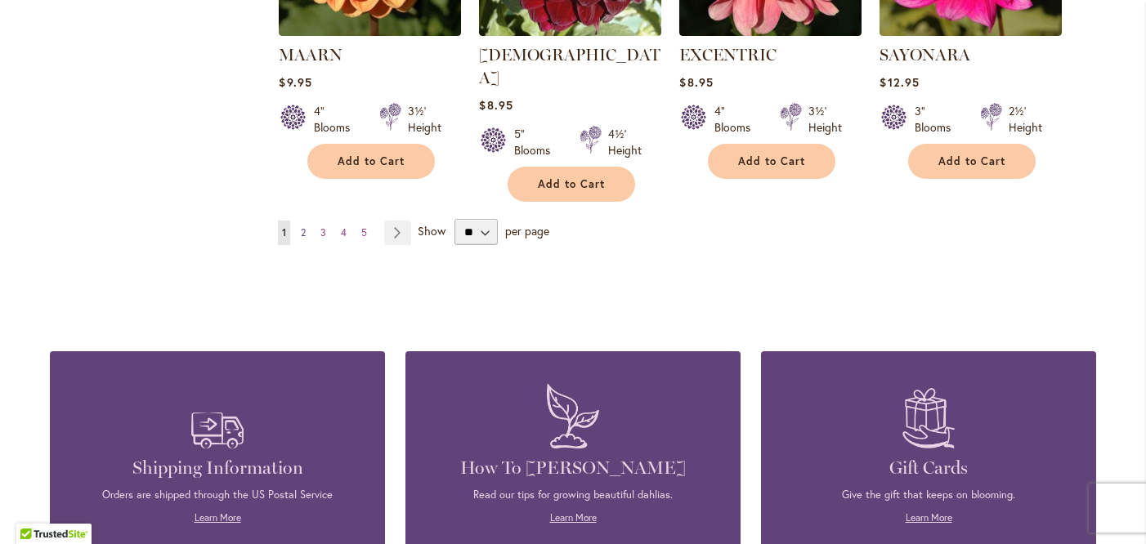
click at [303, 226] on span "2" at bounding box center [303, 232] width 5 height 12
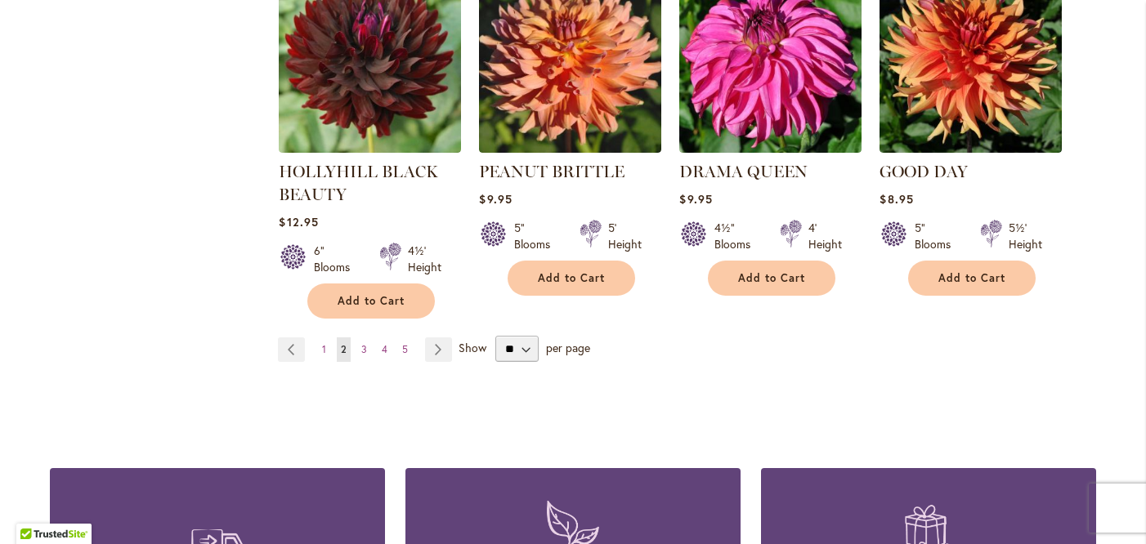
scroll to position [1400, 0]
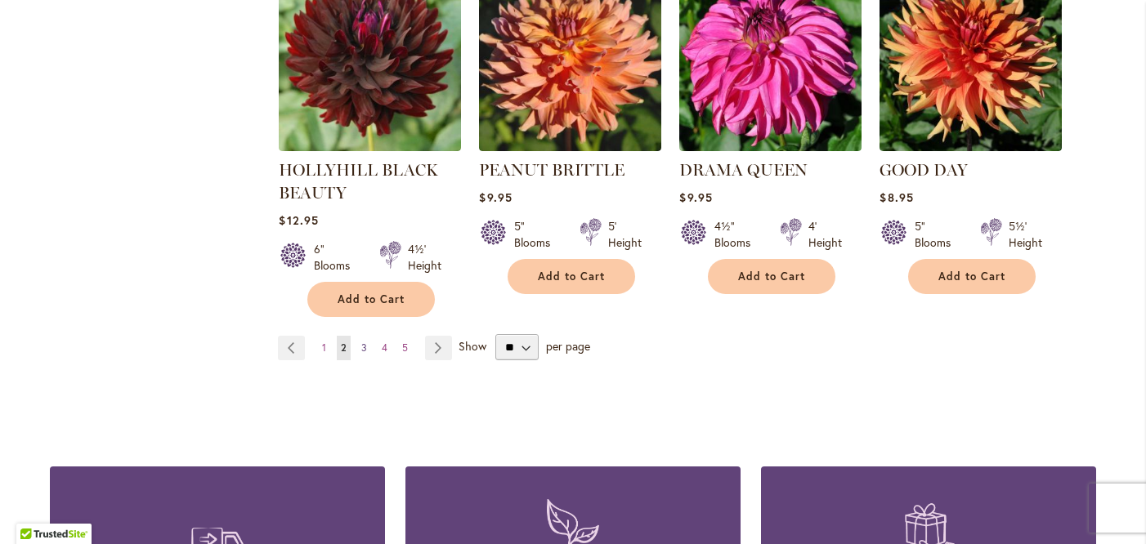
click at [365, 342] on span "3" at bounding box center [364, 348] width 6 height 12
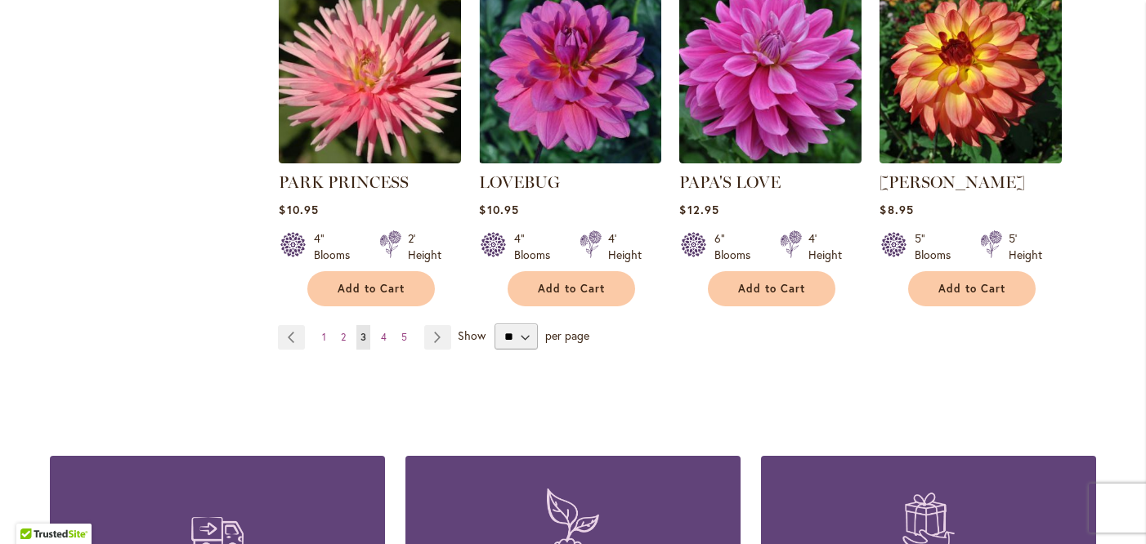
scroll to position [1408, 0]
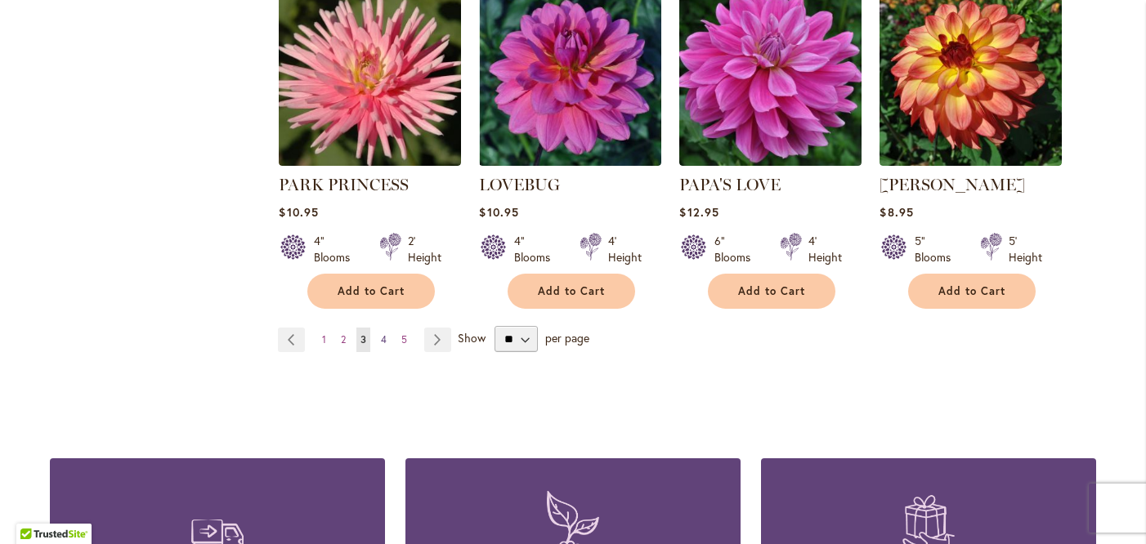
click at [384, 333] on span "4" at bounding box center [384, 339] width 6 height 12
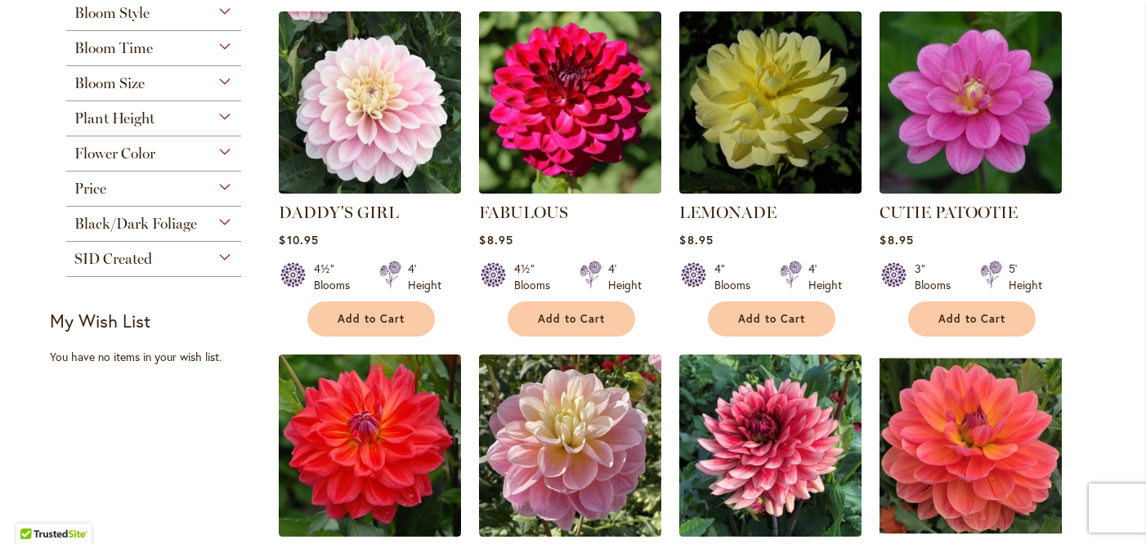
scroll to position [310, 0]
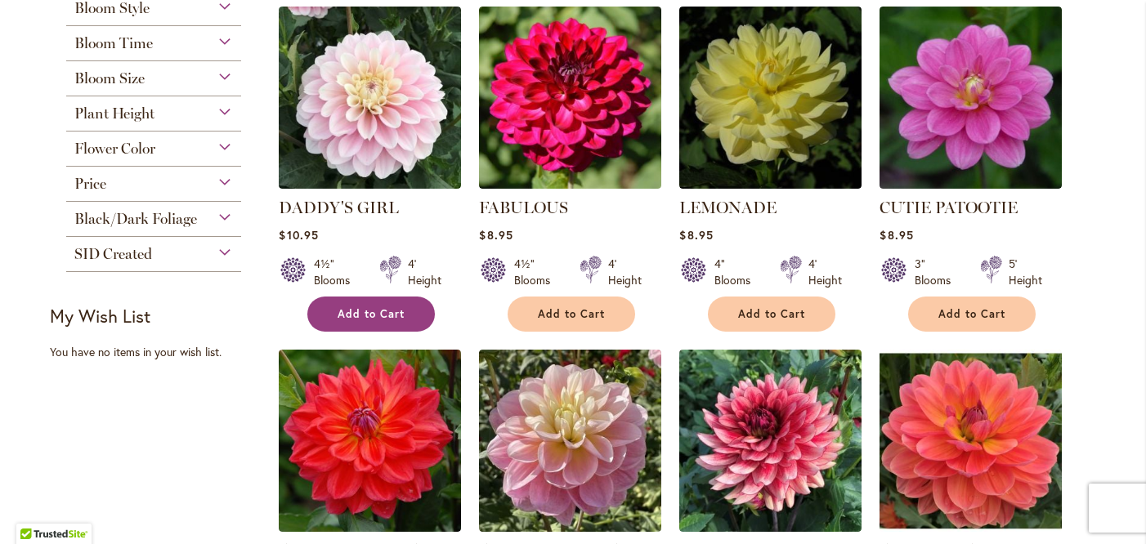
click at [359, 314] on span "Add to Cart" at bounding box center [371, 314] width 67 height 14
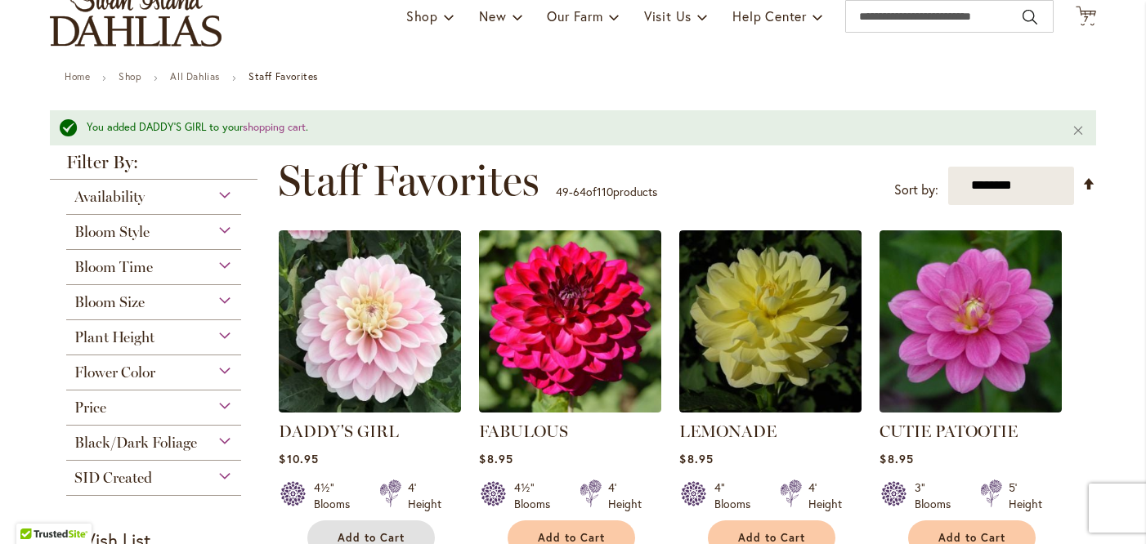
scroll to position [0, 0]
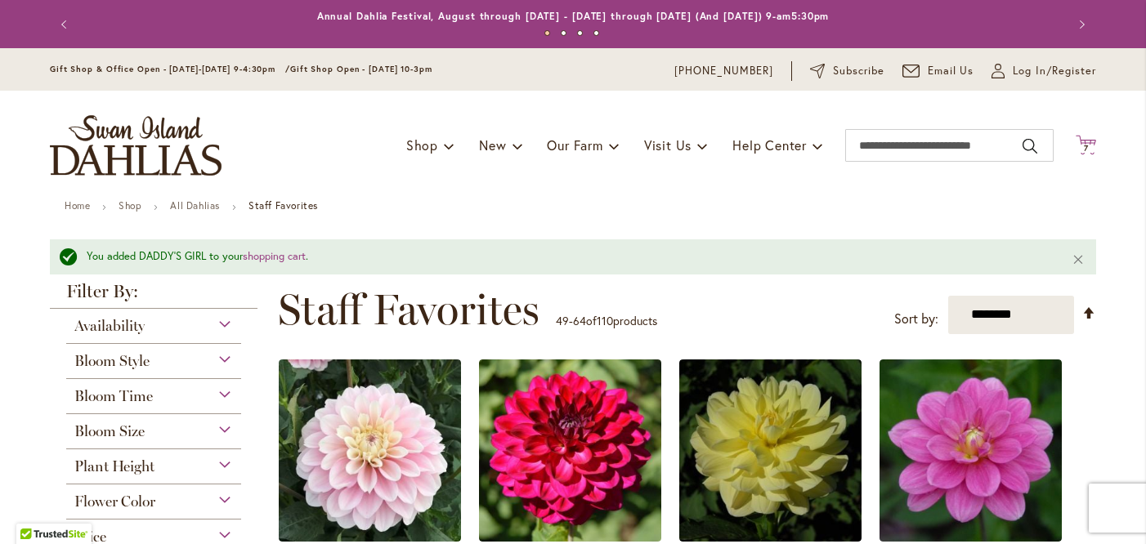
click at [1086, 141] on icon "Cart .cls-1 { fill: #231f20; }" at bounding box center [1085, 145] width 20 height 20
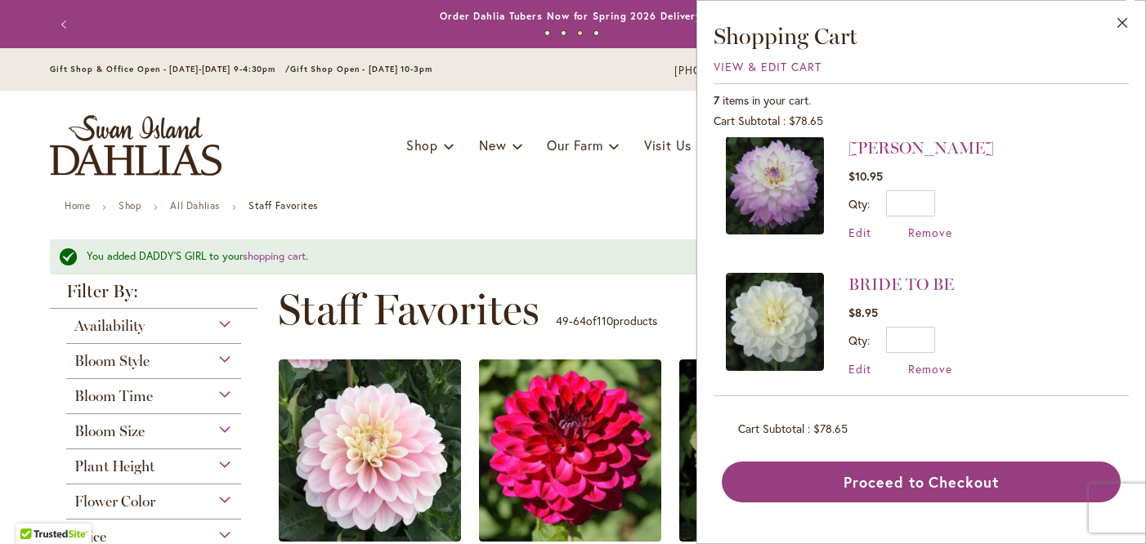
scroll to position [696, 0]
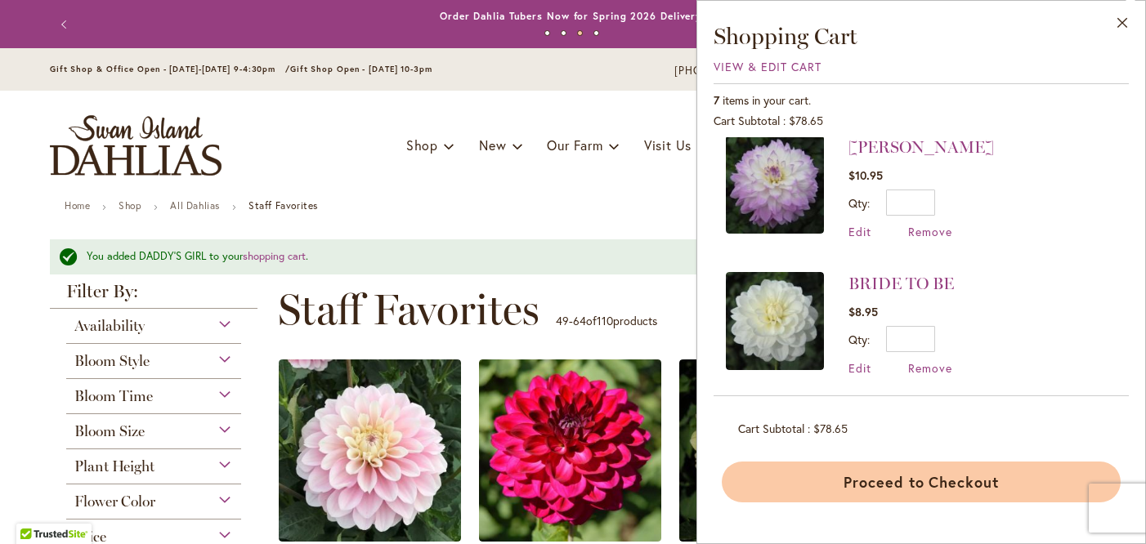
click at [931, 472] on button "Proceed to Checkout" at bounding box center [921, 482] width 399 height 41
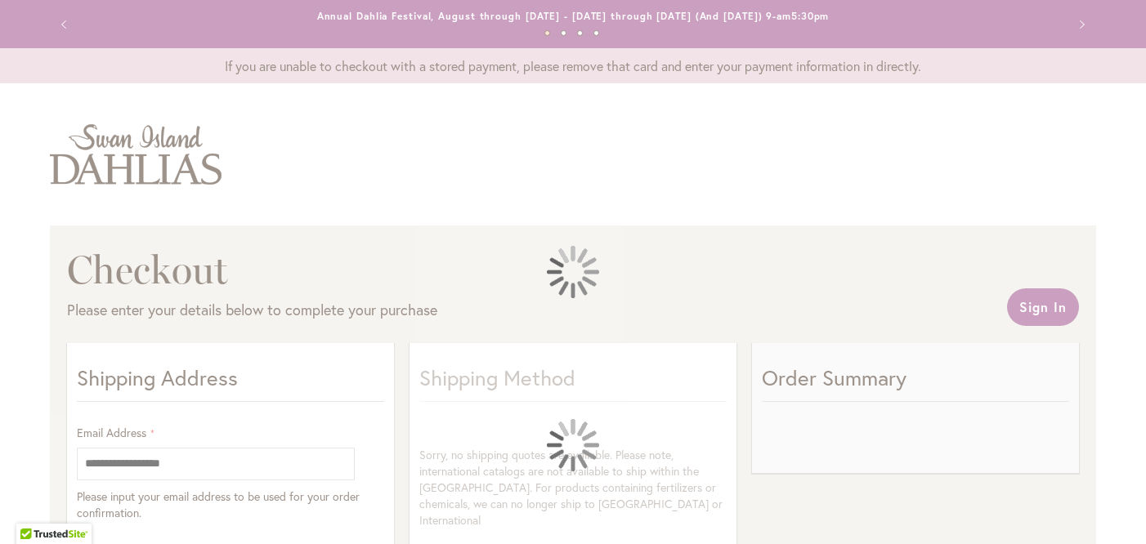
select select "**"
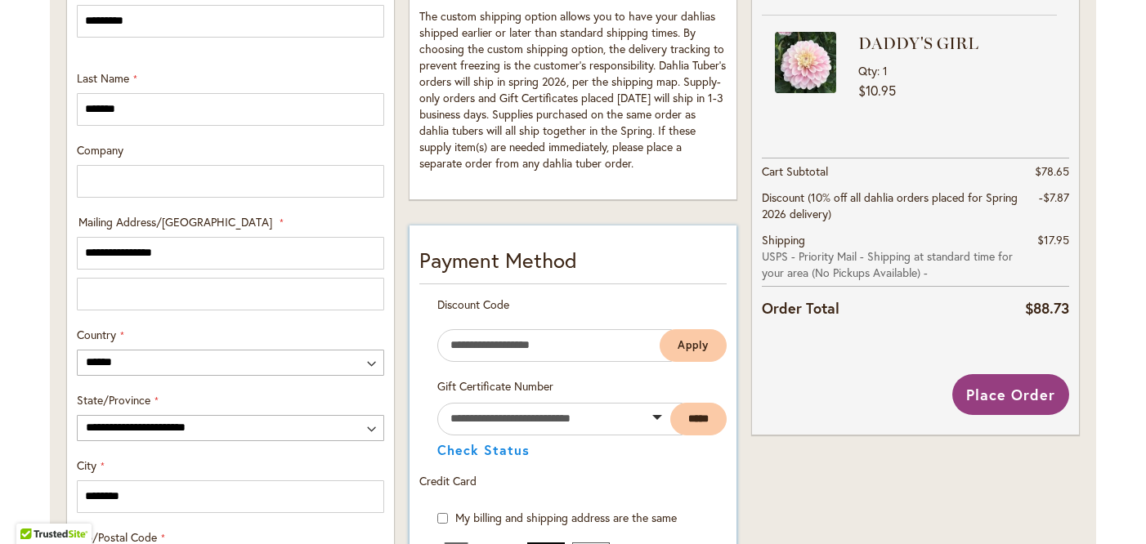
scroll to position [646, 0]
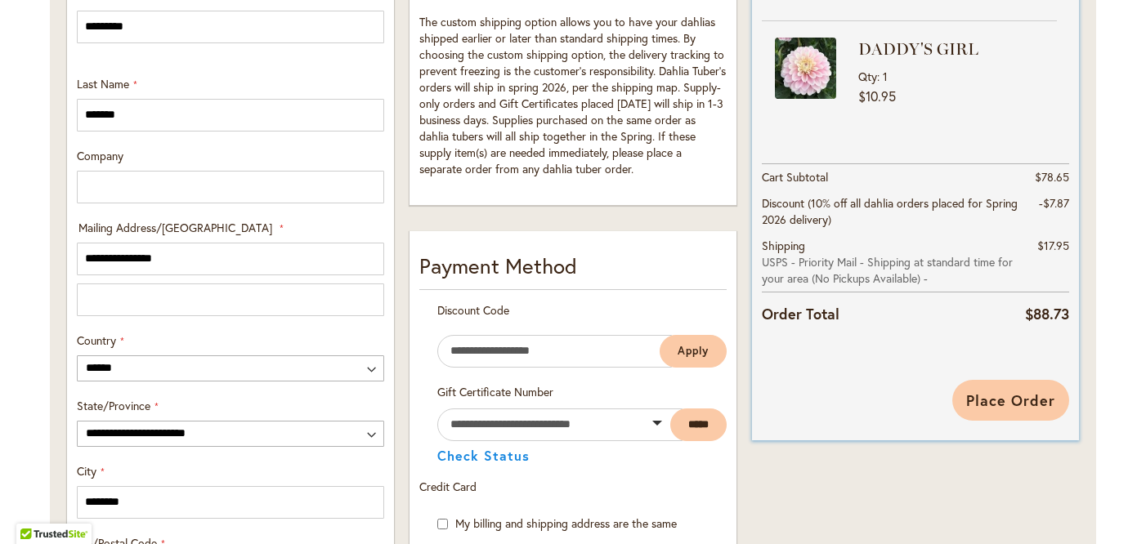
click at [1026, 399] on span "Place Order" at bounding box center [1010, 401] width 89 height 20
